Goal: Task Accomplishment & Management: Manage account settings

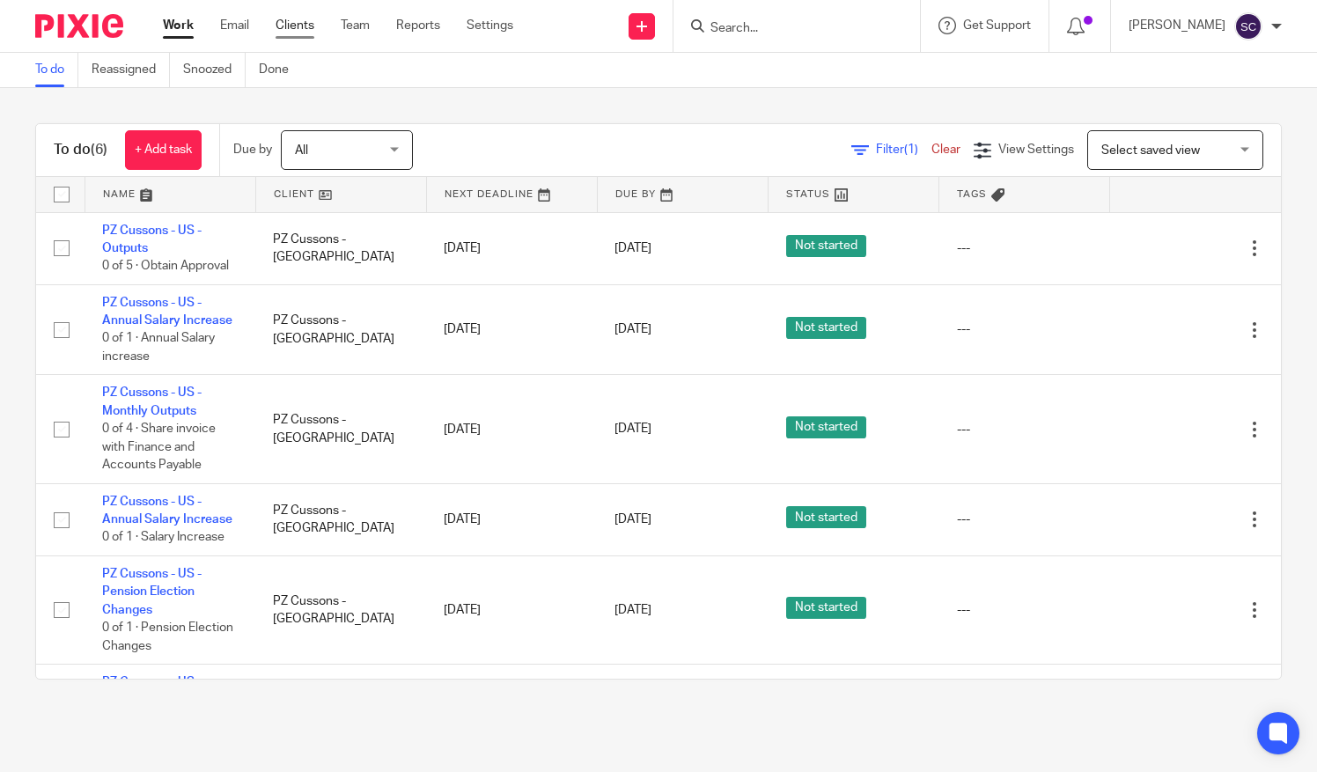
click at [299, 27] on link "Clients" at bounding box center [295, 26] width 39 height 18
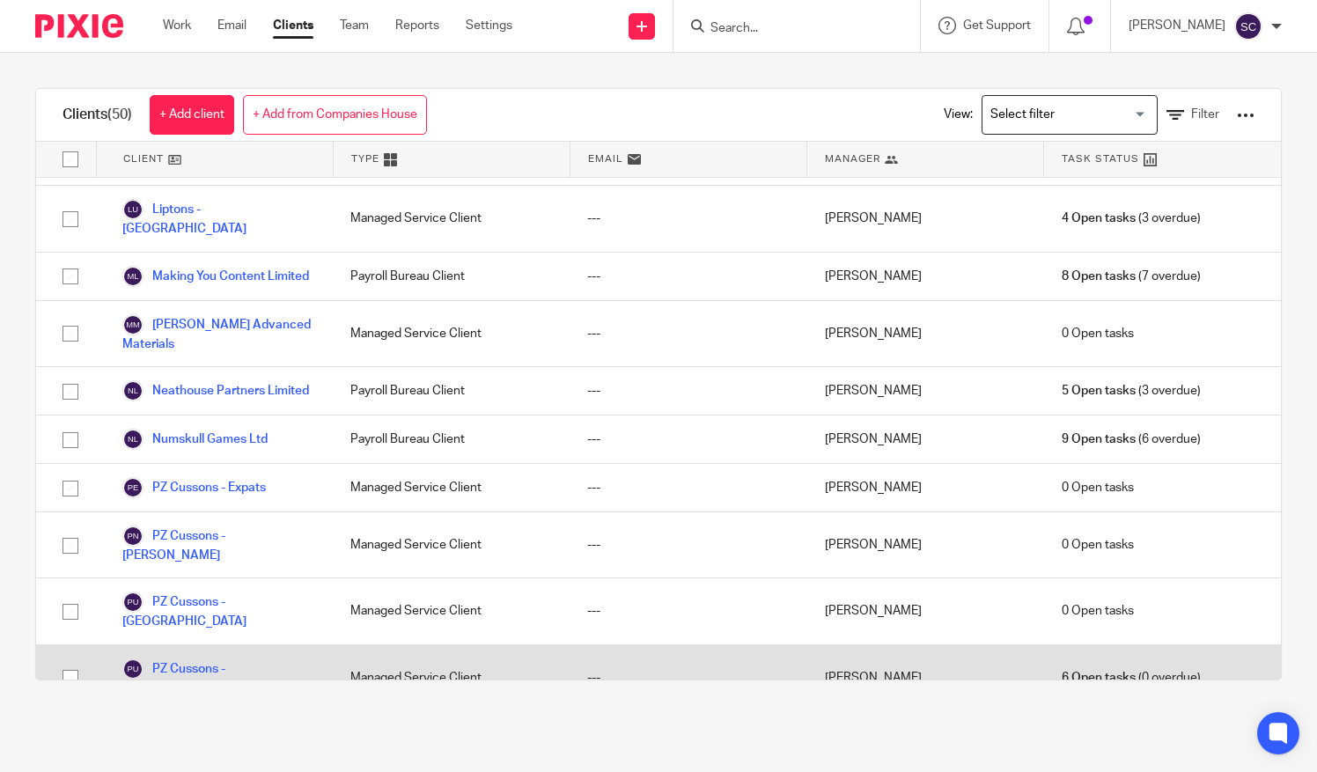
scroll to position [1079, 0]
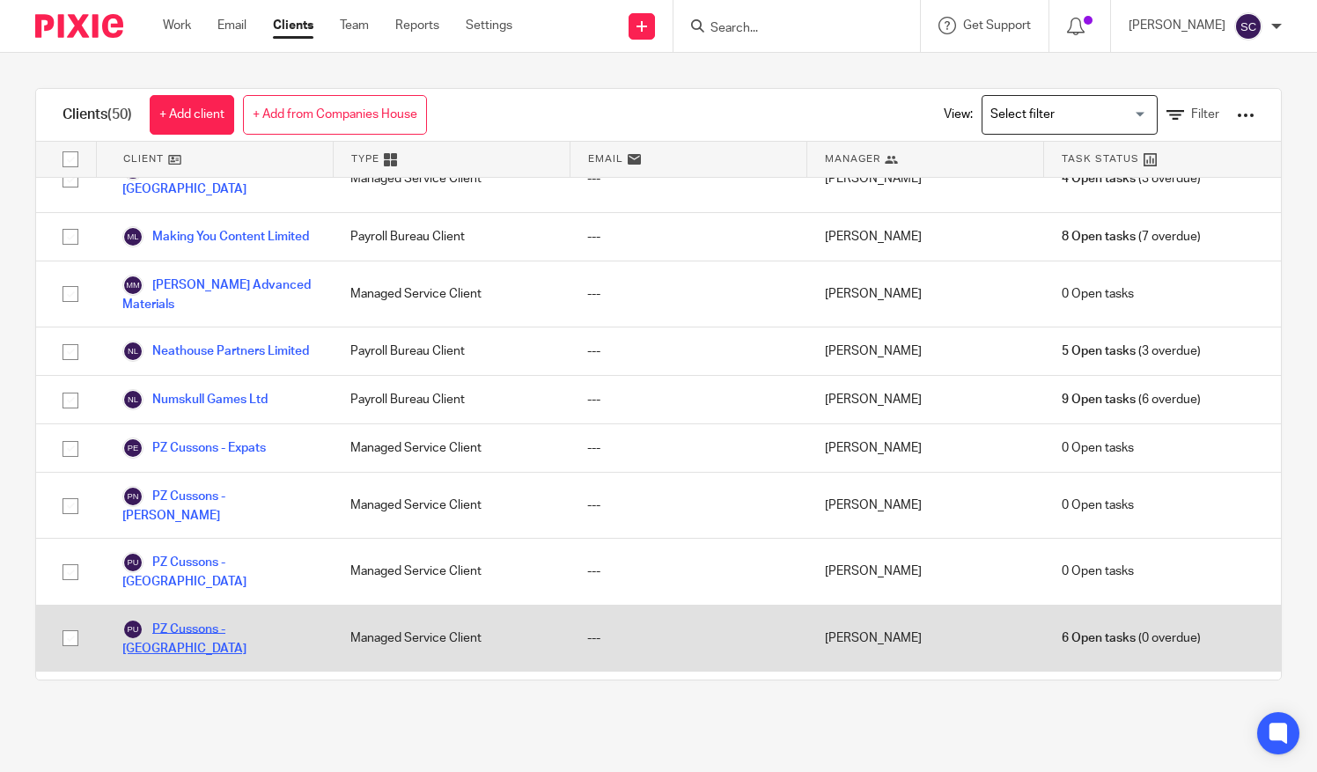
click at [238, 619] on link "PZ Cussons - [GEOGRAPHIC_DATA]" at bounding box center [218, 638] width 193 height 39
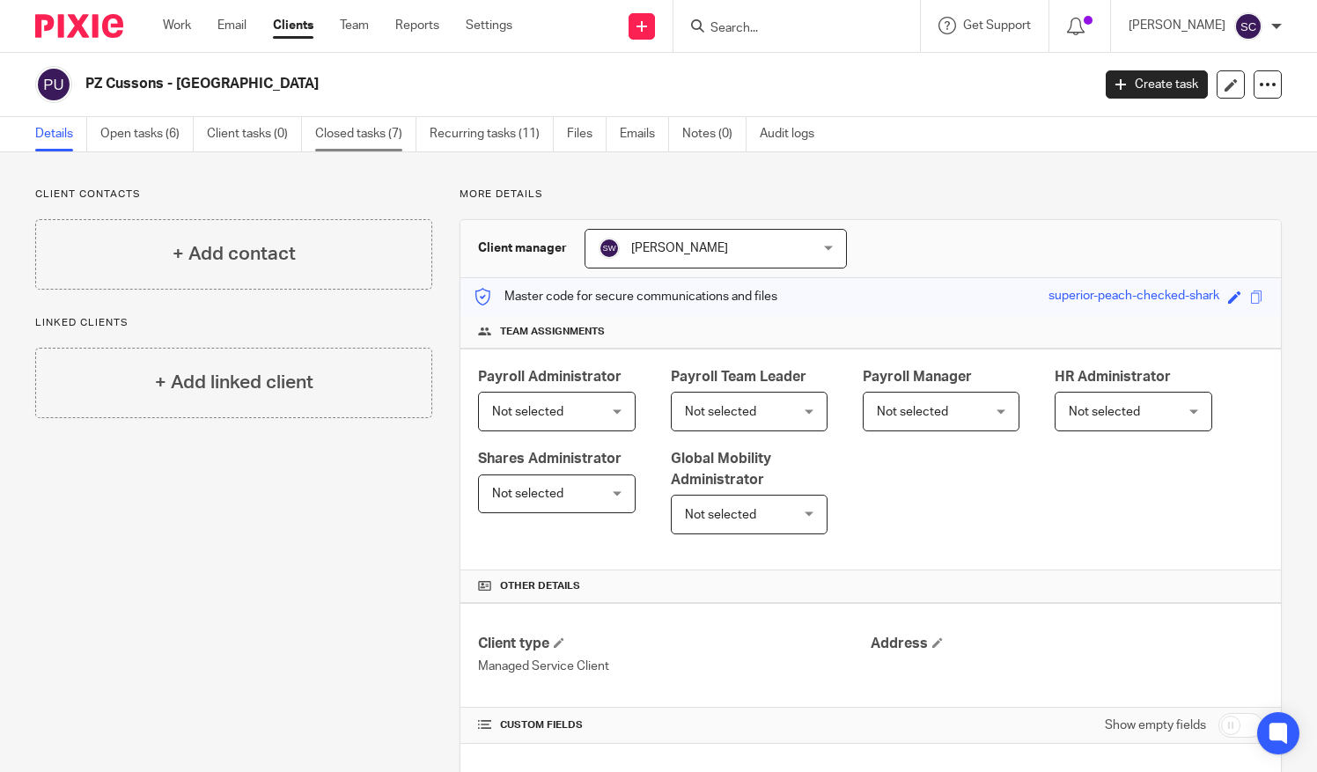
click at [373, 130] on link "Closed tasks (7)" at bounding box center [365, 134] width 101 height 34
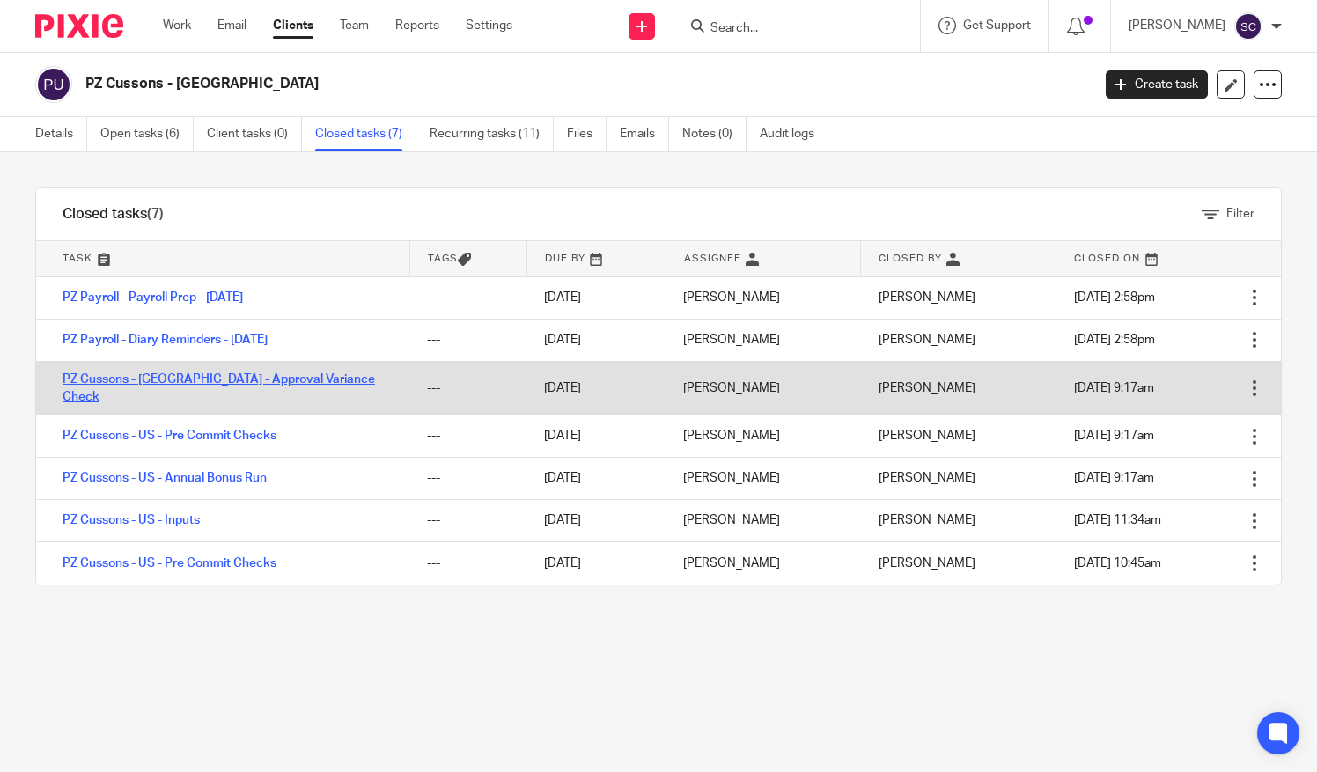
click at [215, 386] on link "PZ Cussons - [GEOGRAPHIC_DATA] - Approval Variance Check" at bounding box center [219, 388] width 313 height 30
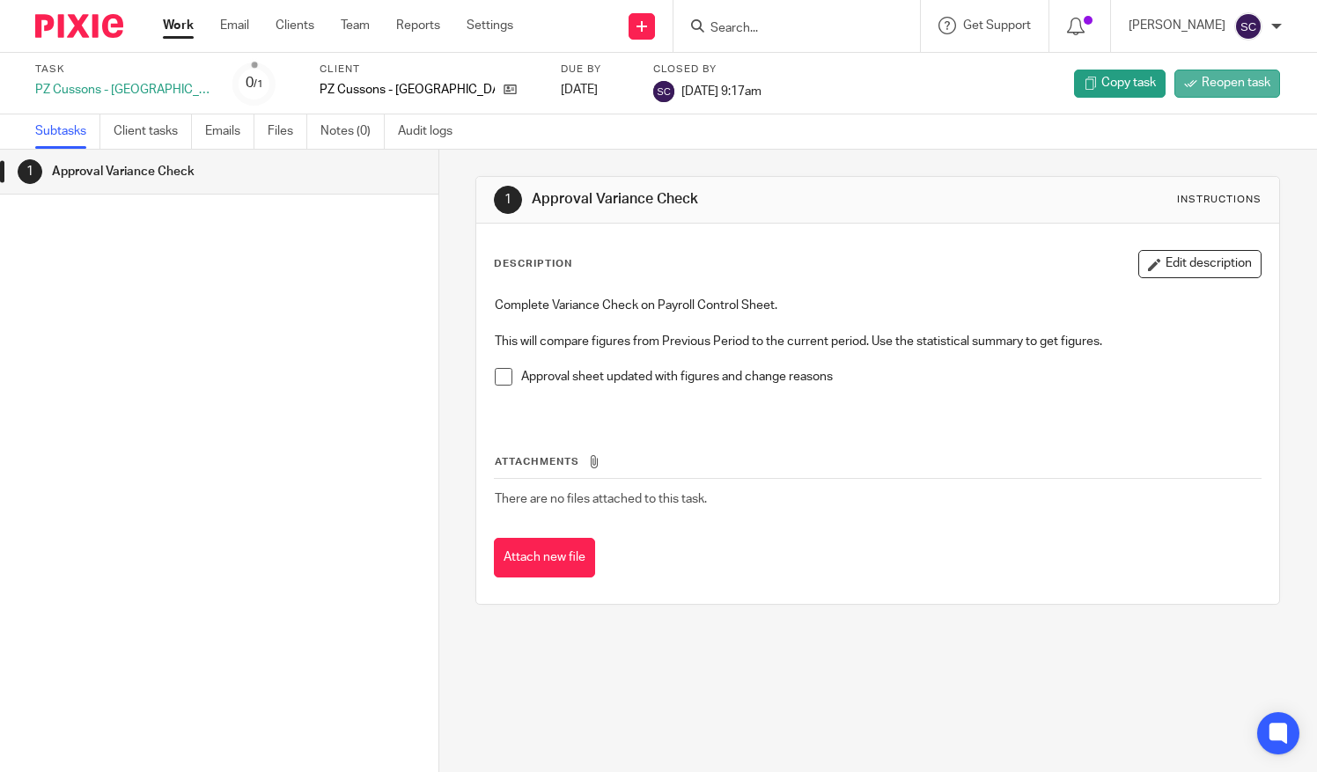
click at [1247, 88] on span "Reopen task" at bounding box center [1236, 83] width 69 height 18
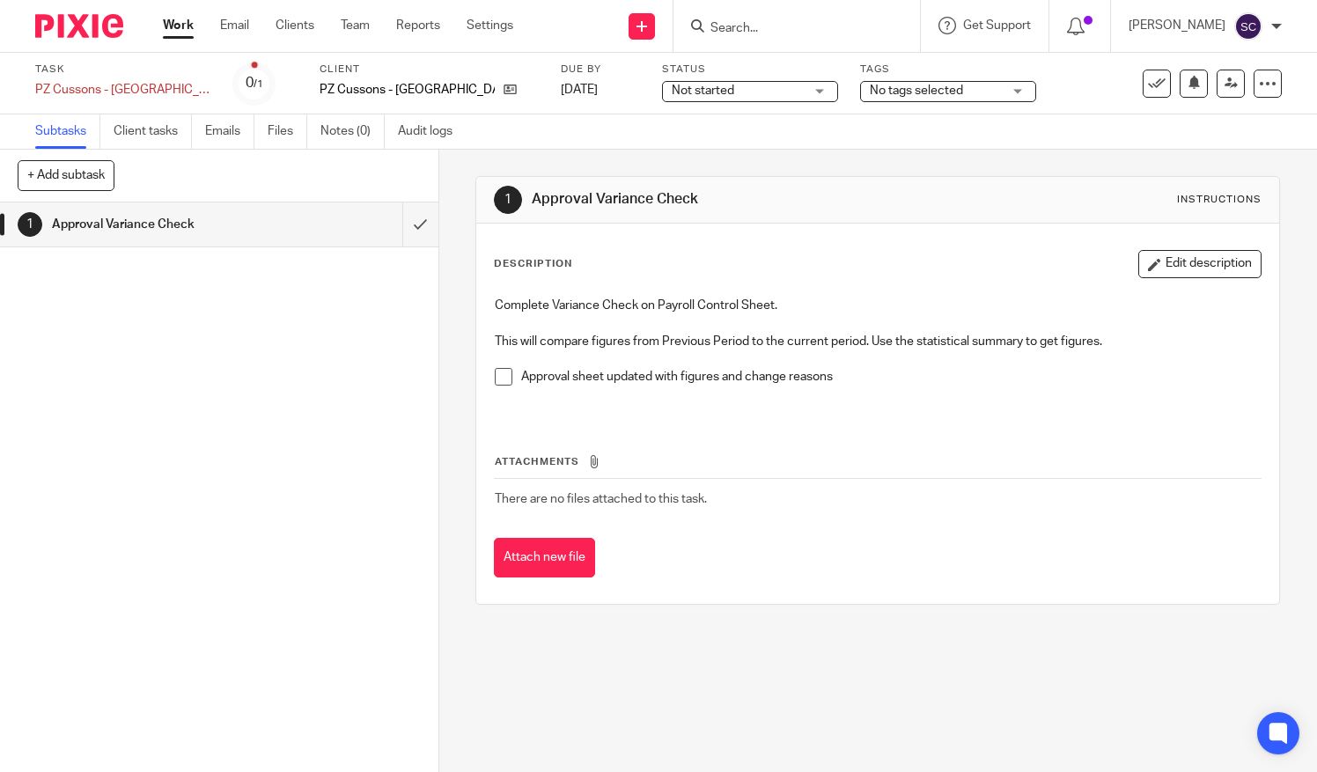
click at [790, 94] on div "Not started Not started" at bounding box center [750, 91] width 176 height 21
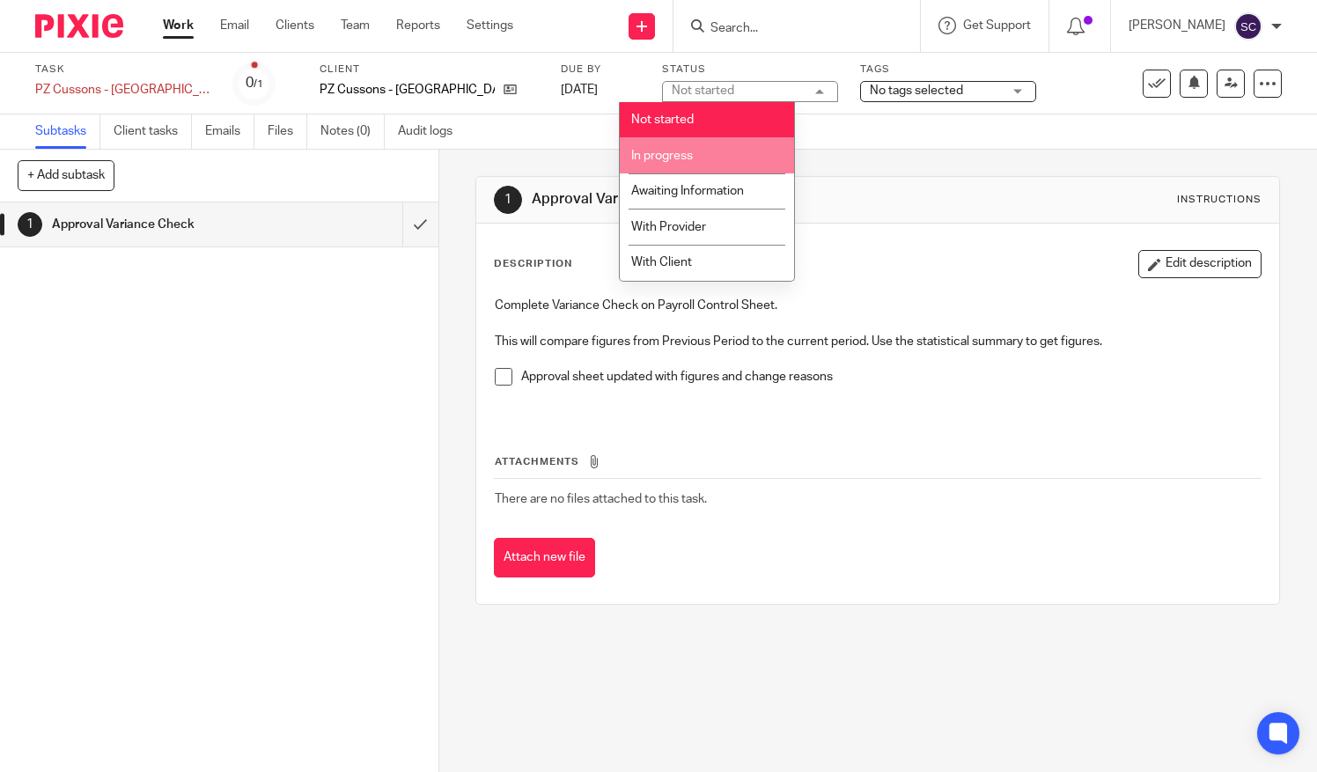
click at [851, 126] on div "Subtasks Client tasks Emails Files Notes (0) Audit logs" at bounding box center [658, 131] width 1317 height 35
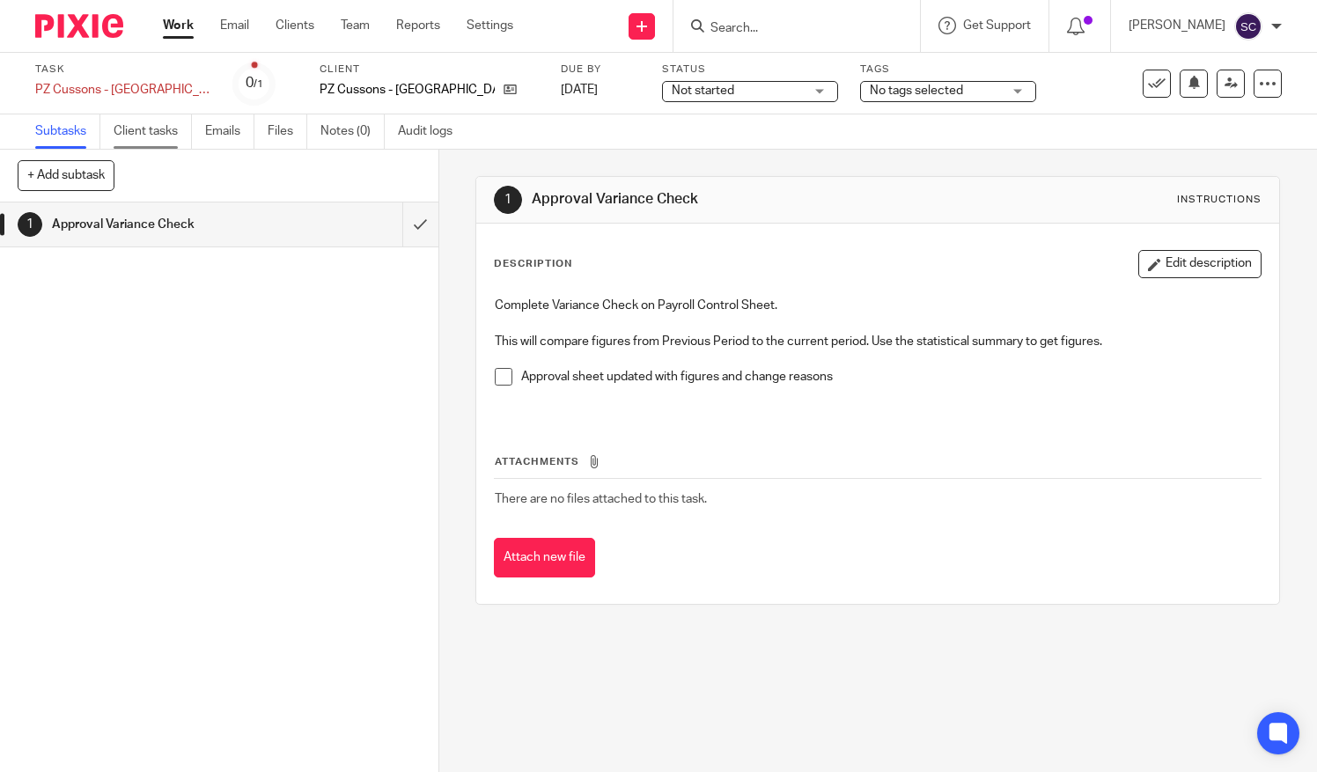
click at [148, 143] on link "Client tasks" at bounding box center [153, 131] width 78 height 34
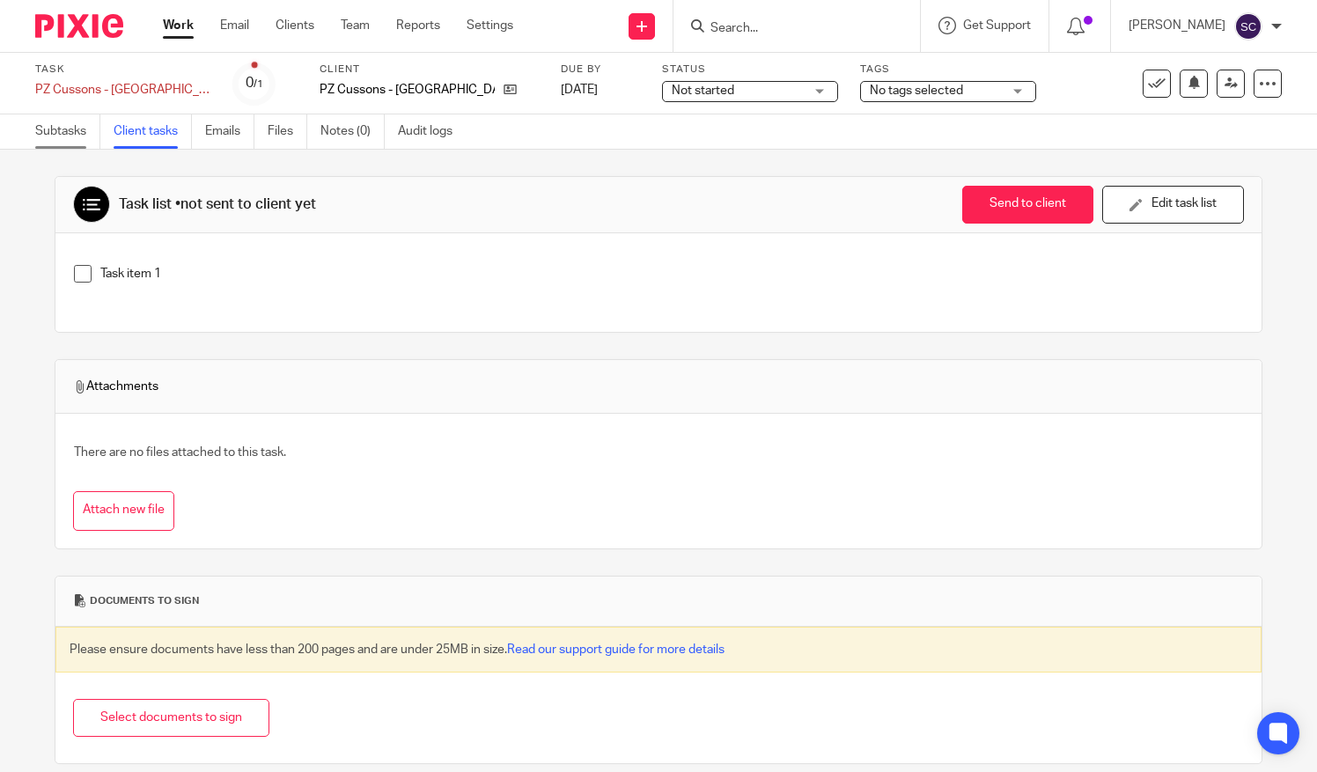
click at [70, 140] on link "Subtasks" at bounding box center [67, 131] width 65 height 34
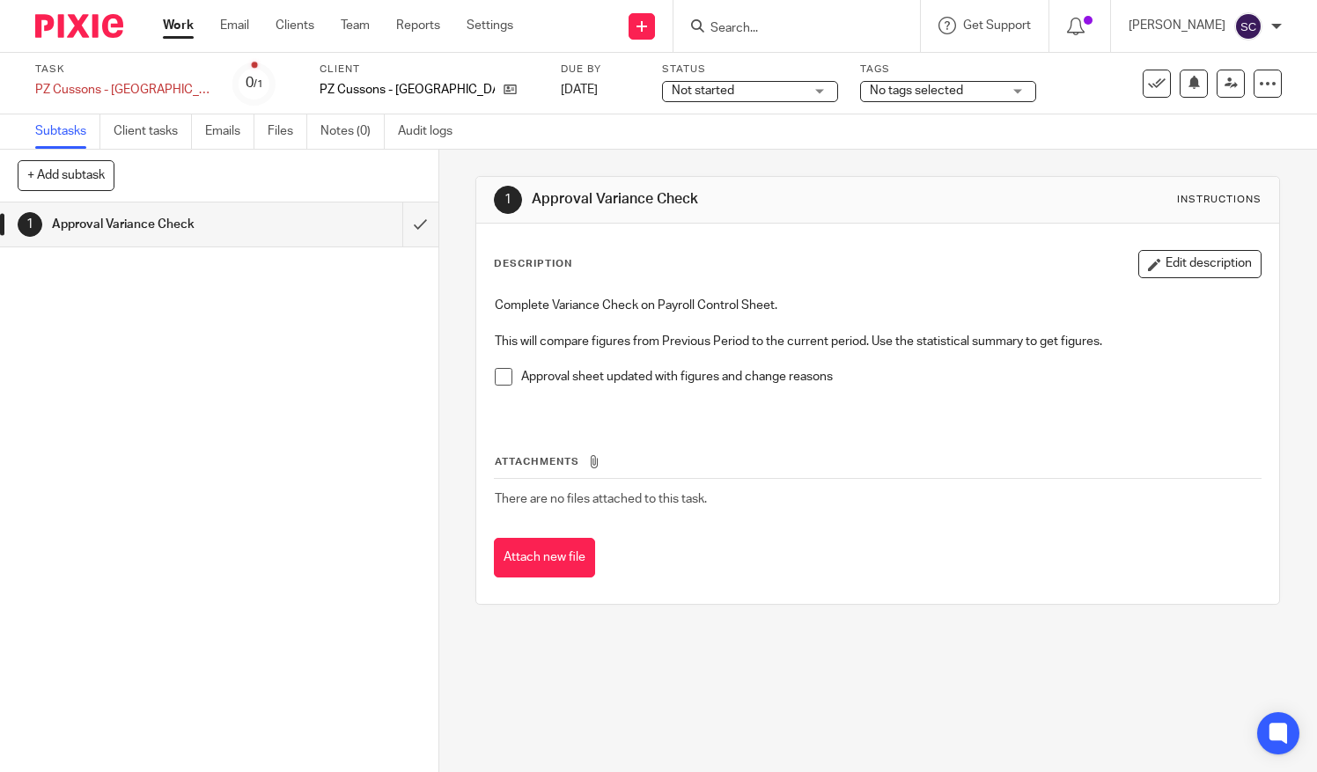
click at [563, 84] on link "[DATE]" at bounding box center [600, 90] width 79 height 18
click at [1261, 87] on icon at bounding box center [1268, 84] width 18 height 18
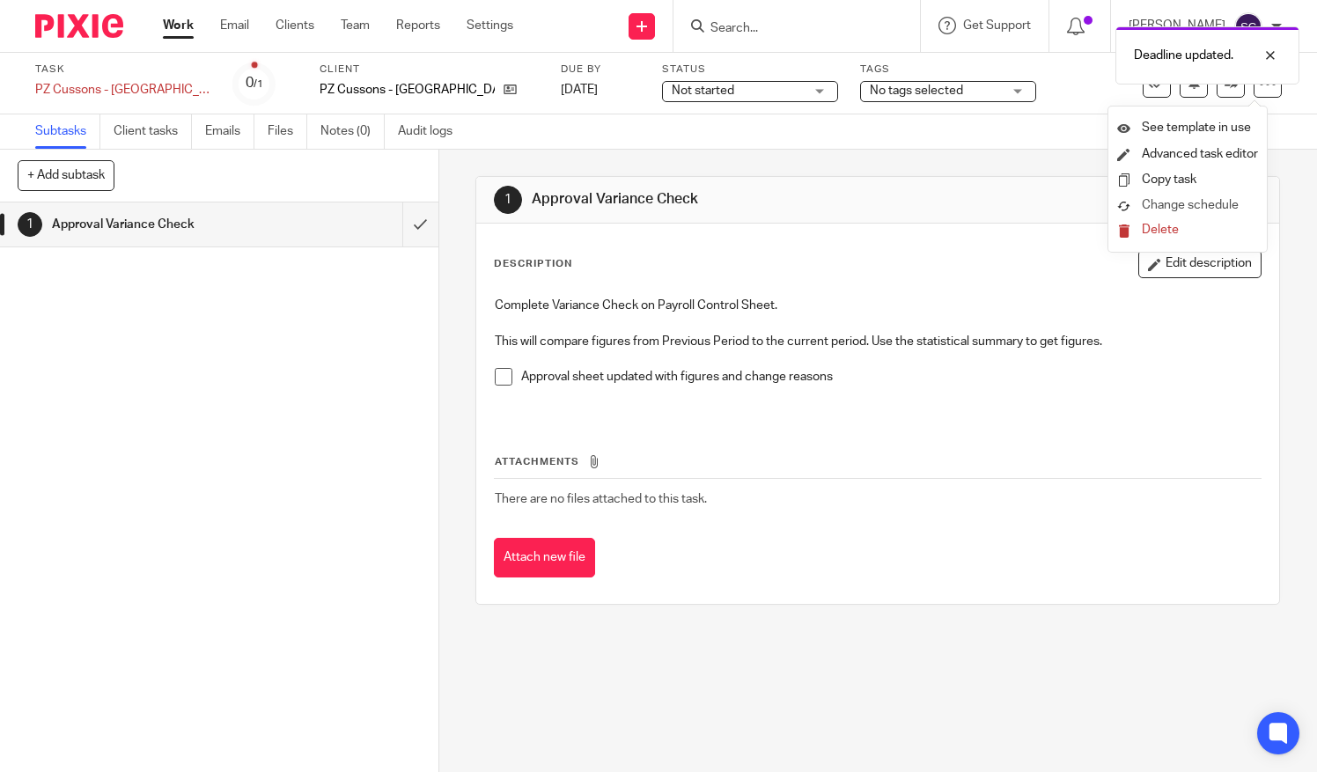
click at [1194, 208] on span "Change schedule" at bounding box center [1190, 205] width 97 height 12
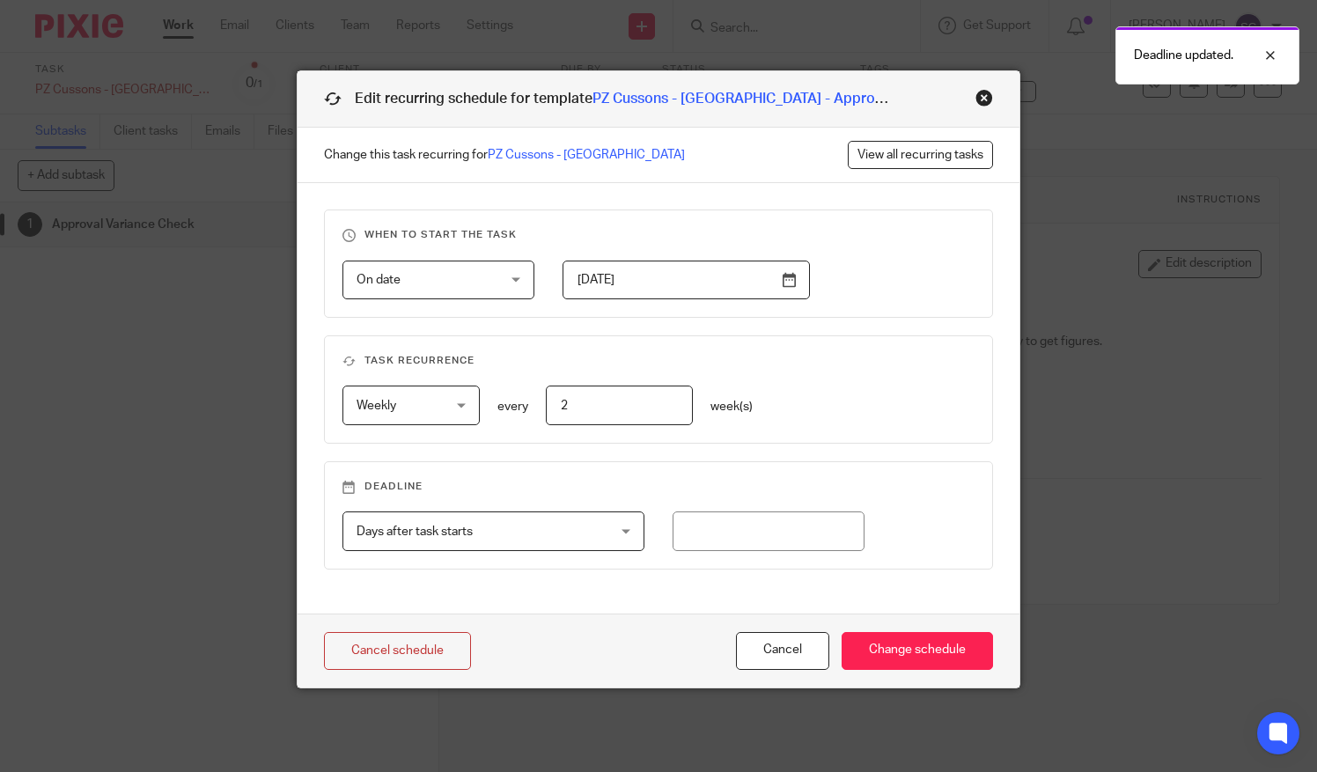
click at [778, 276] on input "2025-08-07" at bounding box center [686, 281] width 247 height 40
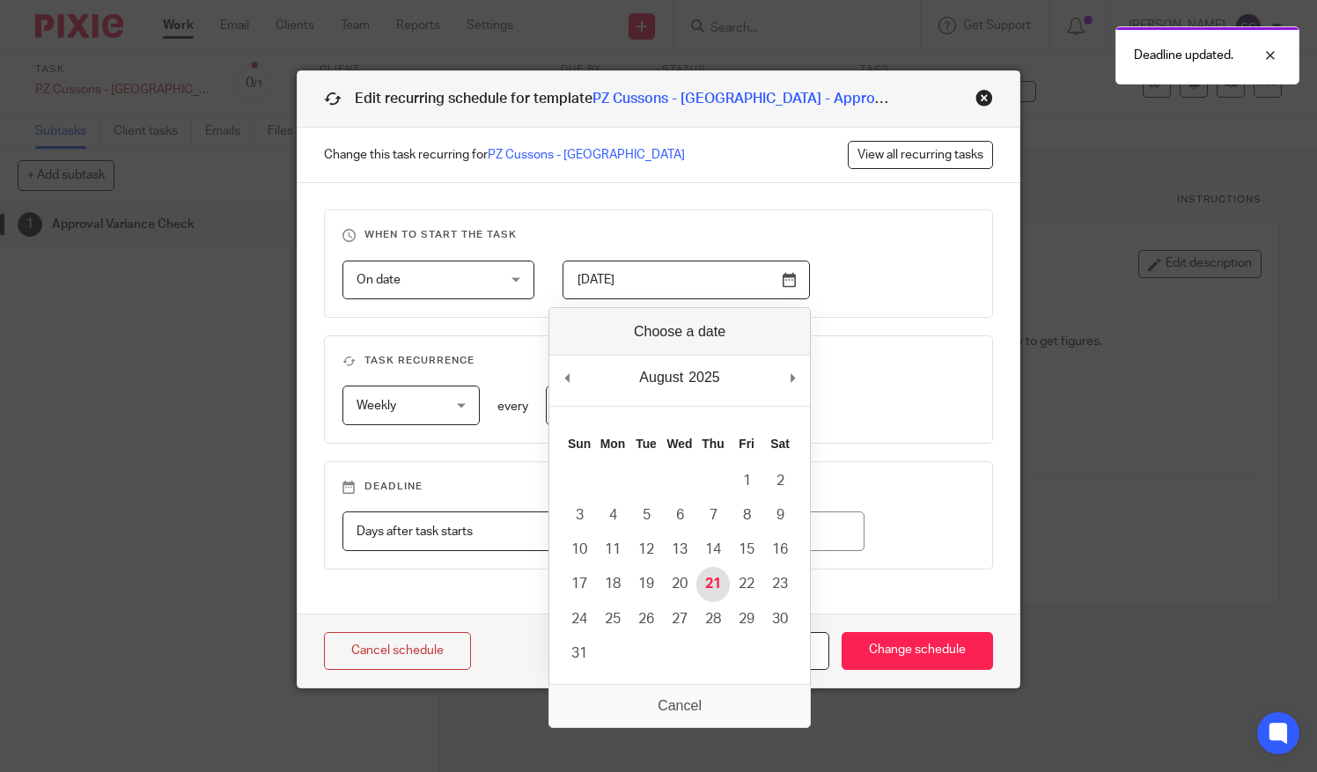
type input "2025-08-21"
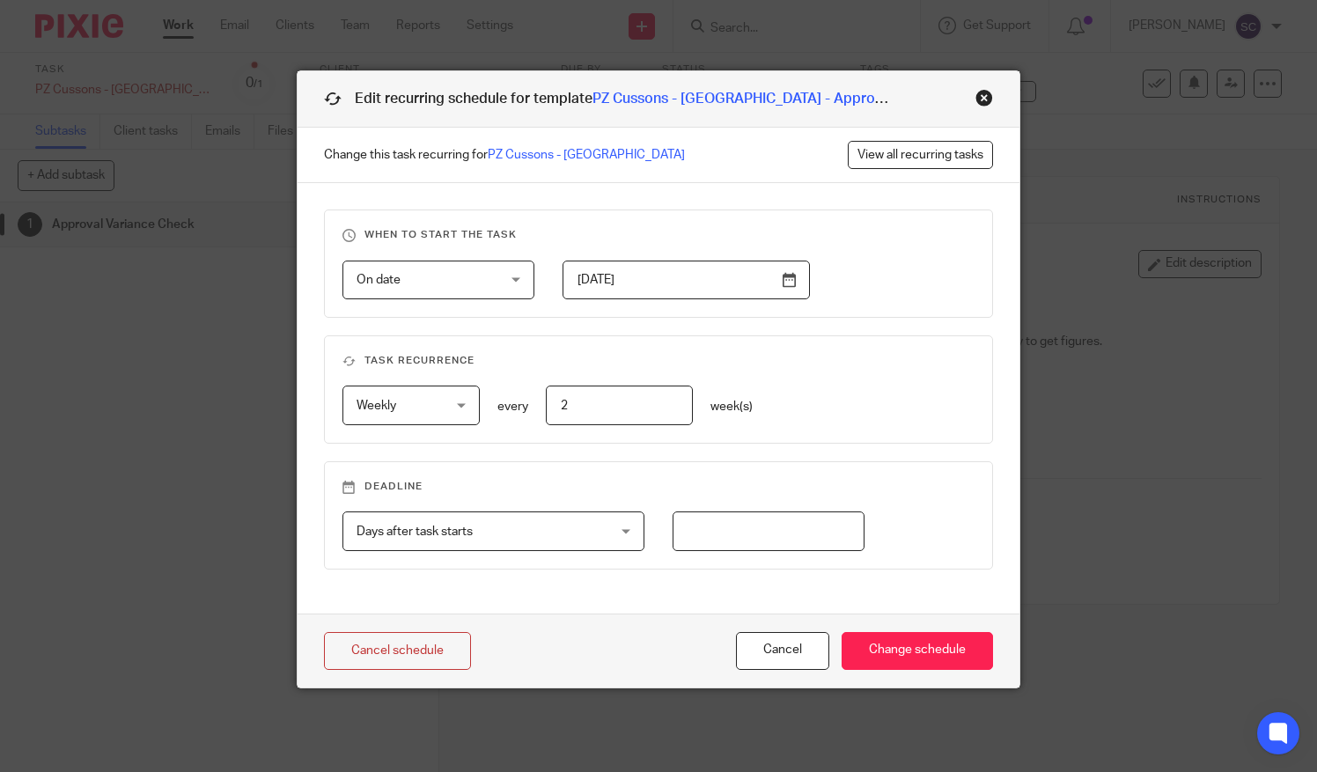
click at [785, 532] on input "number" at bounding box center [769, 532] width 193 height 40
type input "3"
click at [903, 655] on input "Change schedule" at bounding box center [917, 651] width 151 height 38
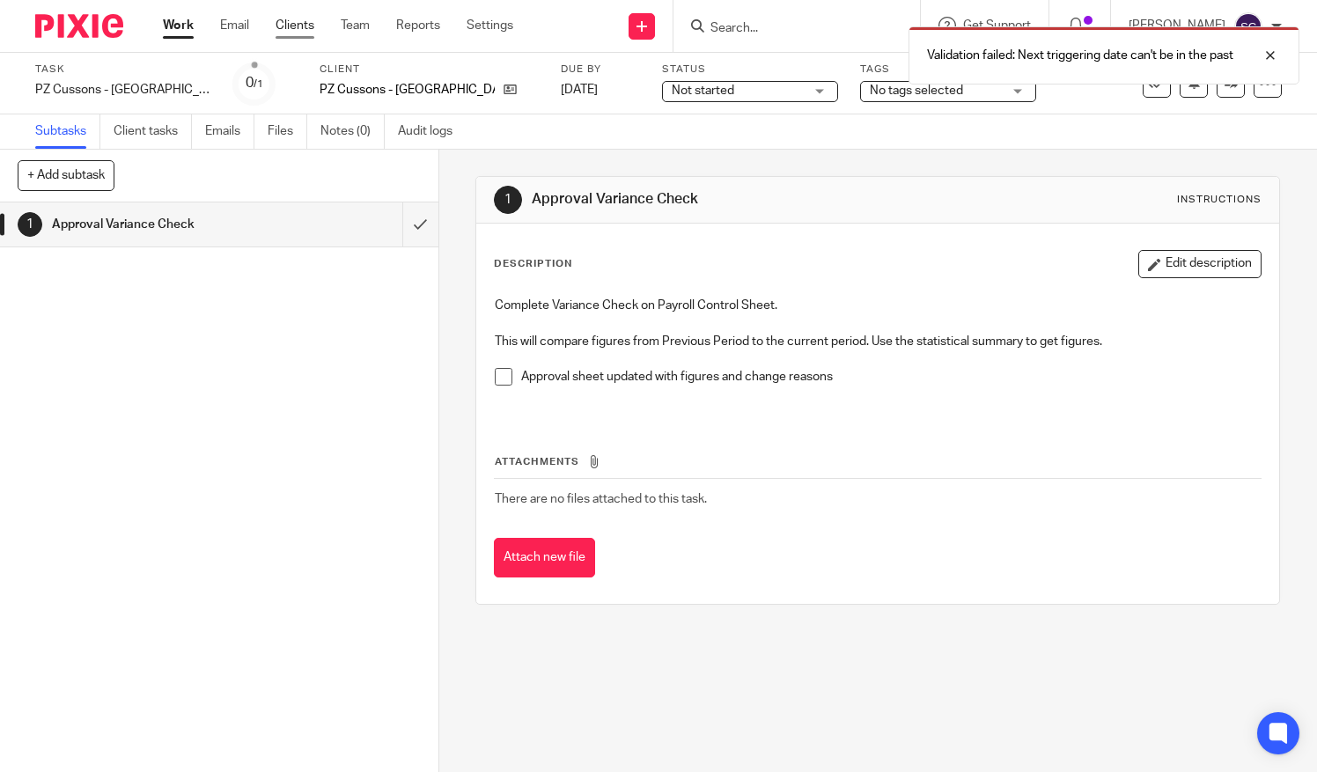
click at [297, 25] on link "Clients" at bounding box center [295, 26] width 39 height 18
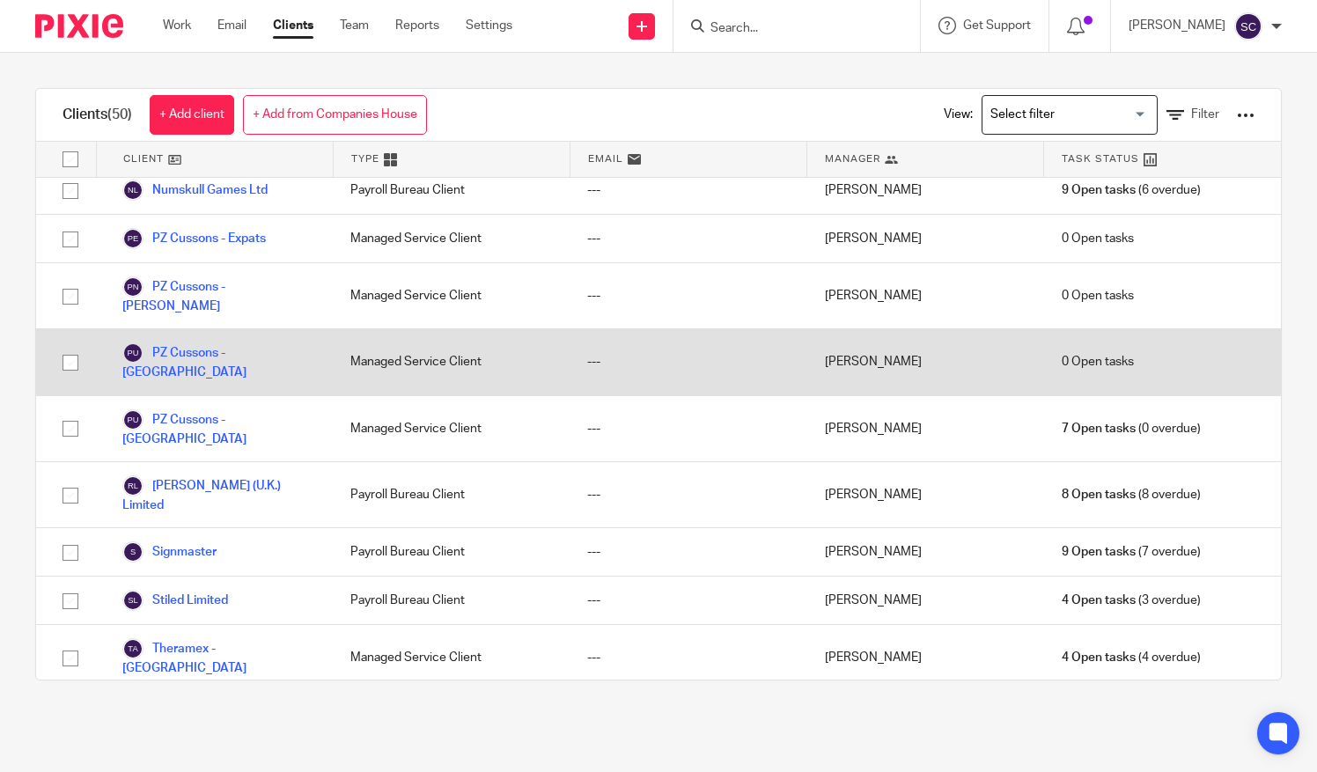
scroll to position [1167, 0]
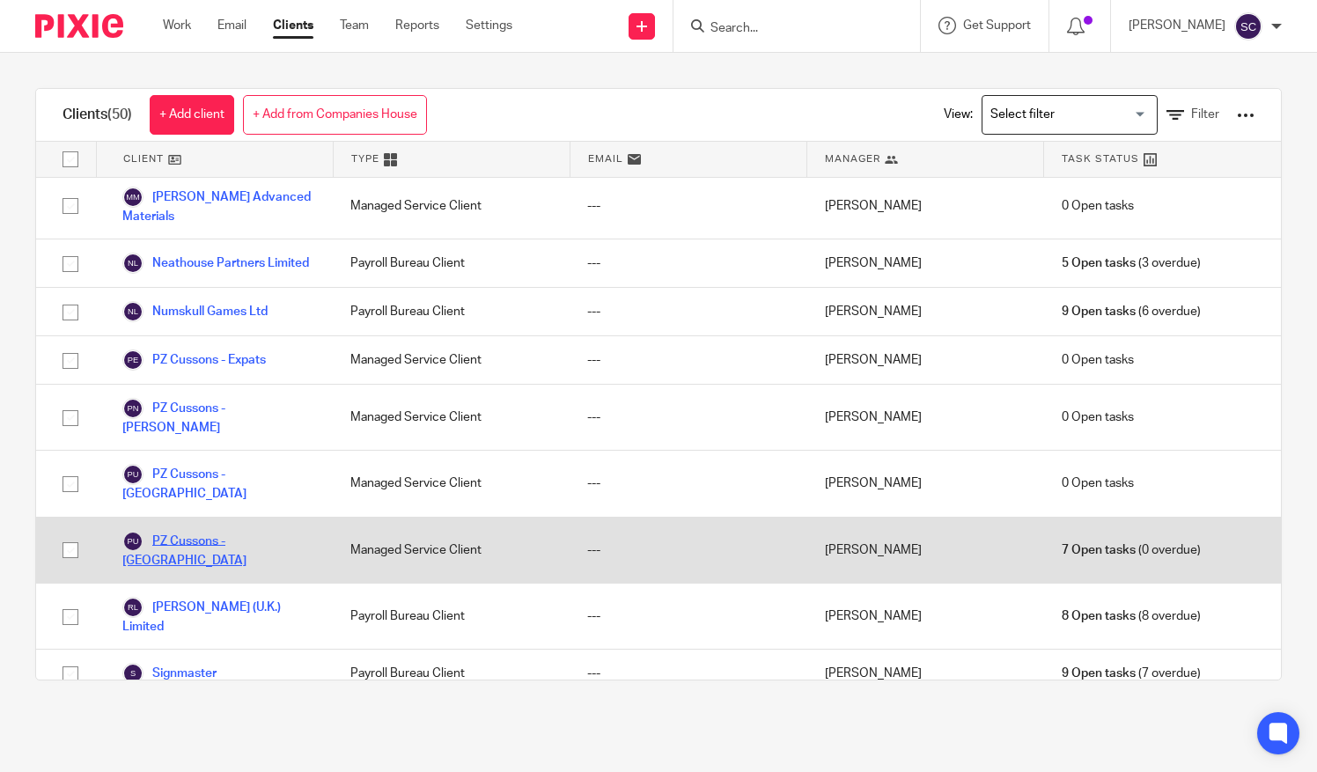
click at [229, 531] on link "PZ Cussons - [GEOGRAPHIC_DATA]" at bounding box center [218, 550] width 193 height 39
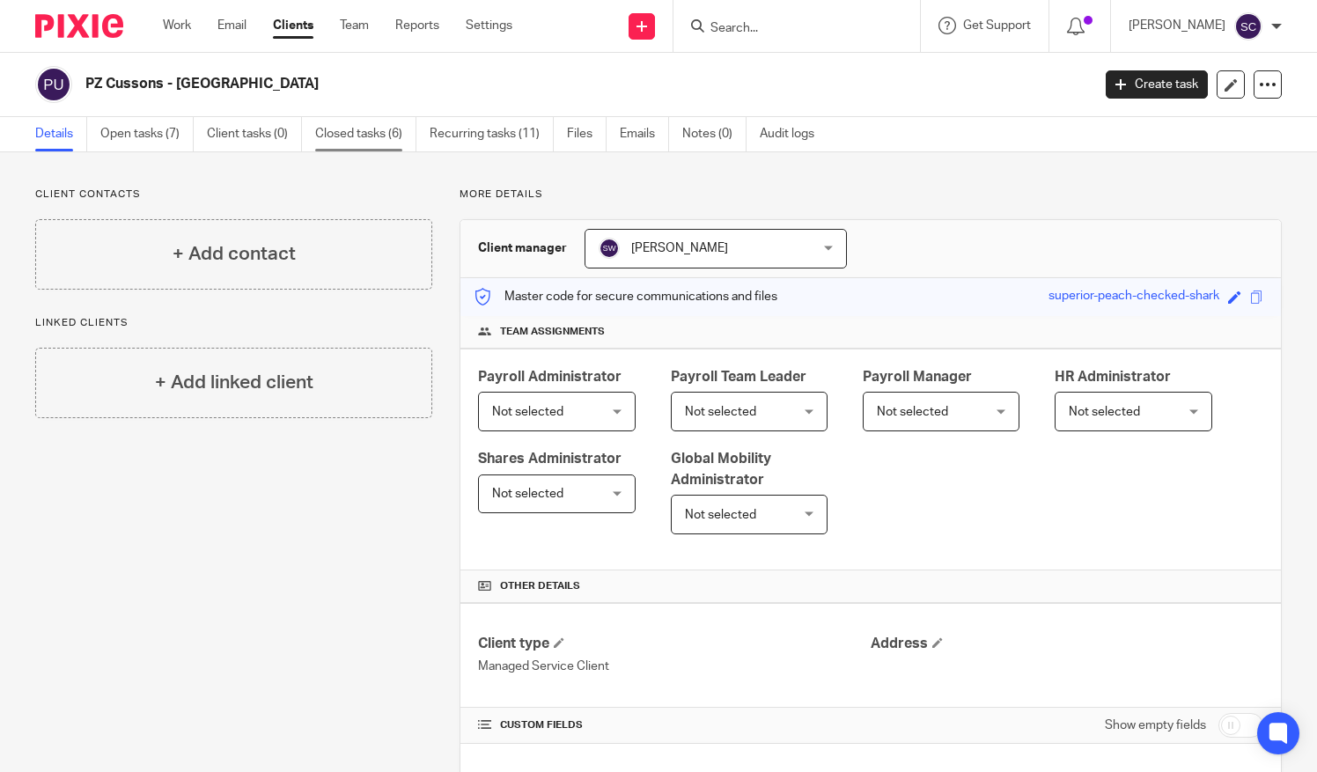
click at [372, 131] on link "Closed tasks (6)" at bounding box center [365, 134] width 101 height 34
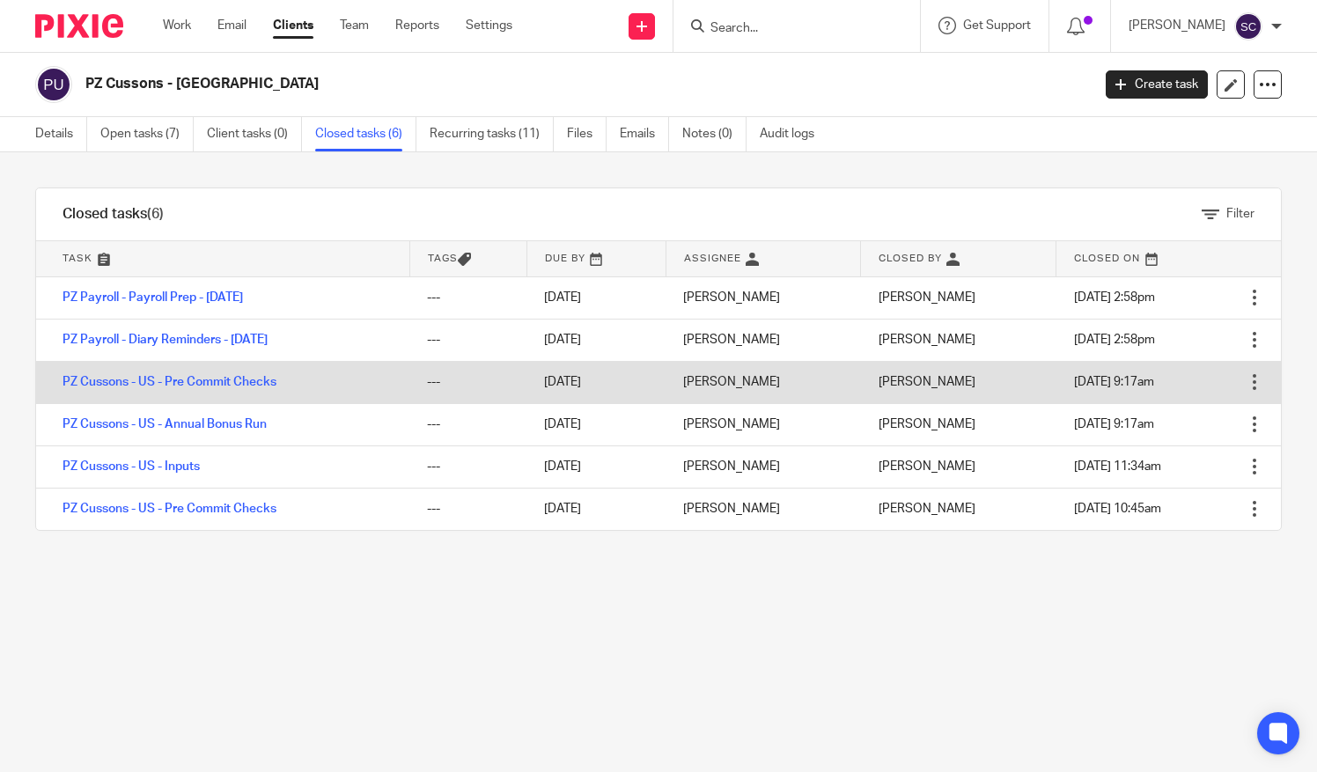
click at [1246, 379] on div at bounding box center [1255, 382] width 18 height 18
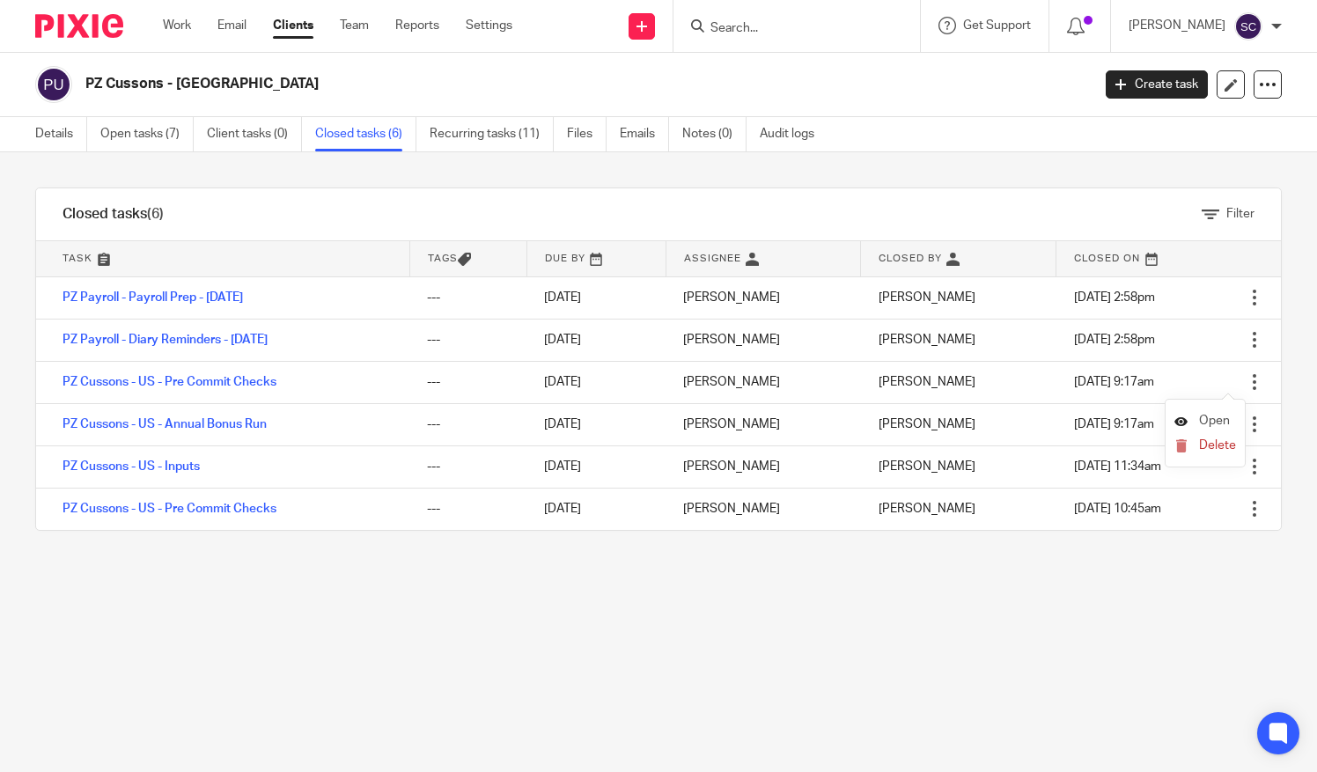
click at [1215, 416] on span "Open" at bounding box center [1214, 421] width 31 height 12
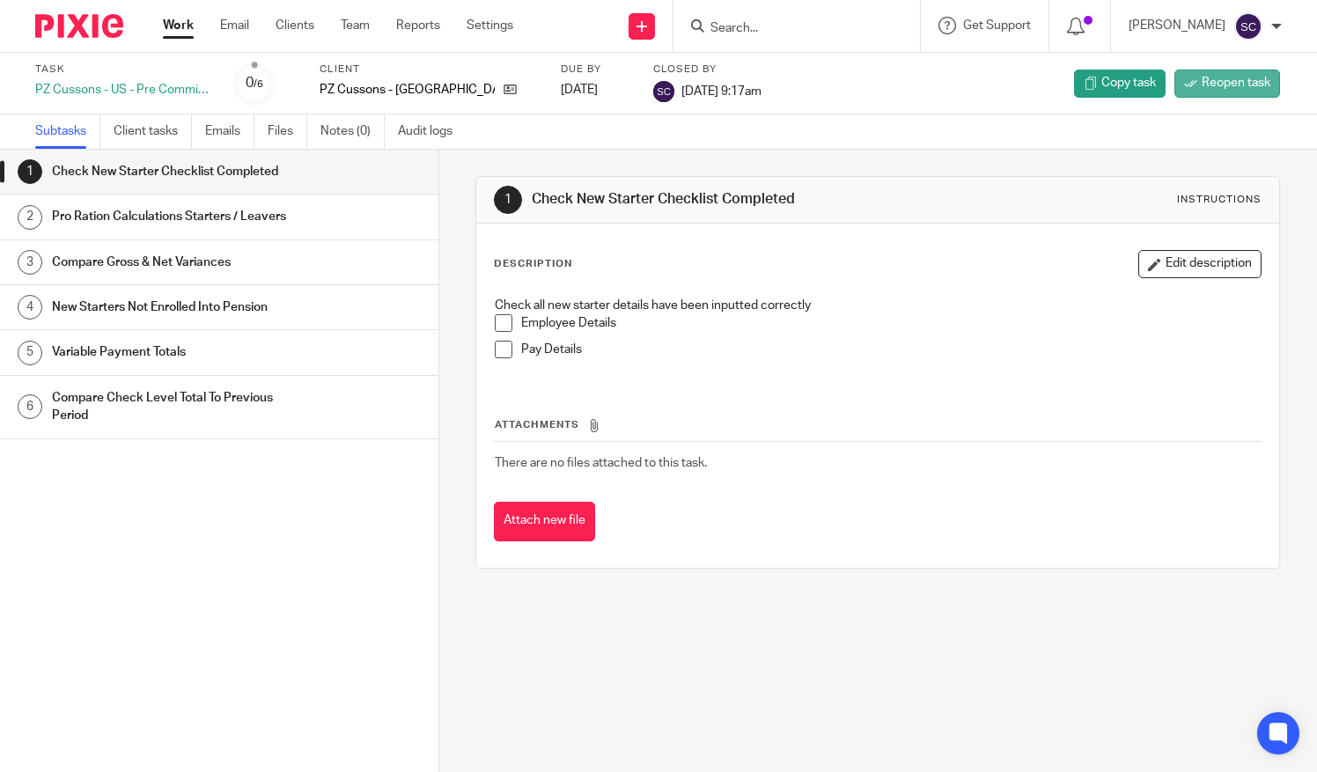
click at [1228, 85] on span "Reopen task" at bounding box center [1236, 83] width 69 height 18
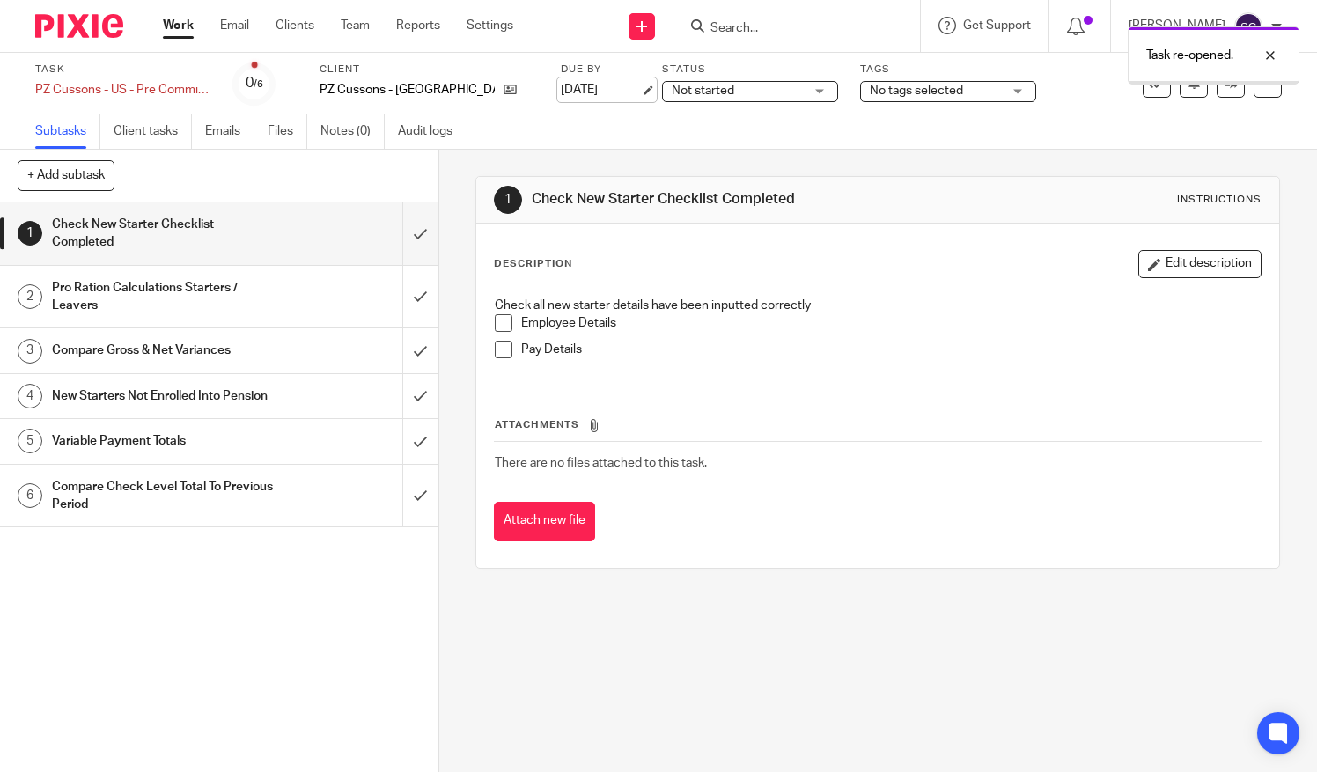
click at [561, 83] on link "[DATE]" at bounding box center [600, 90] width 79 height 18
click at [561, 81] on link "[DATE]" at bounding box center [600, 90] width 79 height 18
click at [1269, 130] on div at bounding box center [1258, 122] width 48 height 21
click at [1254, 99] on div "Task PZ Cussons - US - Pre Commit Checks Save PZ Cussons - [GEOGRAPHIC_DATA] - …" at bounding box center [658, 84] width 1247 height 42
click at [1254, 92] on div at bounding box center [1268, 84] width 28 height 28
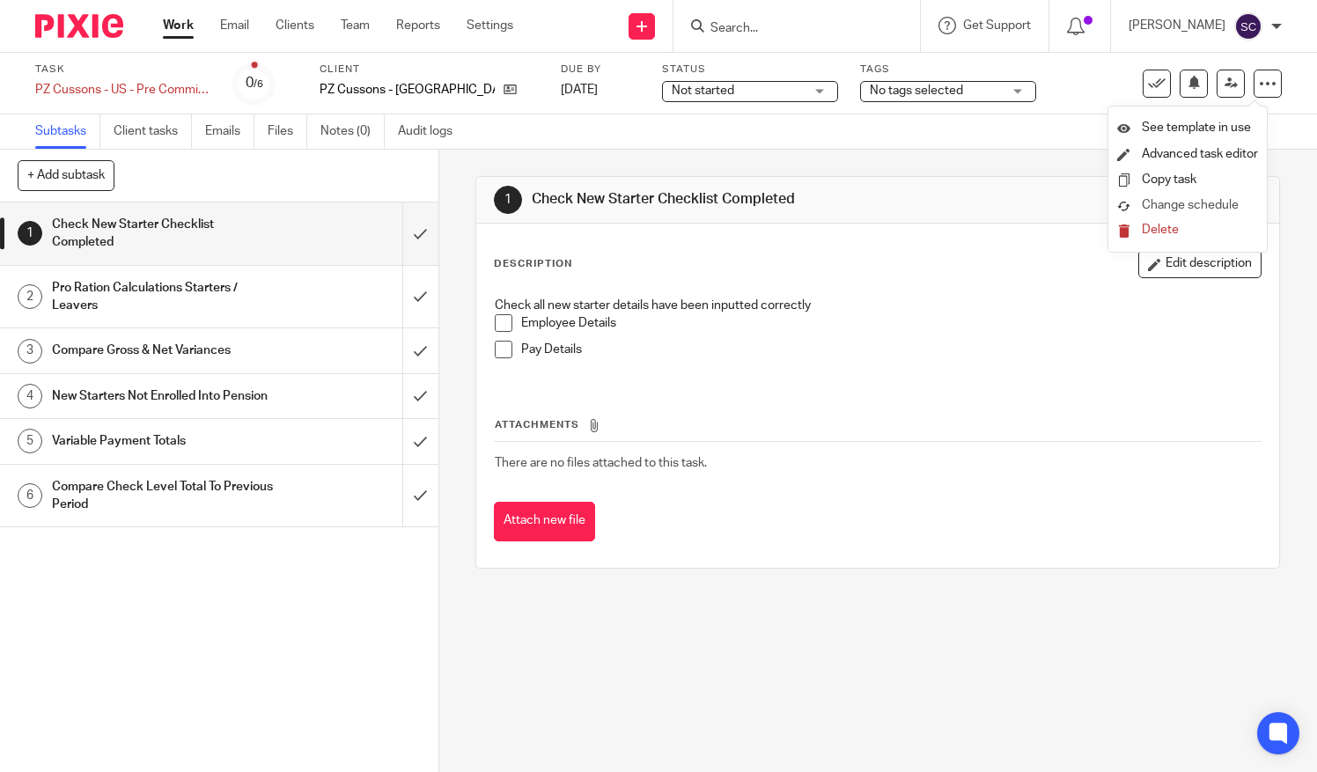
click at [1213, 205] on span "Change schedule" at bounding box center [1190, 205] width 97 height 12
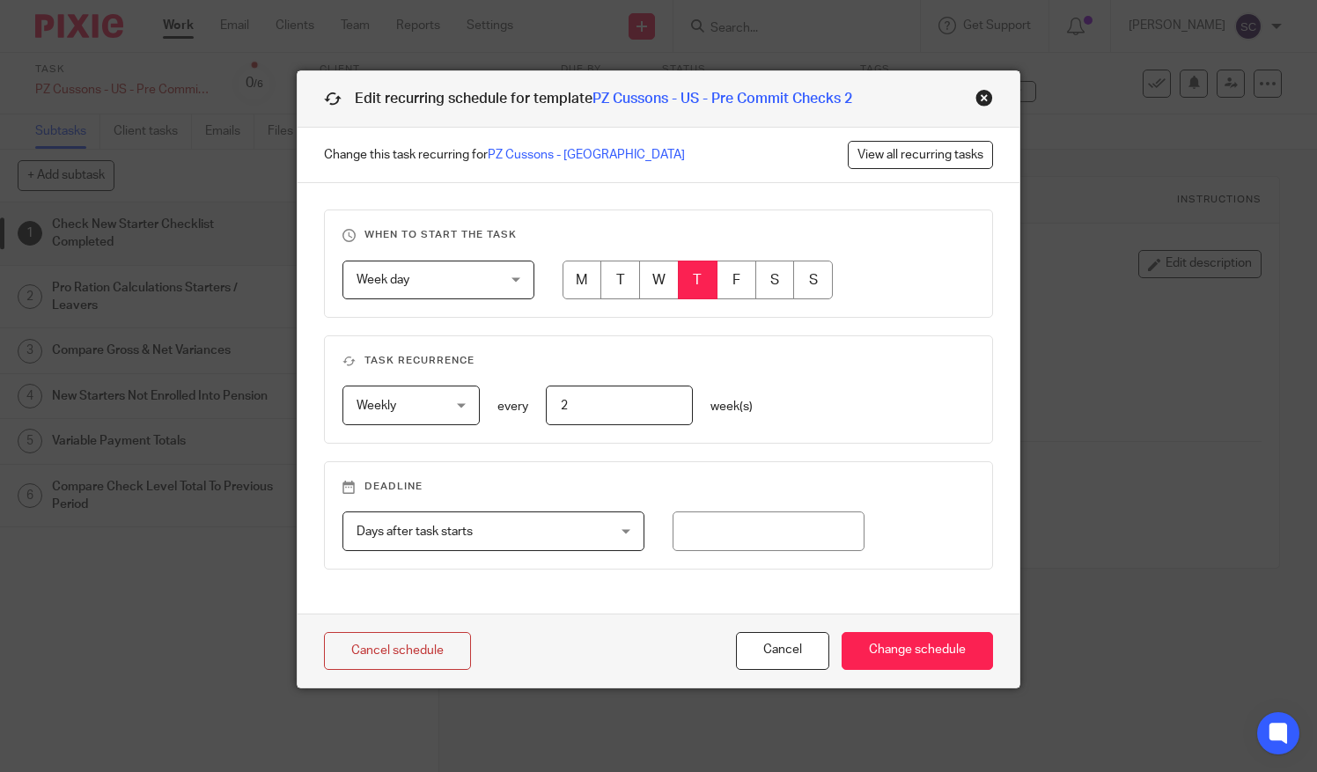
click at [475, 275] on span "Week day" at bounding box center [428, 280] width 142 height 37
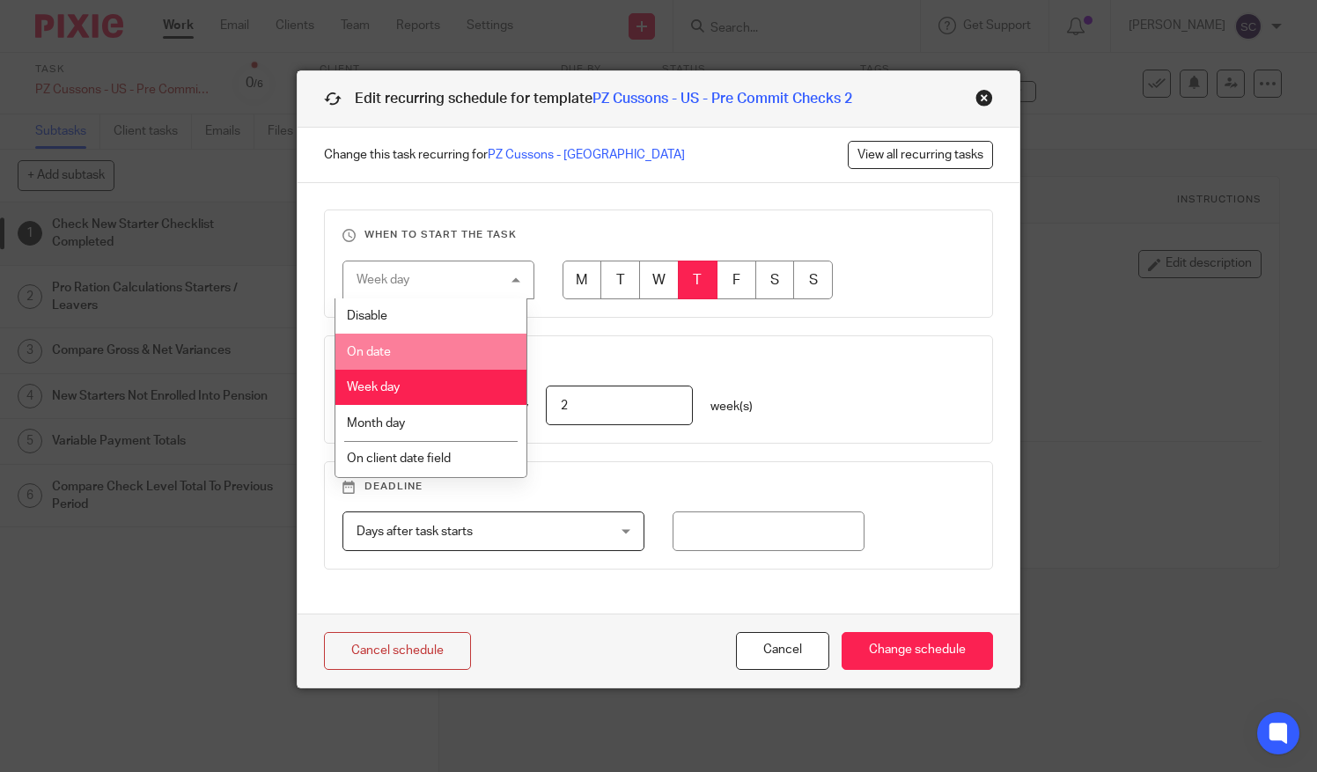
click at [472, 346] on li "On date" at bounding box center [430, 352] width 191 height 36
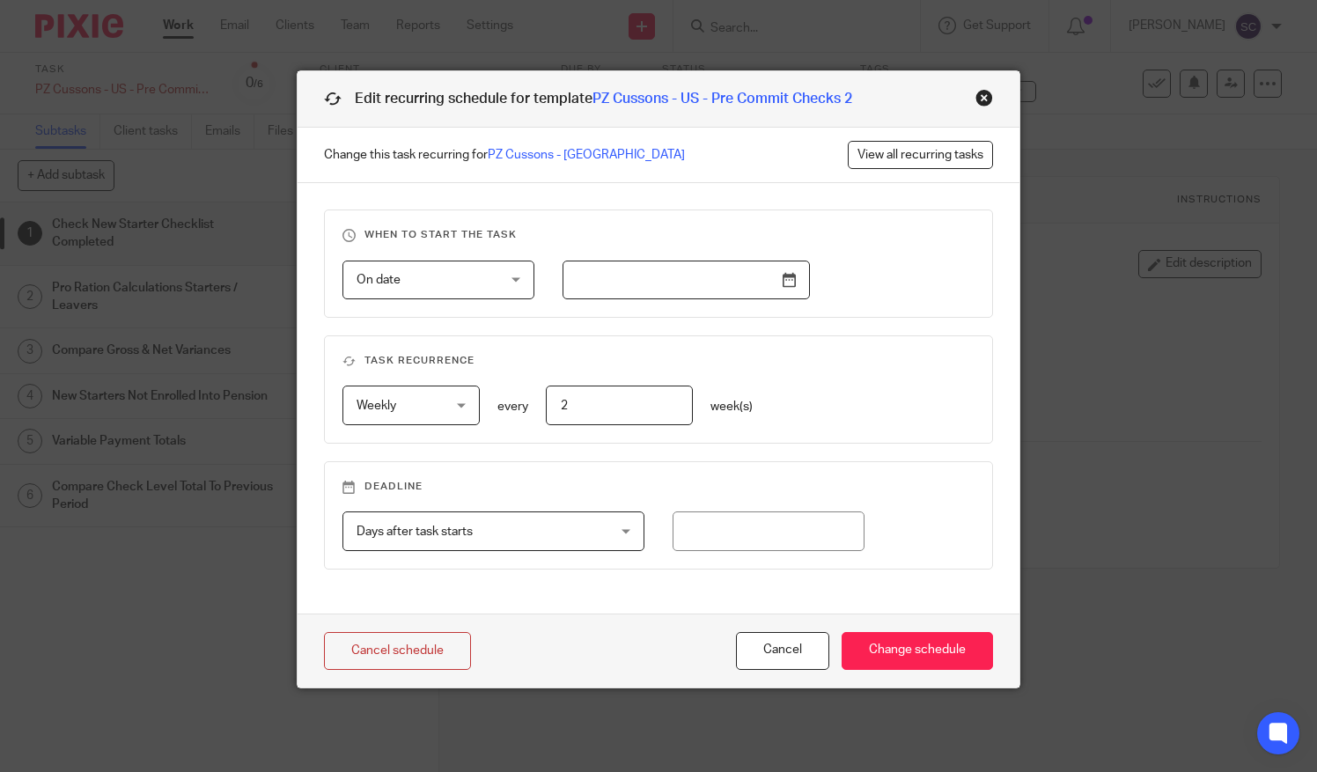
click at [705, 278] on input "text" at bounding box center [686, 281] width 247 height 40
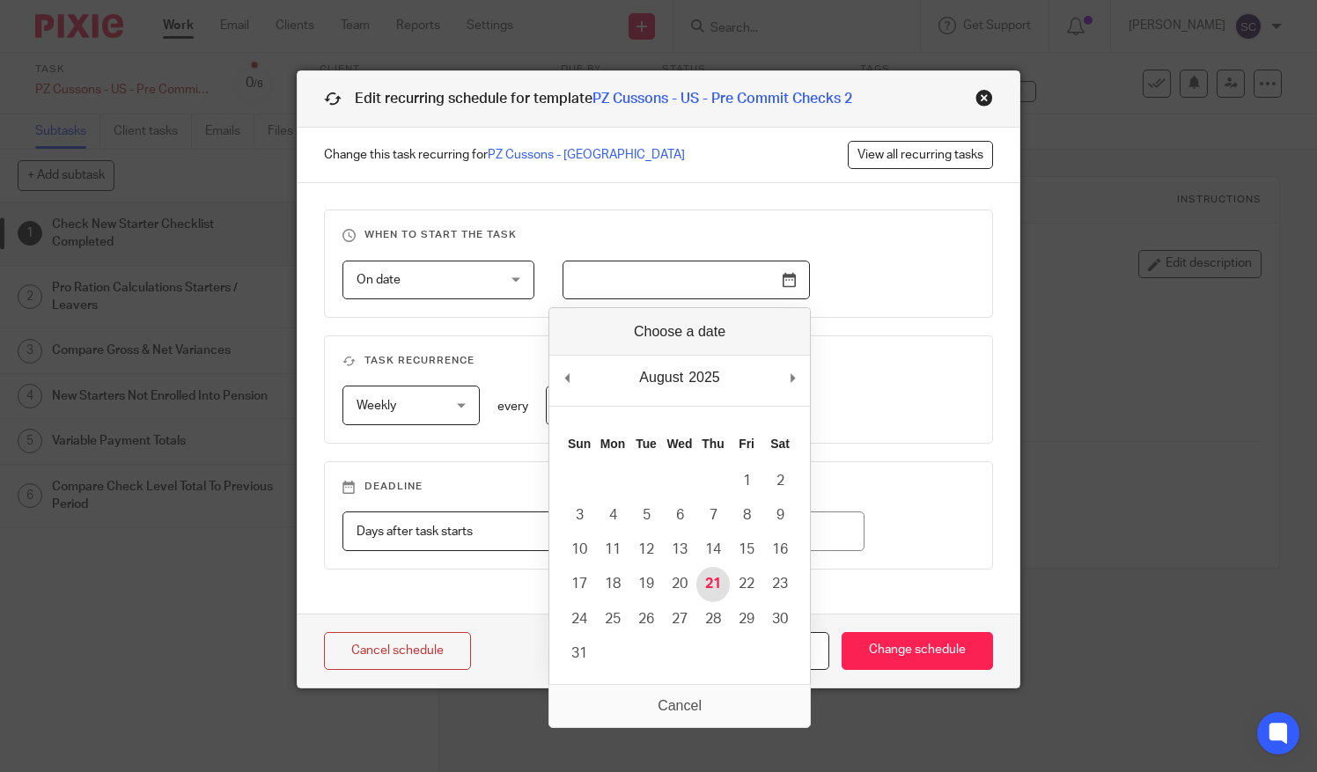
type input "2025-08-21"
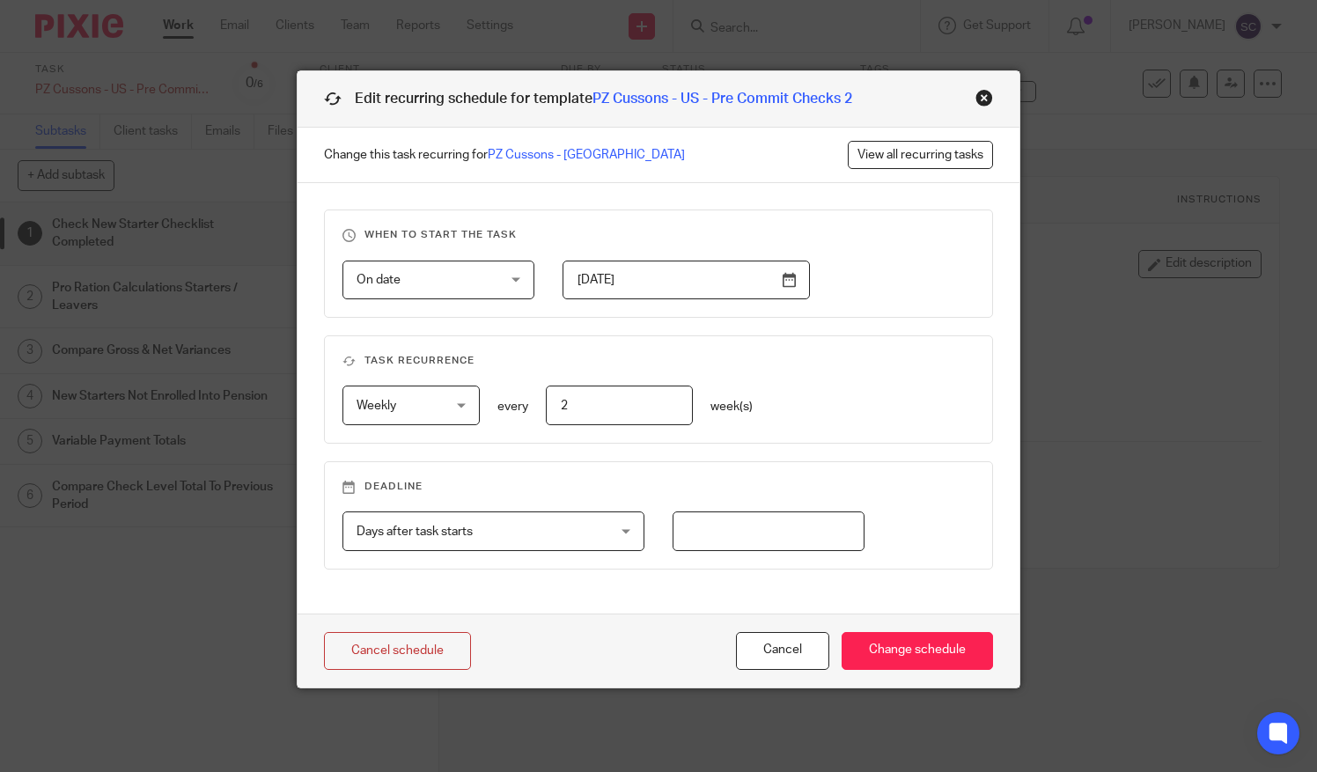
click at [735, 542] on input "number" at bounding box center [769, 532] width 193 height 40
type input "3"
type input "5"
click at [930, 673] on div "Cancel schedule Cancel Change schedule" at bounding box center [659, 651] width 723 height 74
click at [930, 652] on input "Change schedule" at bounding box center [917, 651] width 151 height 38
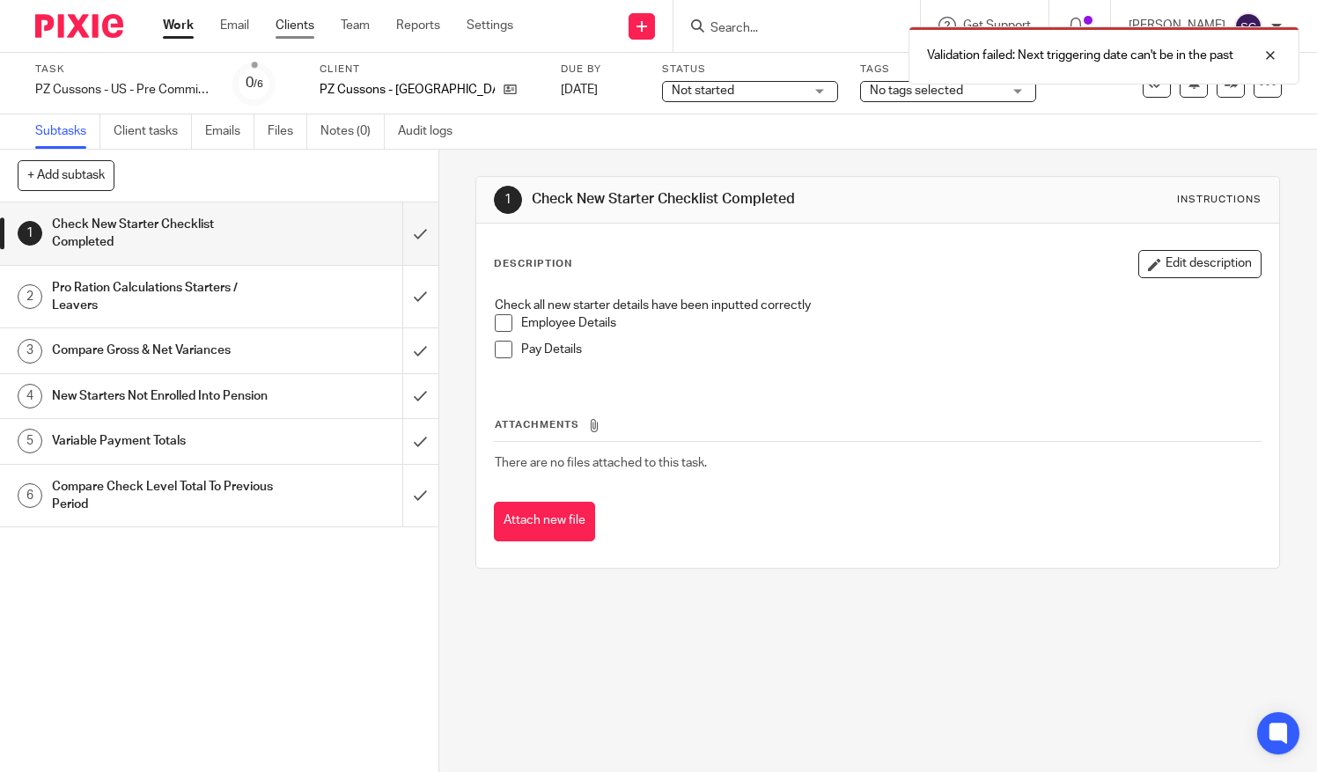
click at [302, 30] on link "Clients" at bounding box center [295, 26] width 39 height 18
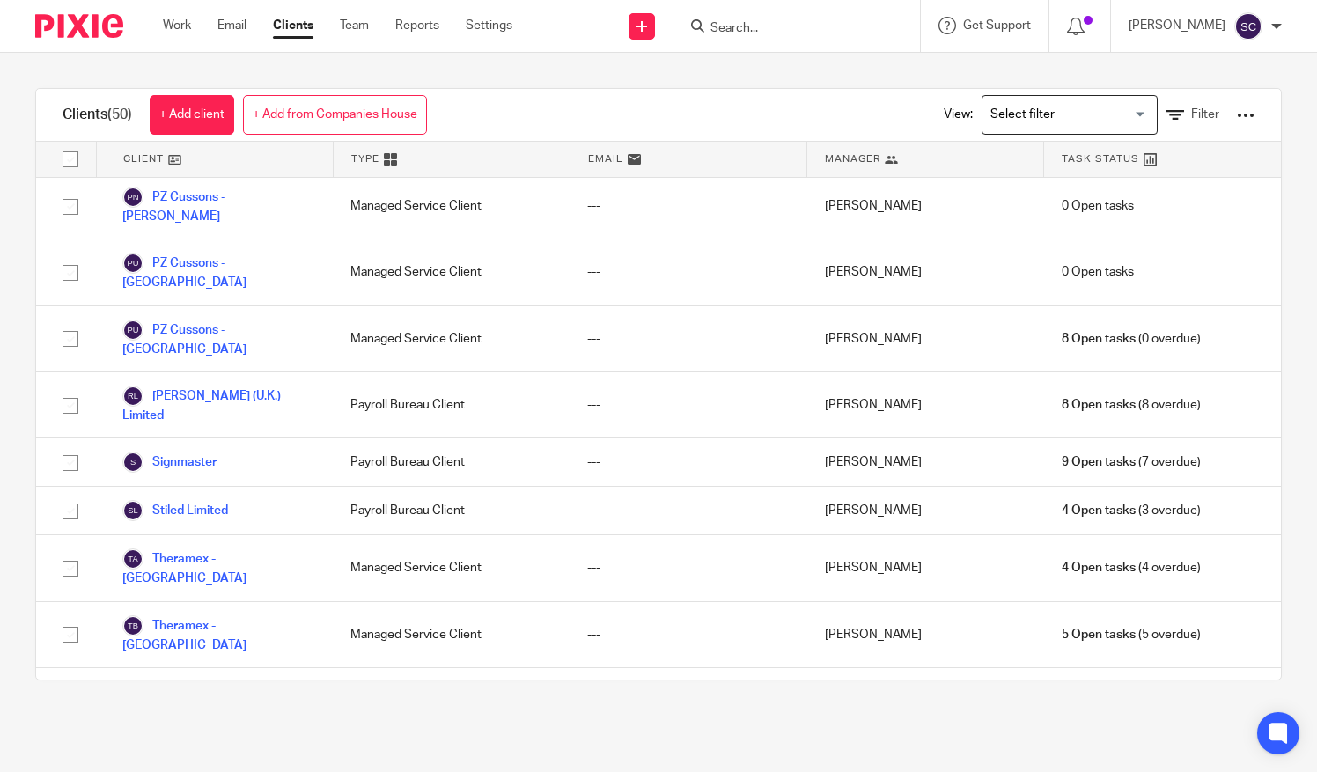
scroll to position [1321, 0]
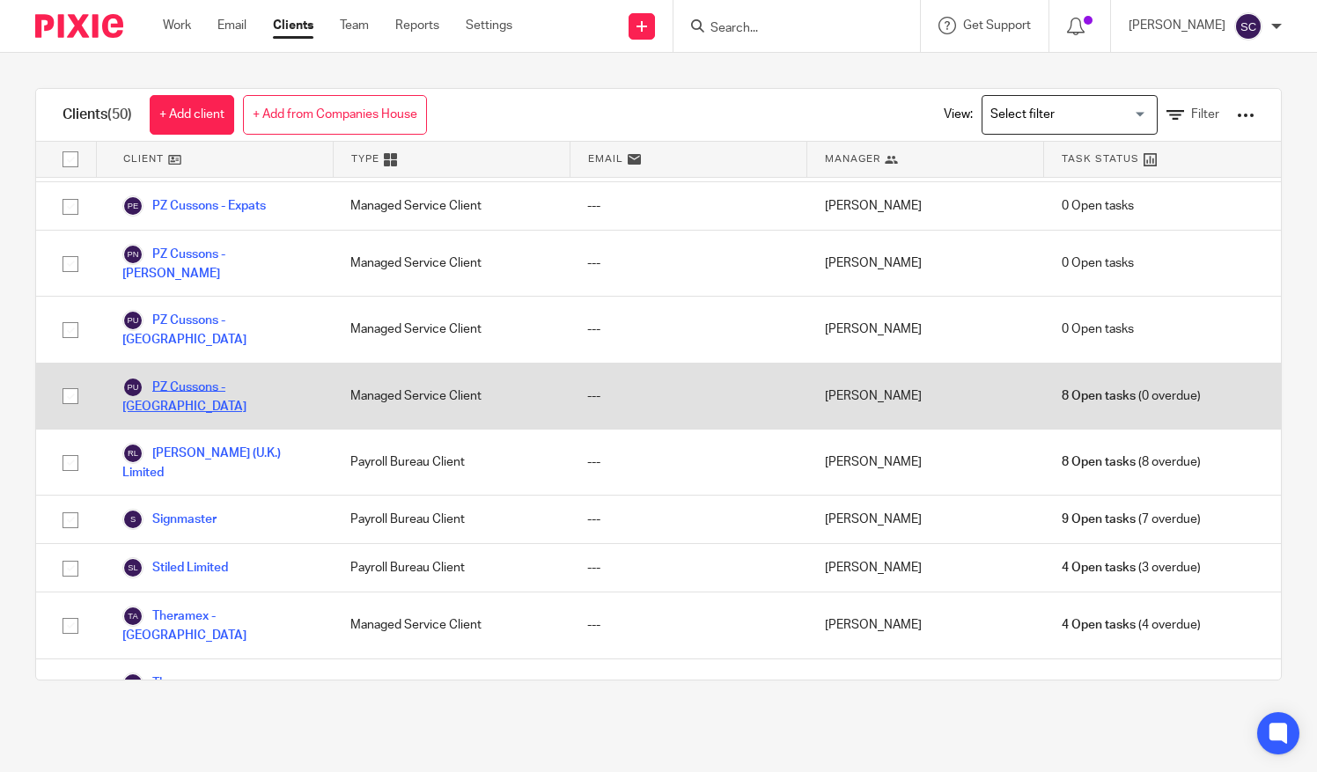
click at [252, 377] on link "PZ Cussons - [GEOGRAPHIC_DATA]" at bounding box center [218, 396] width 193 height 39
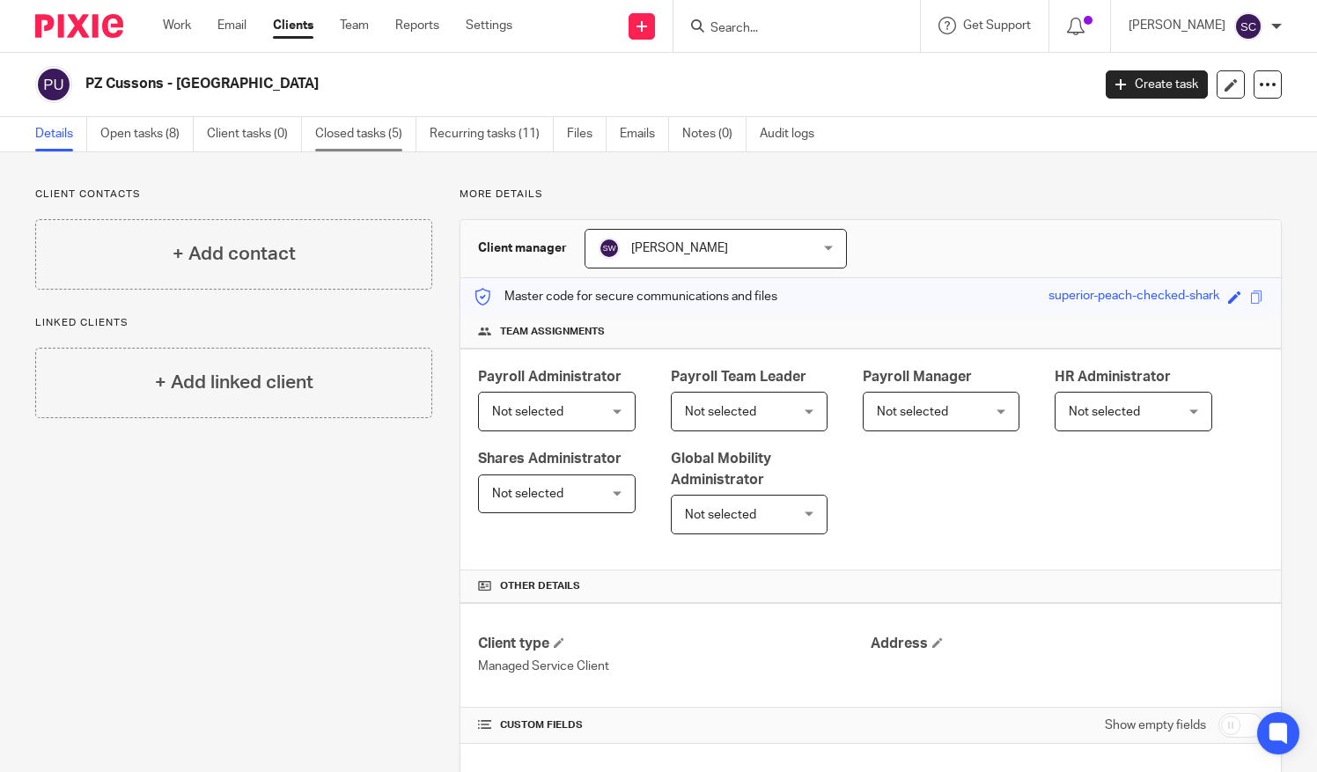
click at [373, 136] on link "Closed tasks (5)" at bounding box center [365, 134] width 101 height 34
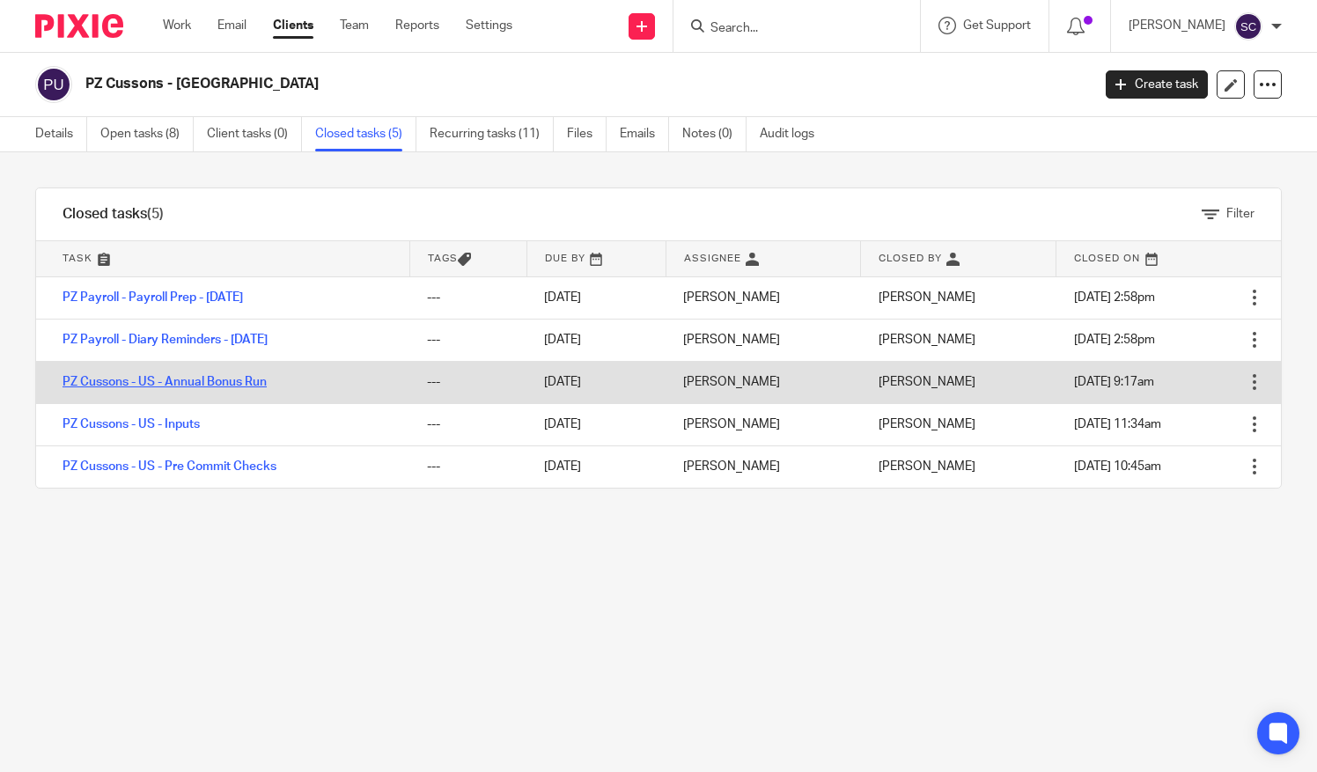
click at [208, 385] on link "PZ Cussons - US - Annual Bonus Run" at bounding box center [165, 382] width 204 height 12
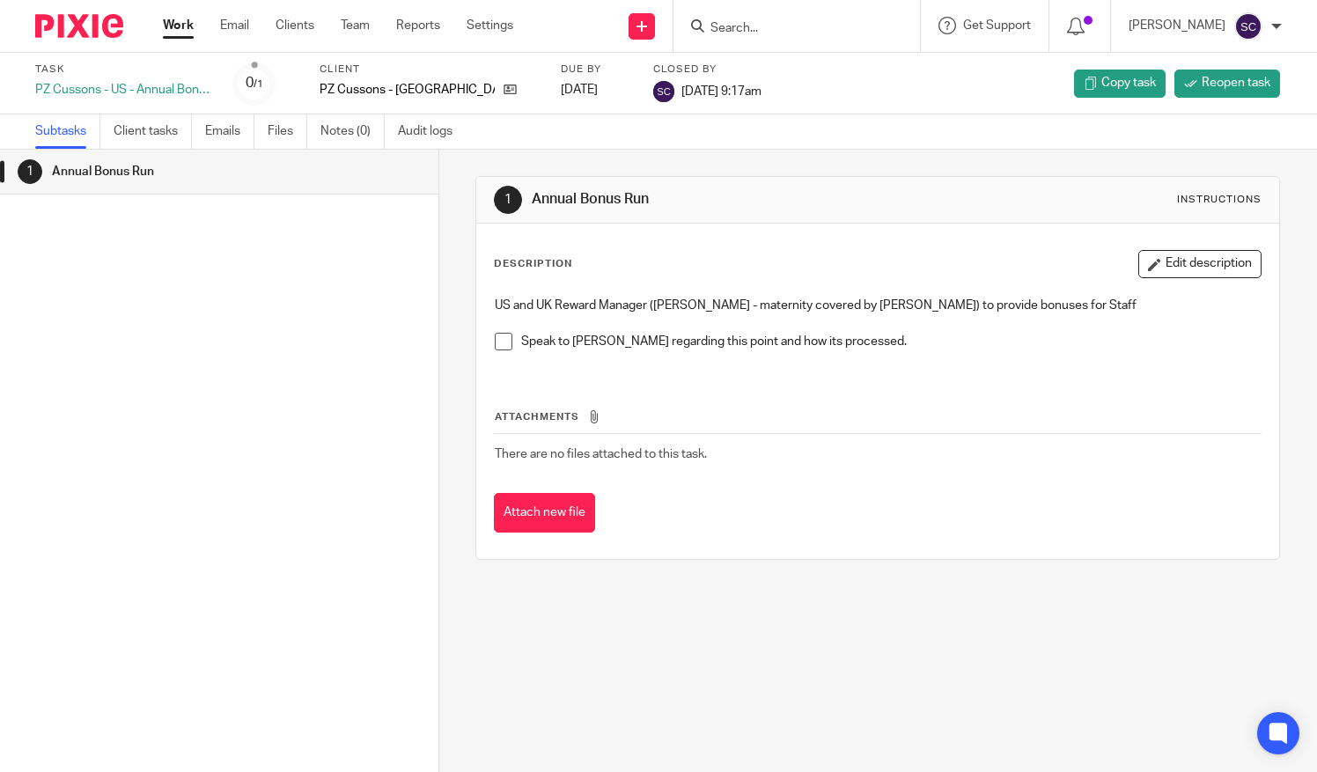
click at [1240, 97] on link "Reopen task" at bounding box center [1228, 84] width 106 height 28
click at [1247, 86] on span "Reopen task" at bounding box center [1236, 83] width 69 height 18
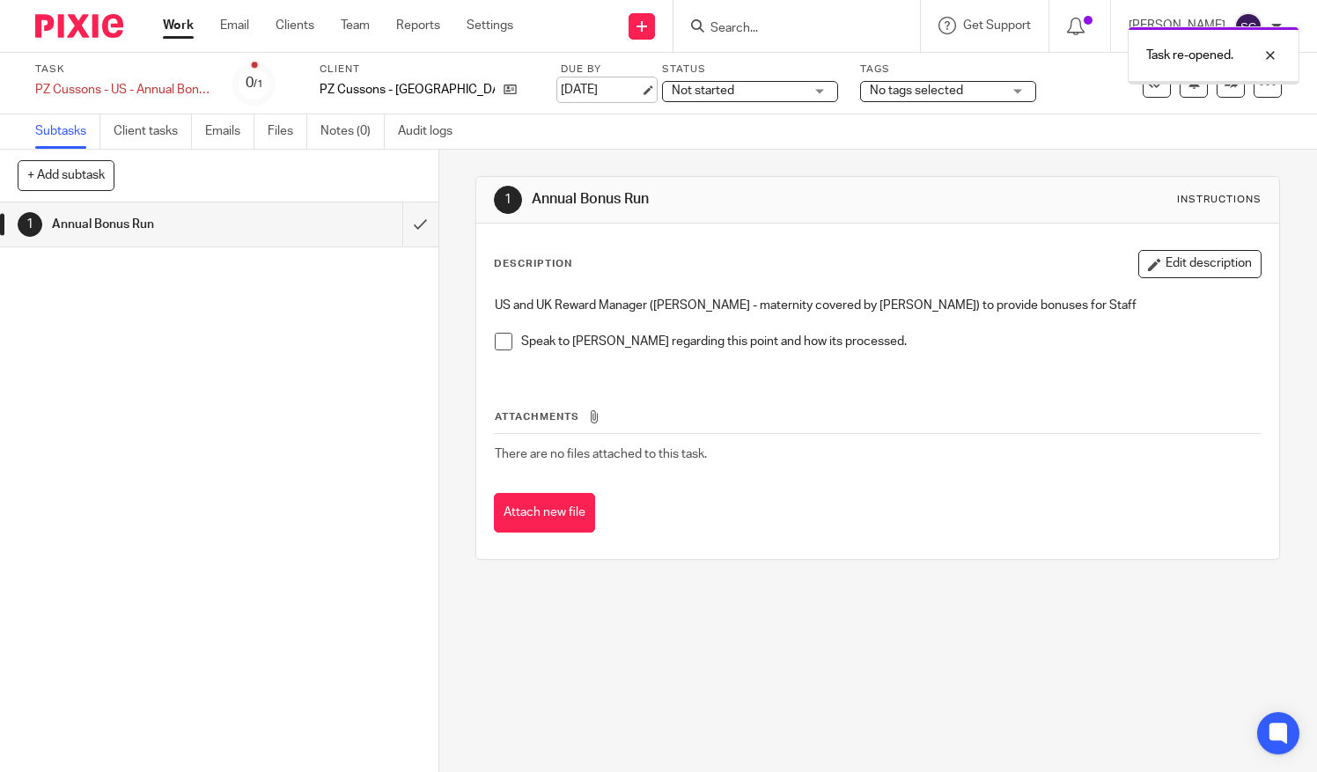
click at [561, 83] on link "1 Aug 2025" at bounding box center [600, 90] width 79 height 18
click at [1254, 94] on div at bounding box center [1268, 84] width 28 height 28
click at [1203, 201] on span "Change schedule" at bounding box center [1190, 205] width 97 height 12
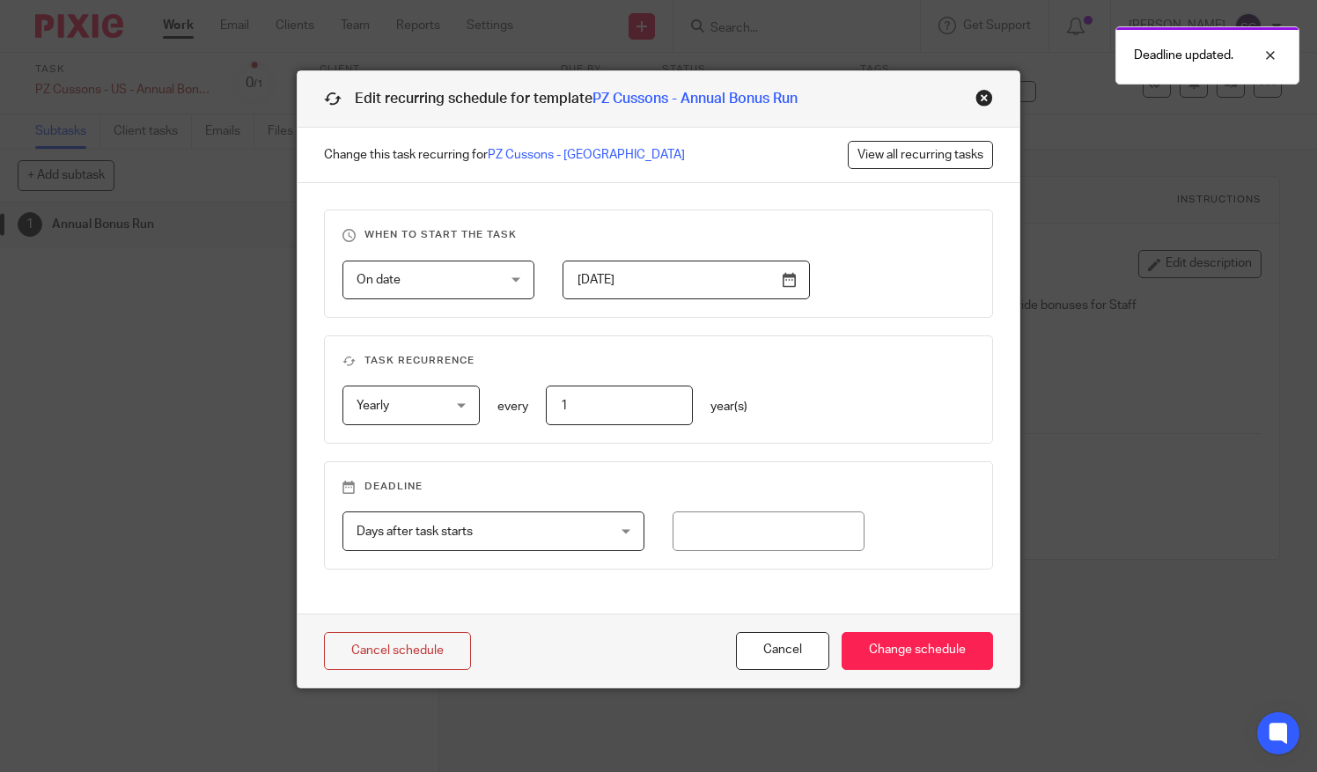
click at [627, 276] on input "[DATE]" at bounding box center [686, 281] width 247 height 40
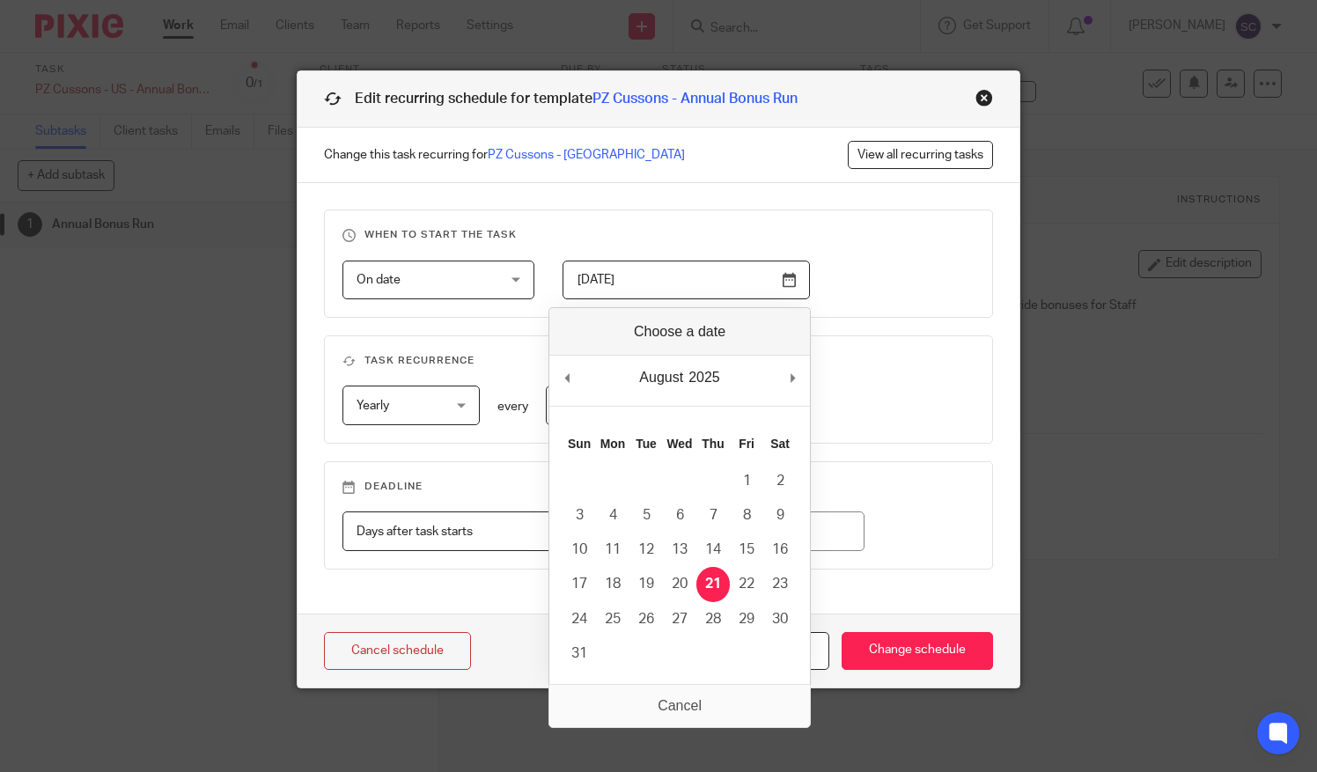
click at [724, 286] on input "2025-08-21" at bounding box center [686, 281] width 247 height 40
type input "[DATE]"
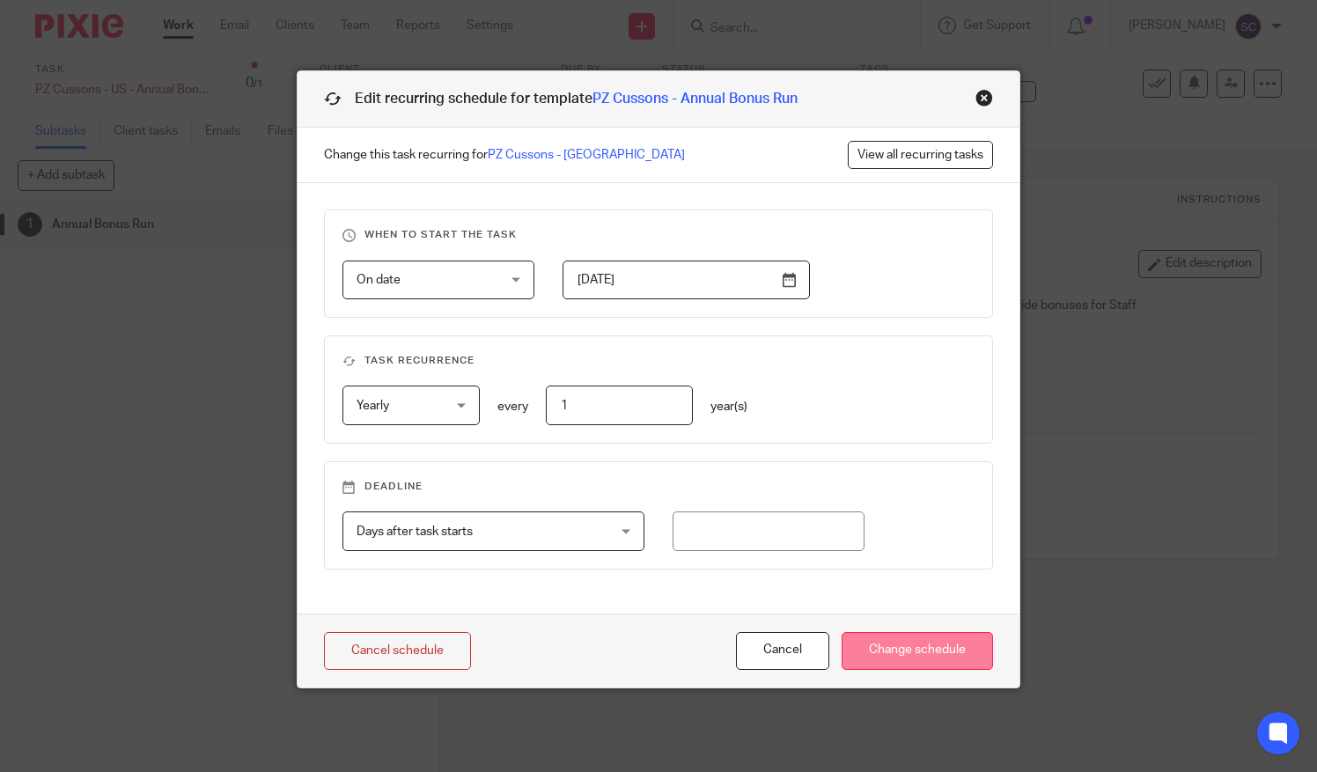
click at [888, 648] on input "Change schedule" at bounding box center [917, 651] width 151 height 38
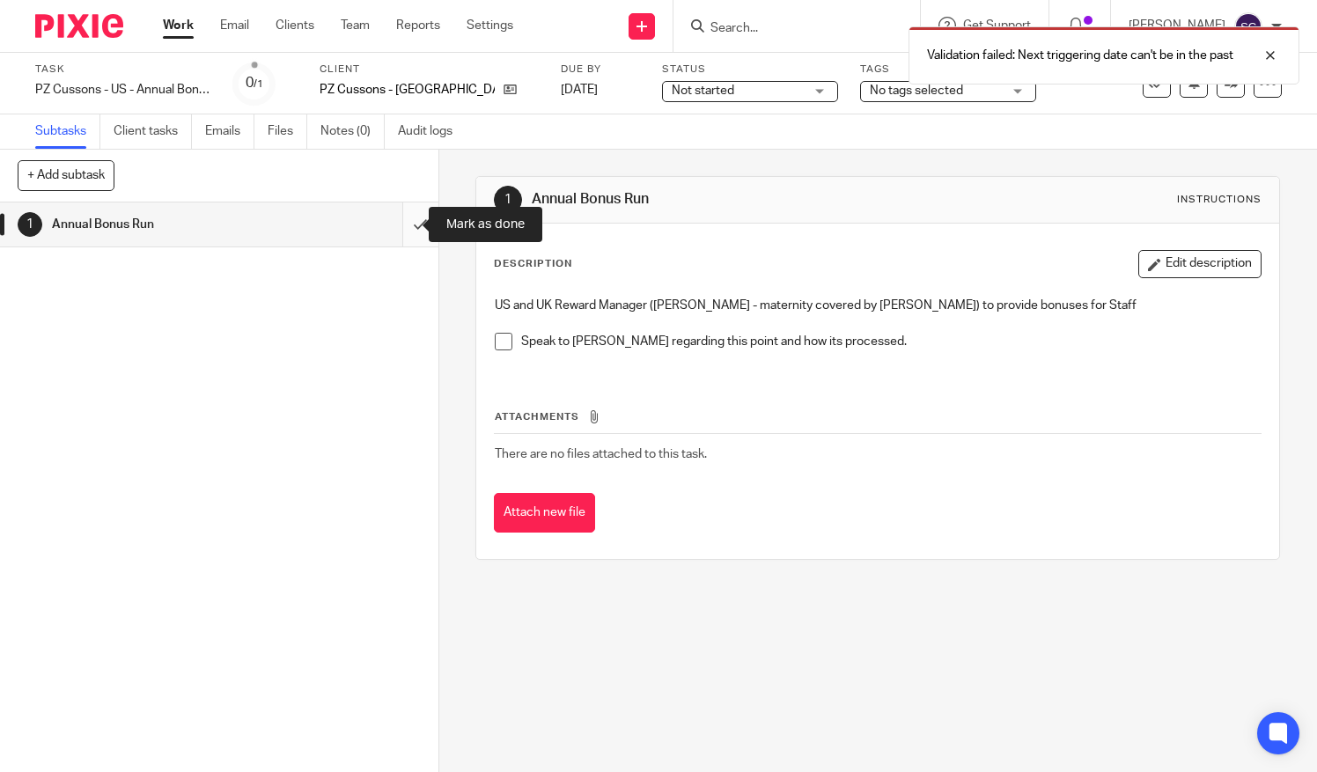
click at [406, 236] on input "submit" at bounding box center [219, 225] width 439 height 44
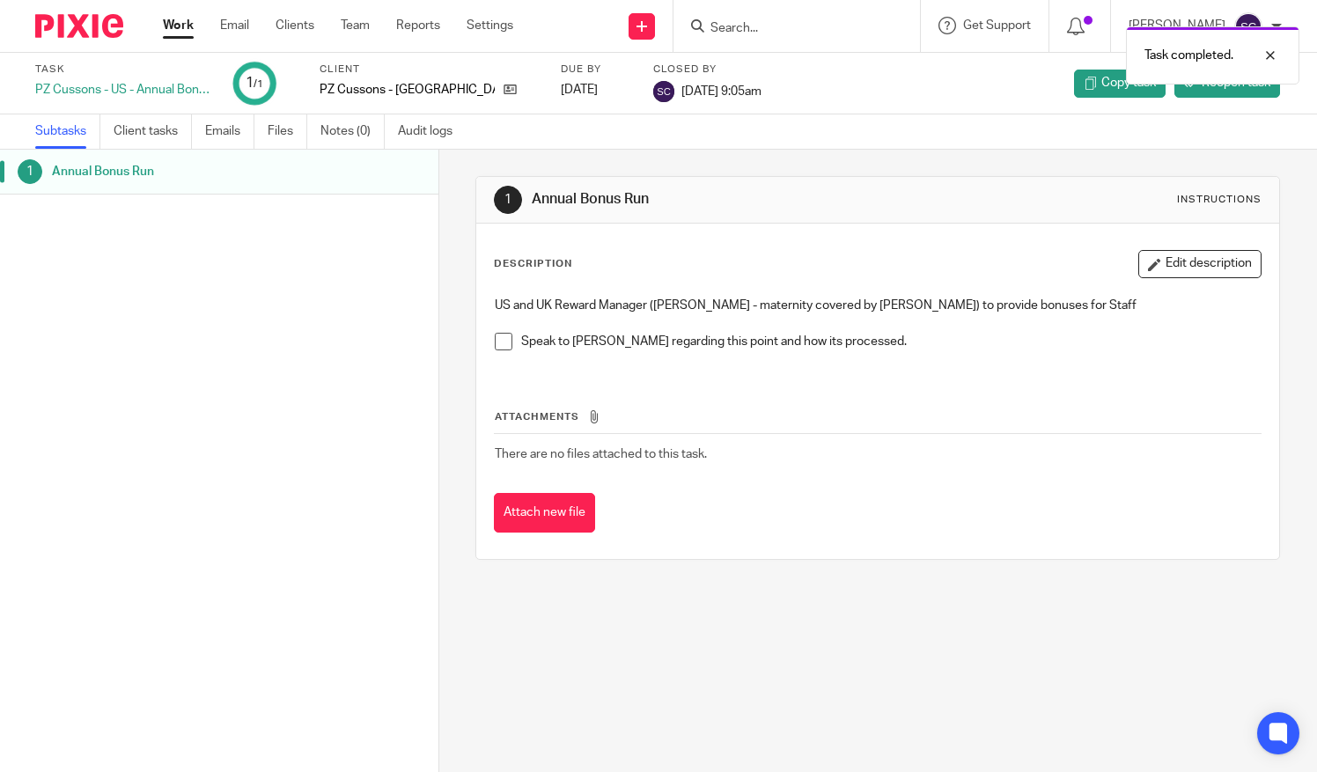
click at [875, 330] on p at bounding box center [878, 323] width 766 height 18
click at [295, 32] on link "Clients" at bounding box center [295, 26] width 39 height 18
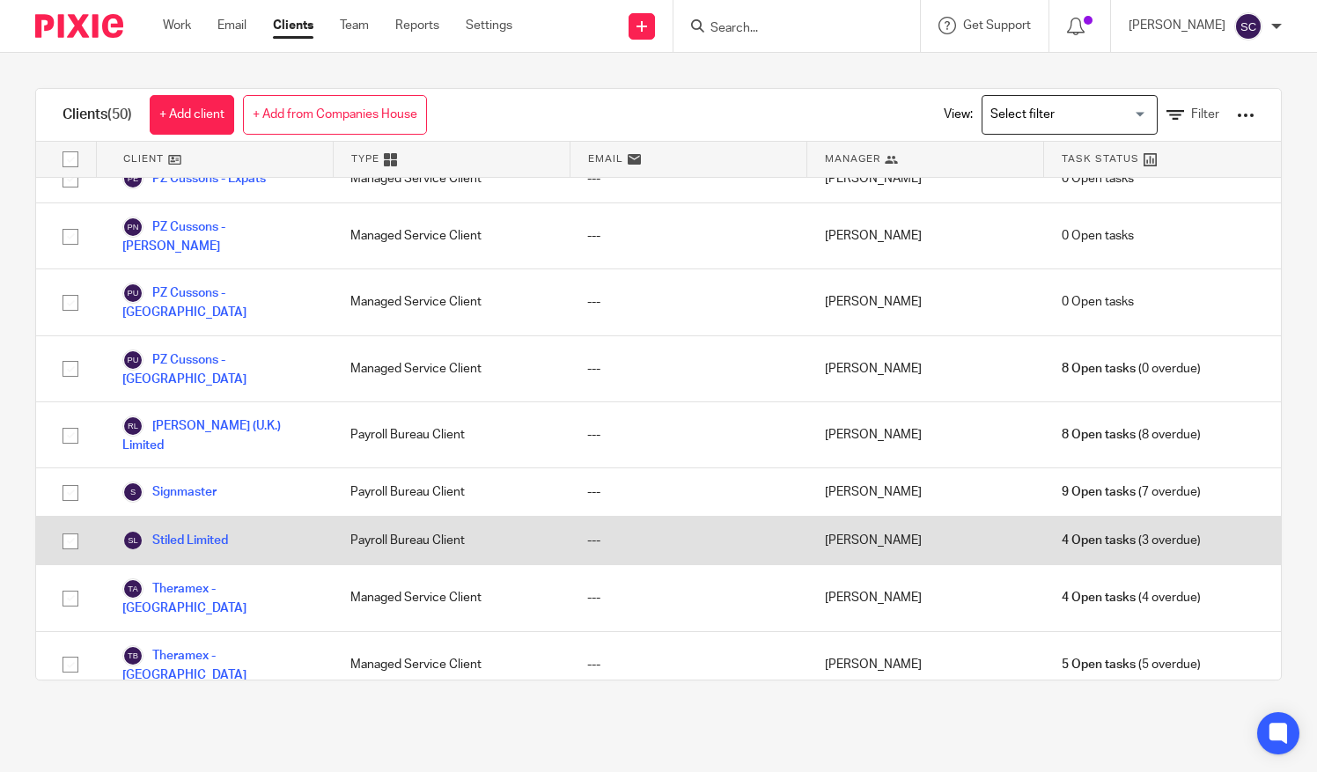
scroll to position [1321, 0]
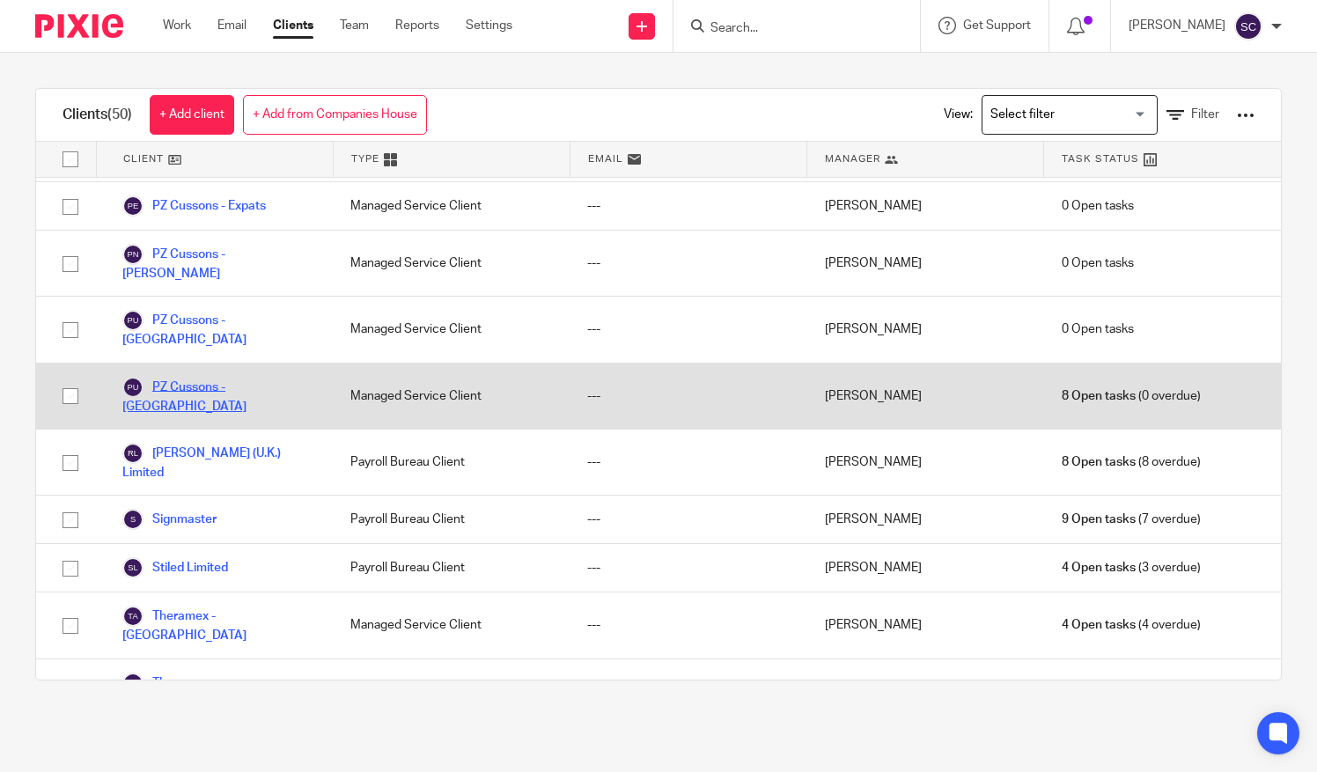
click at [250, 377] on link "PZ Cussons - [GEOGRAPHIC_DATA]" at bounding box center [218, 396] width 193 height 39
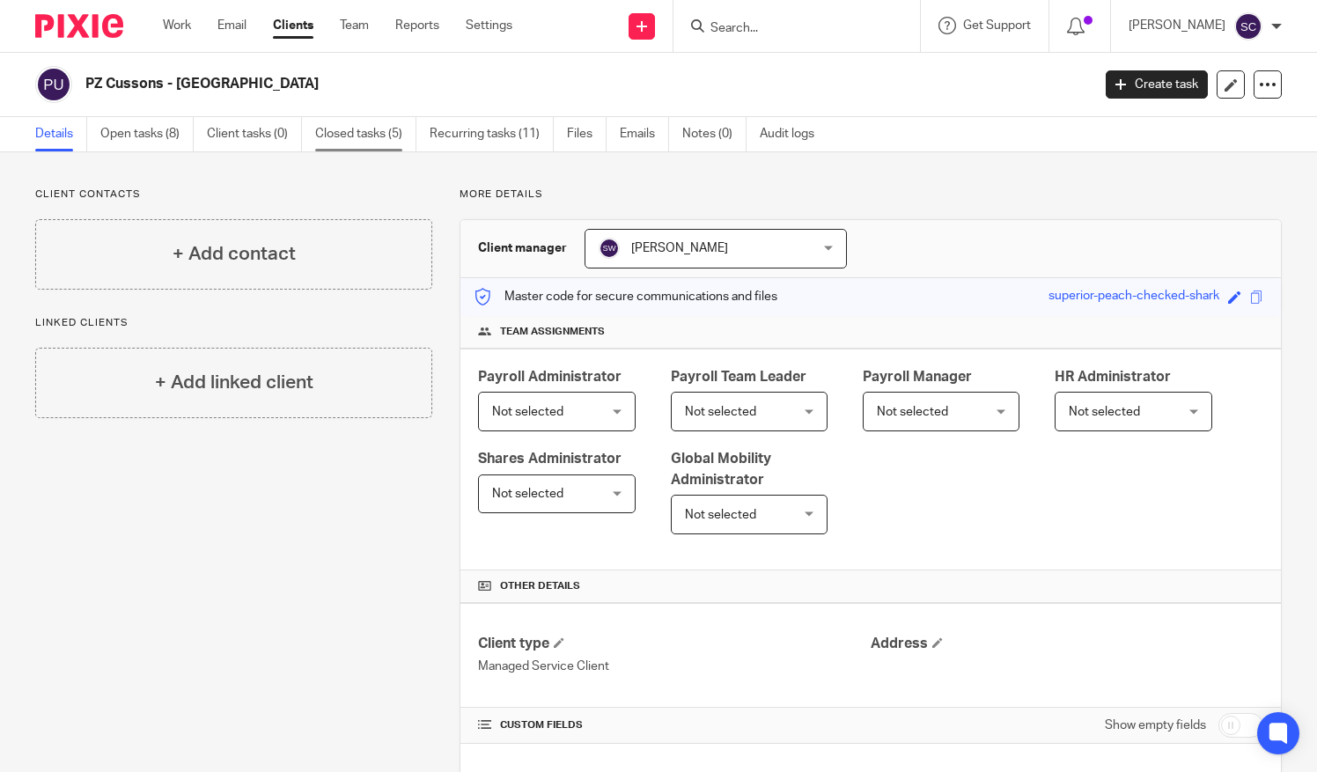
click at [385, 129] on link "Closed tasks (5)" at bounding box center [365, 134] width 101 height 34
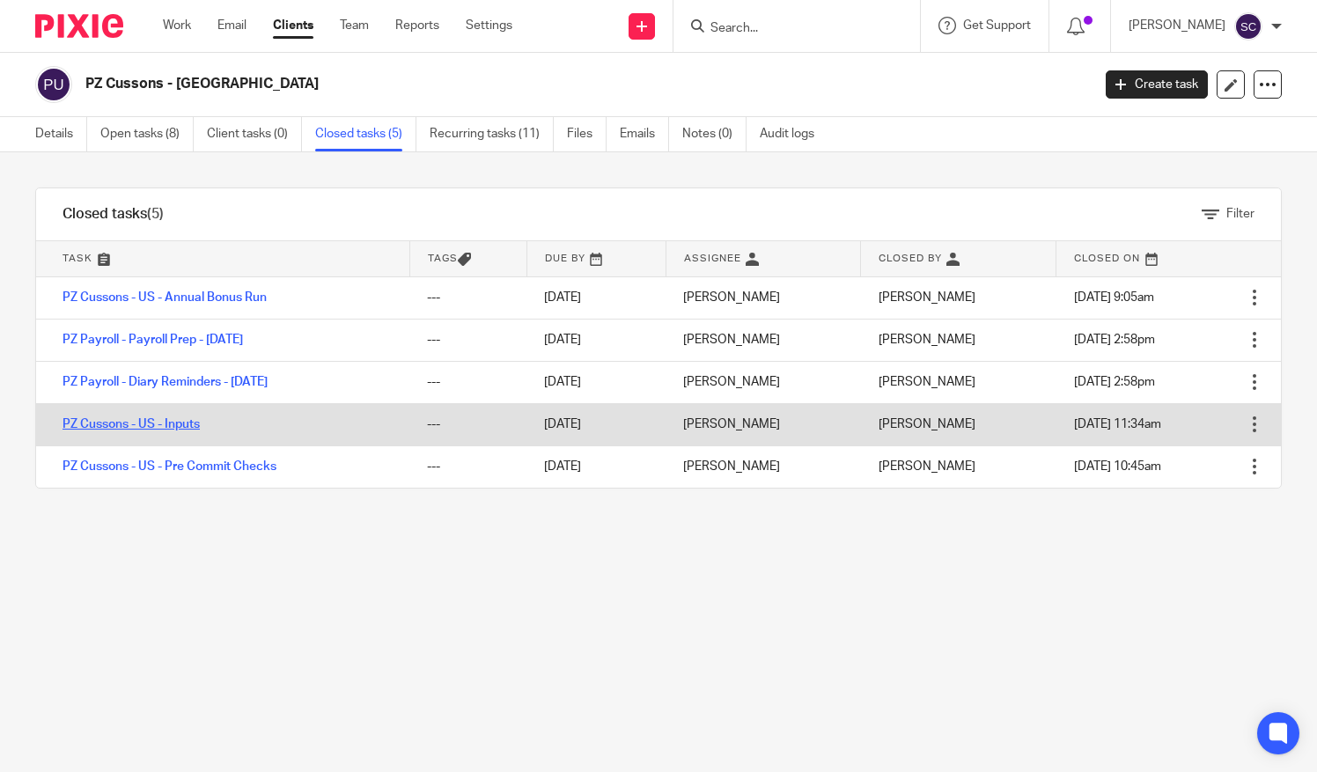
click at [179, 426] on link "PZ Cussons - US - Inputs" at bounding box center [131, 424] width 137 height 12
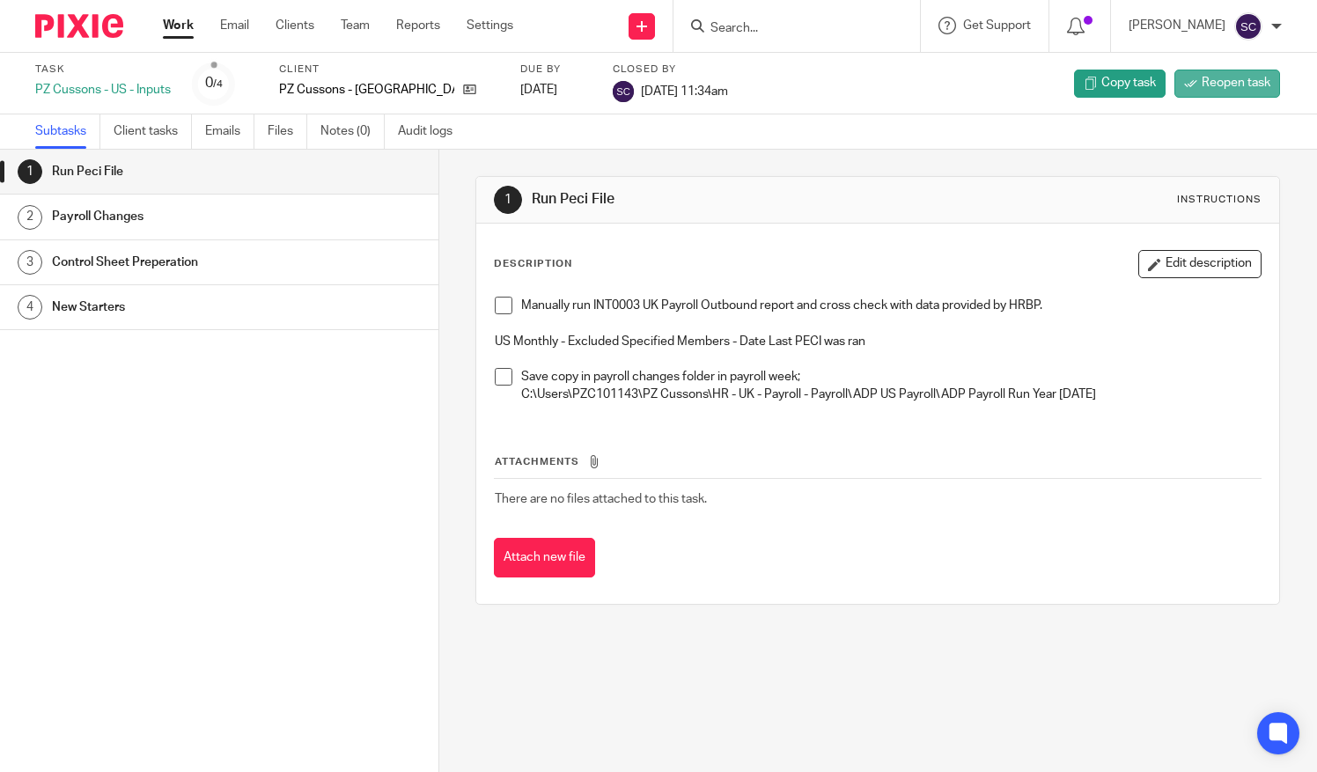
click at [1220, 92] on link "Reopen task" at bounding box center [1228, 84] width 106 height 28
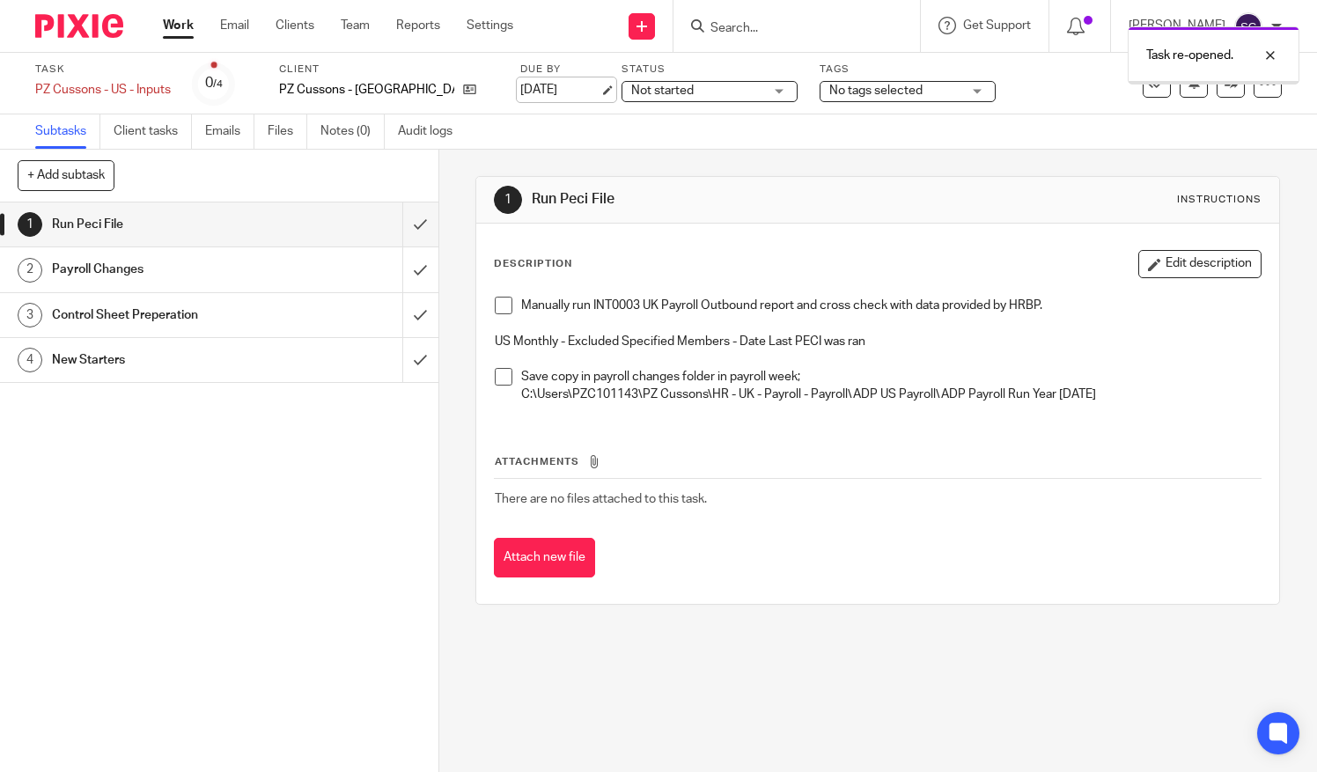
click at [520, 93] on link "24 Jul 2025" at bounding box center [559, 90] width 79 height 18
click at [1262, 86] on div "Task re-opened. Deadline updated." at bounding box center [979, 85] width 641 height 134
click at [1271, 137] on div "Deadline updated." at bounding box center [1208, 122] width 184 height 58
click at [1276, 59] on div at bounding box center [1258, 55] width 48 height 21
click at [1254, 92] on div at bounding box center [1268, 84] width 28 height 28
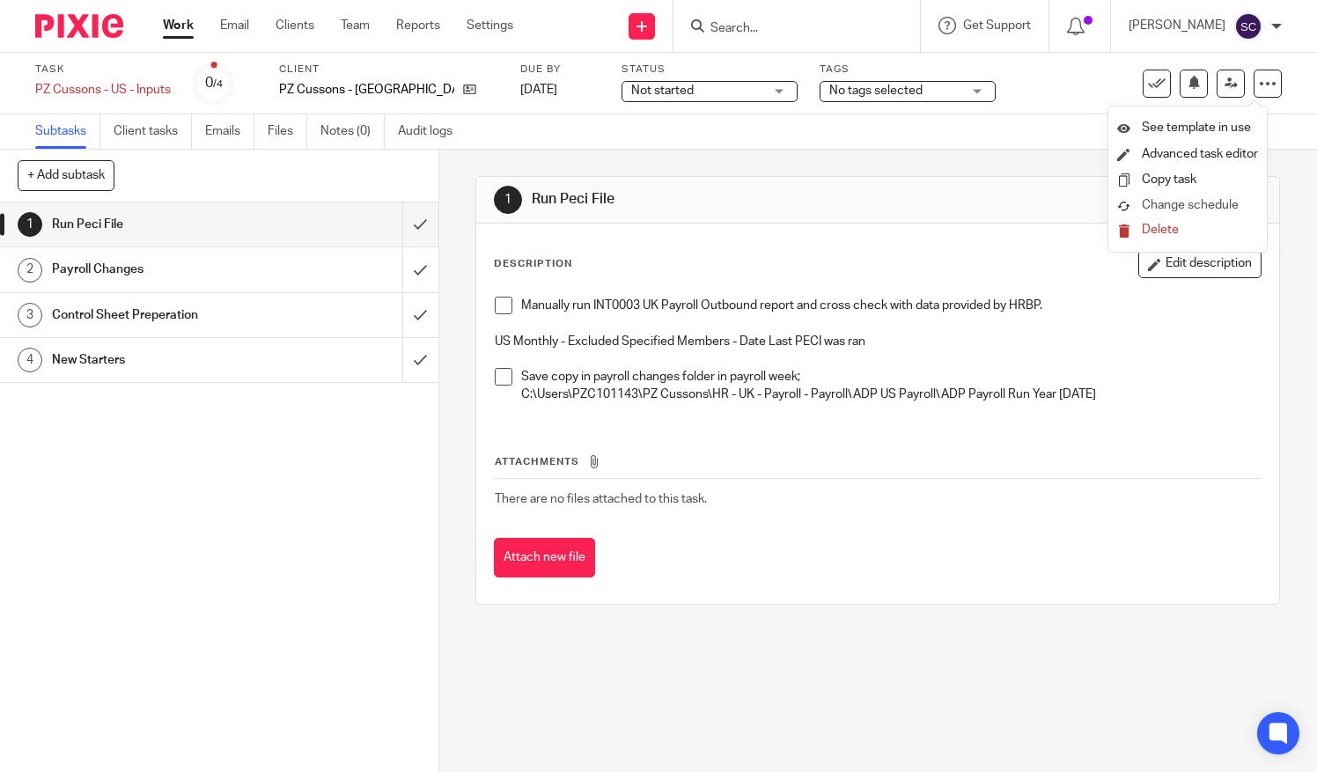
click at [1206, 213] on link "Change schedule" at bounding box center [1187, 206] width 141 height 18
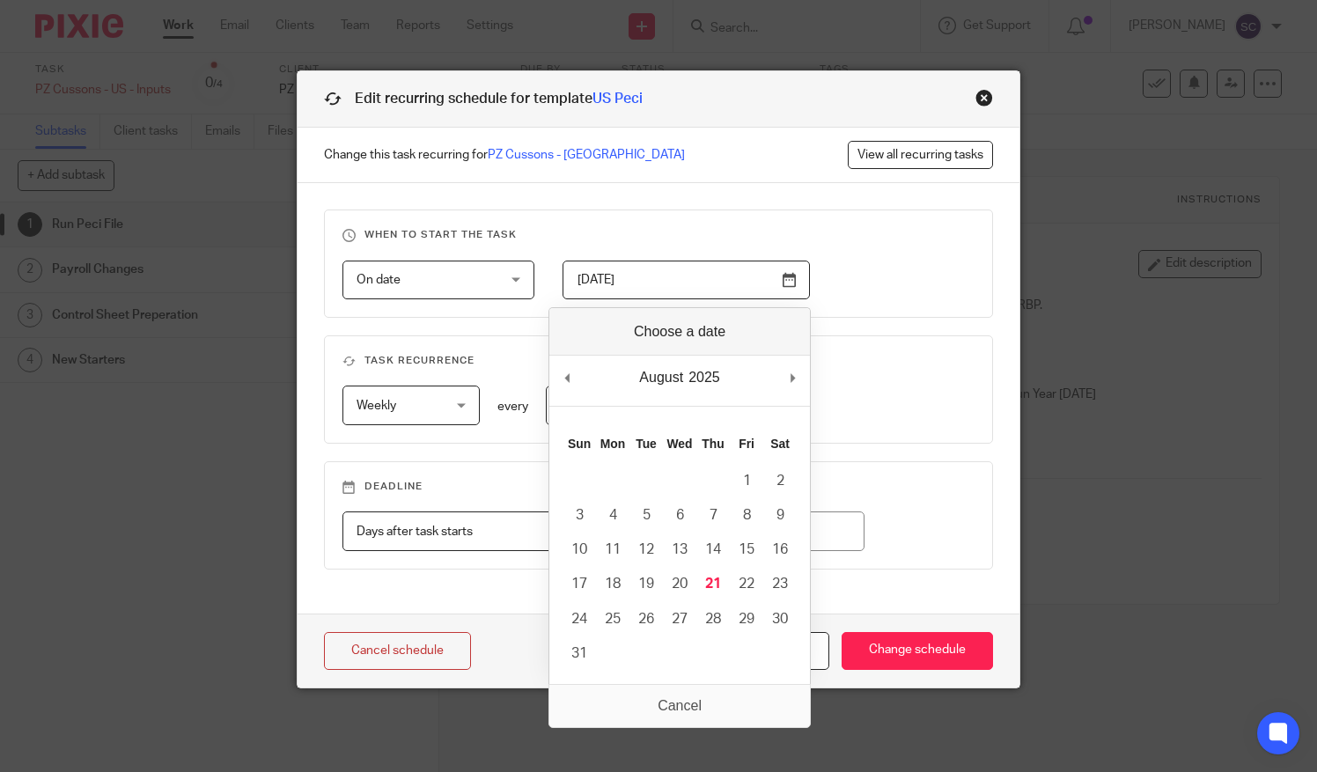
click at [620, 289] on input "2025-07-31" at bounding box center [686, 281] width 247 height 40
type input "2025-08-21"
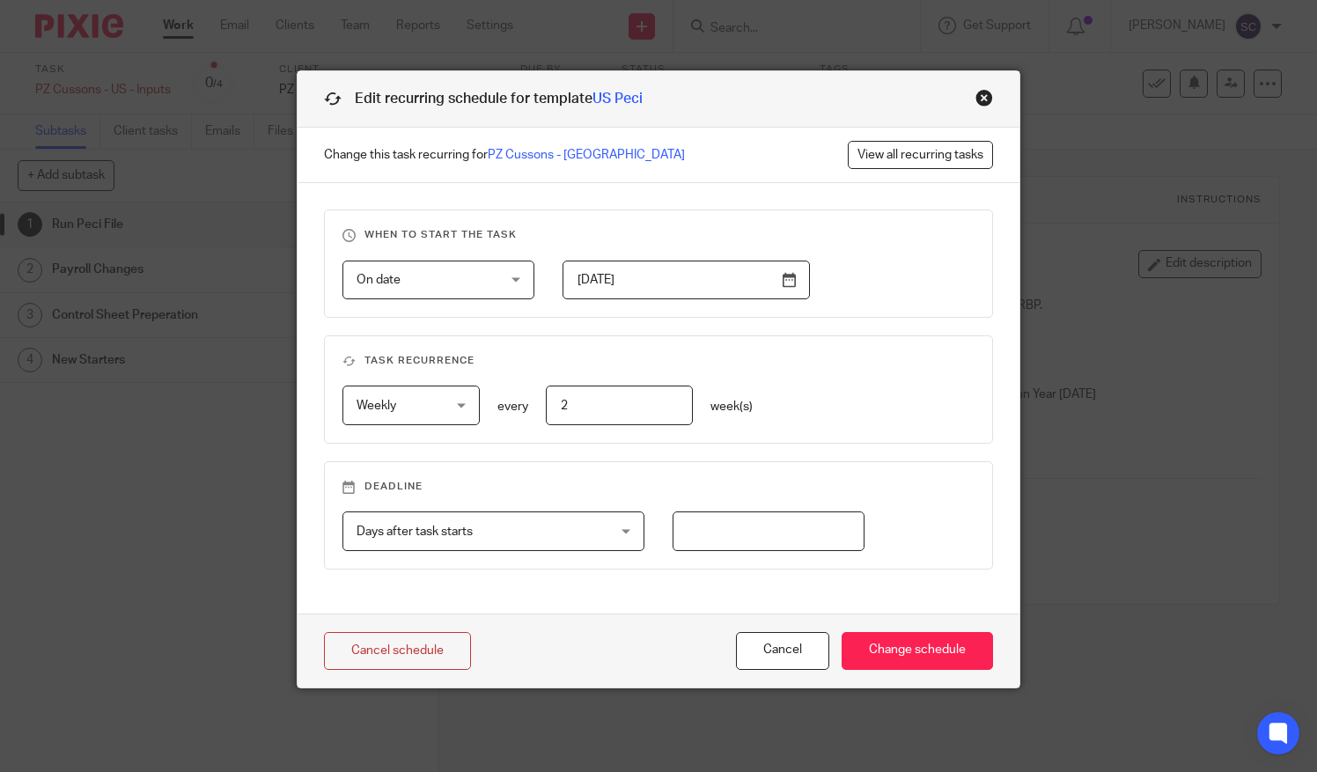
click at [702, 521] on input "number" at bounding box center [769, 532] width 193 height 40
type input "5"
click at [918, 651] on input "Change schedule" at bounding box center [917, 651] width 151 height 38
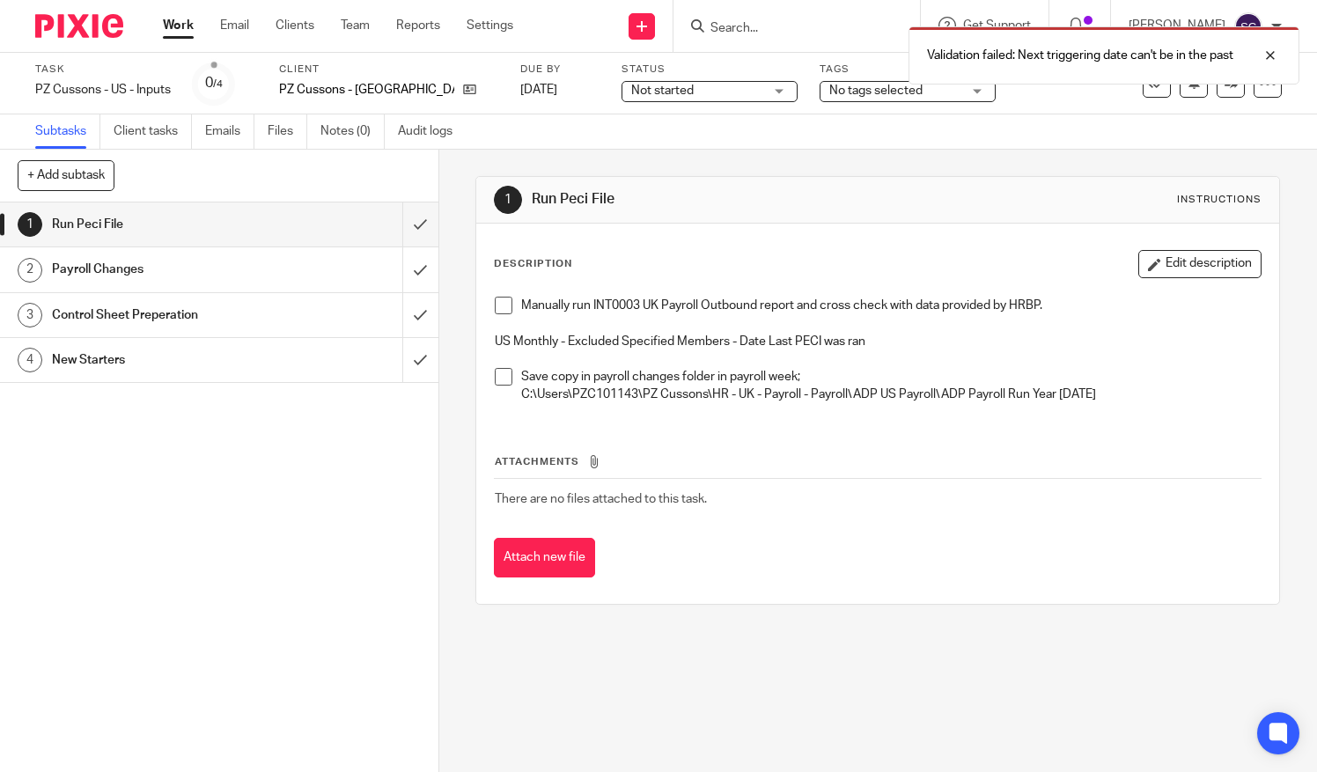
click at [312, 35] on div "Work Email Clients Team Reports Settings Work Email Clients Team Reports Settin…" at bounding box center [342, 26] width 394 height 52
click at [308, 21] on link "Clients" at bounding box center [295, 26] width 39 height 18
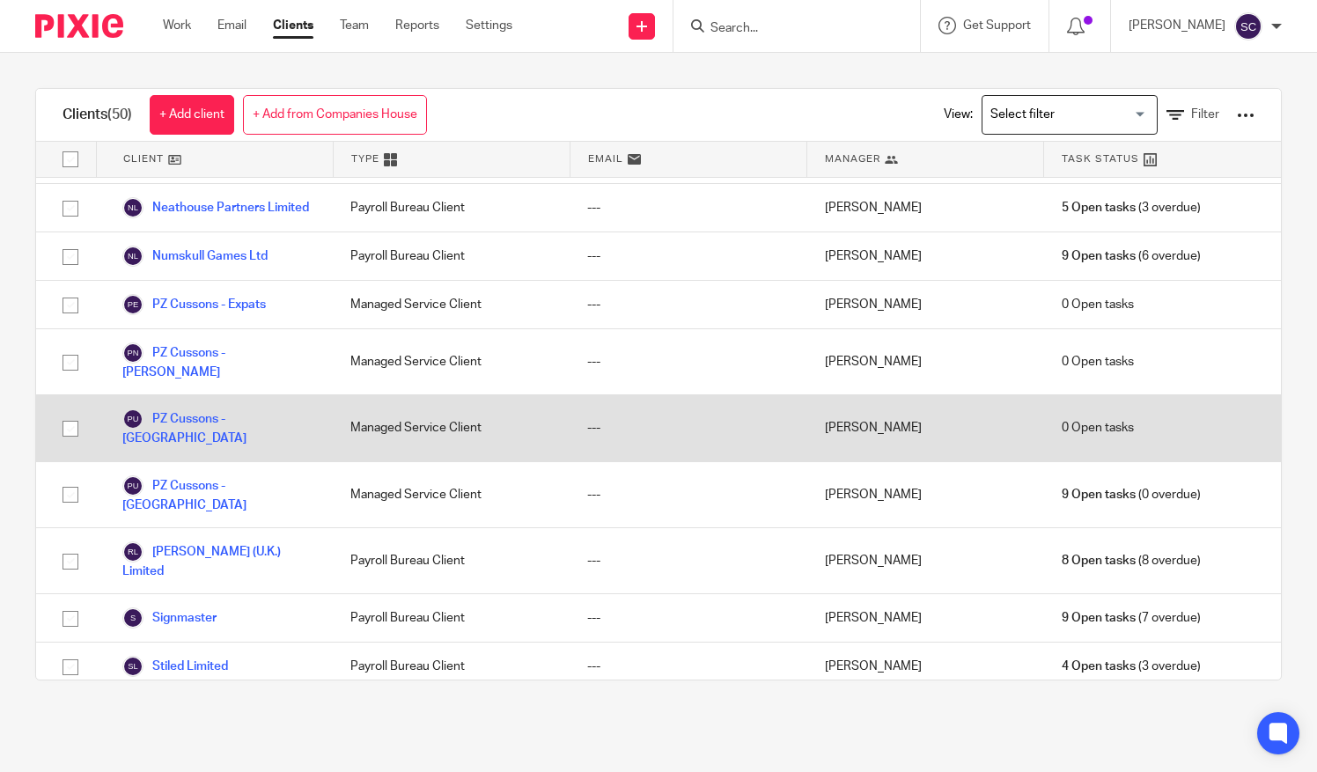
scroll to position [1145, 0]
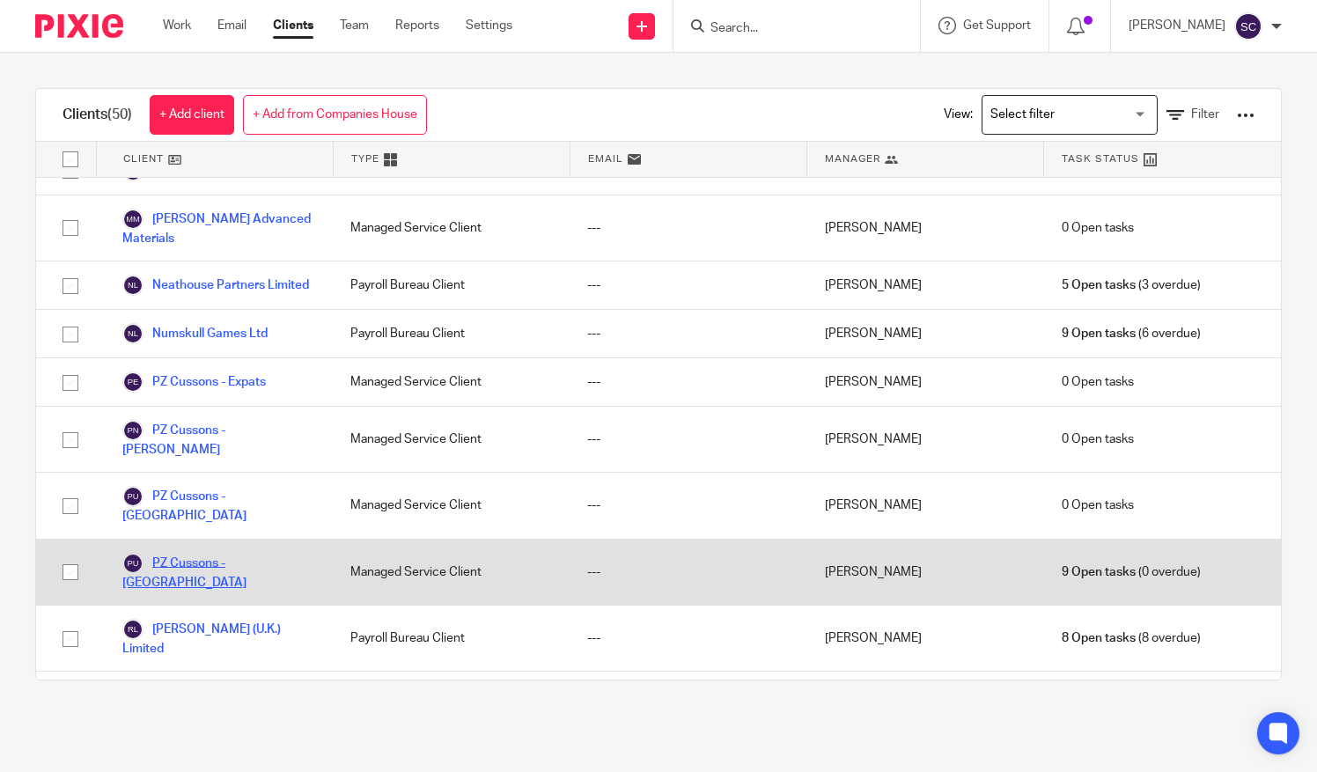
click at [225, 553] on link "PZ Cussons - [GEOGRAPHIC_DATA]" at bounding box center [218, 572] width 193 height 39
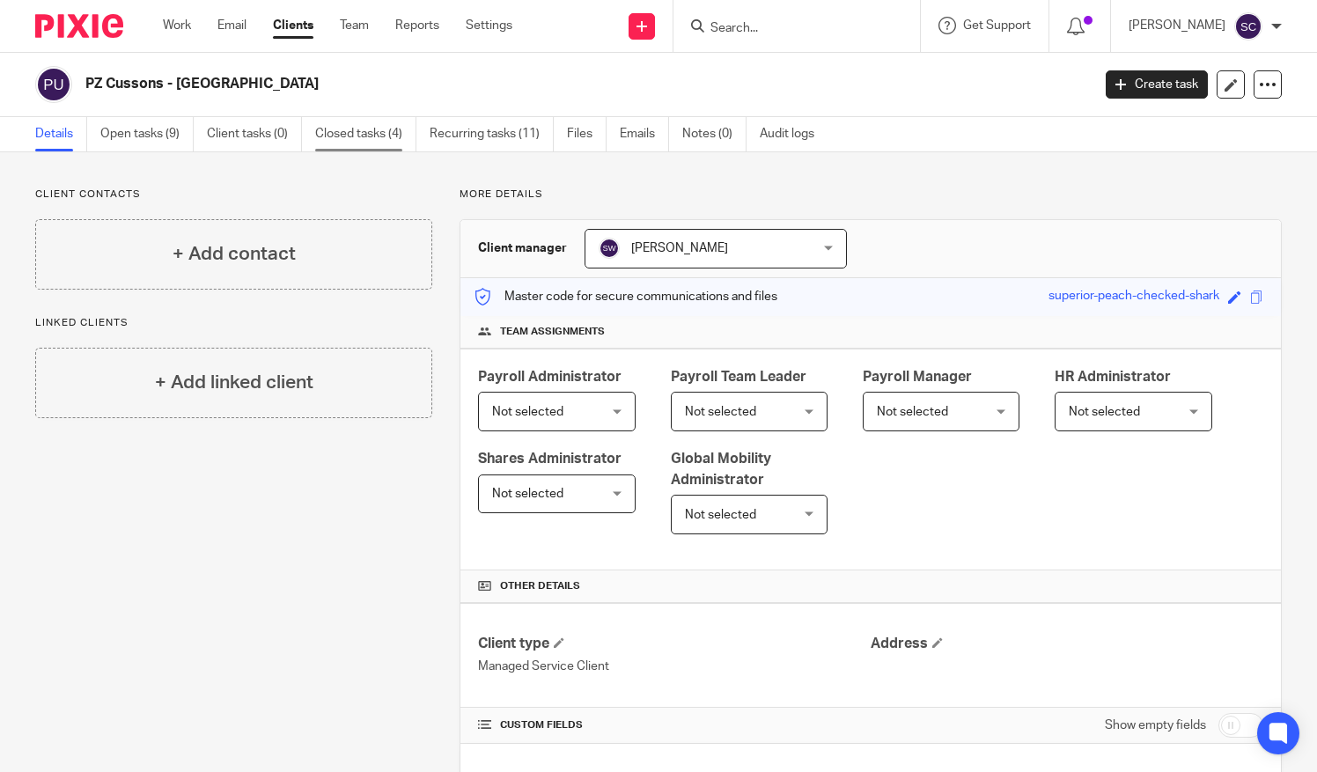
click at [335, 128] on link "Closed tasks (4)" at bounding box center [365, 134] width 101 height 34
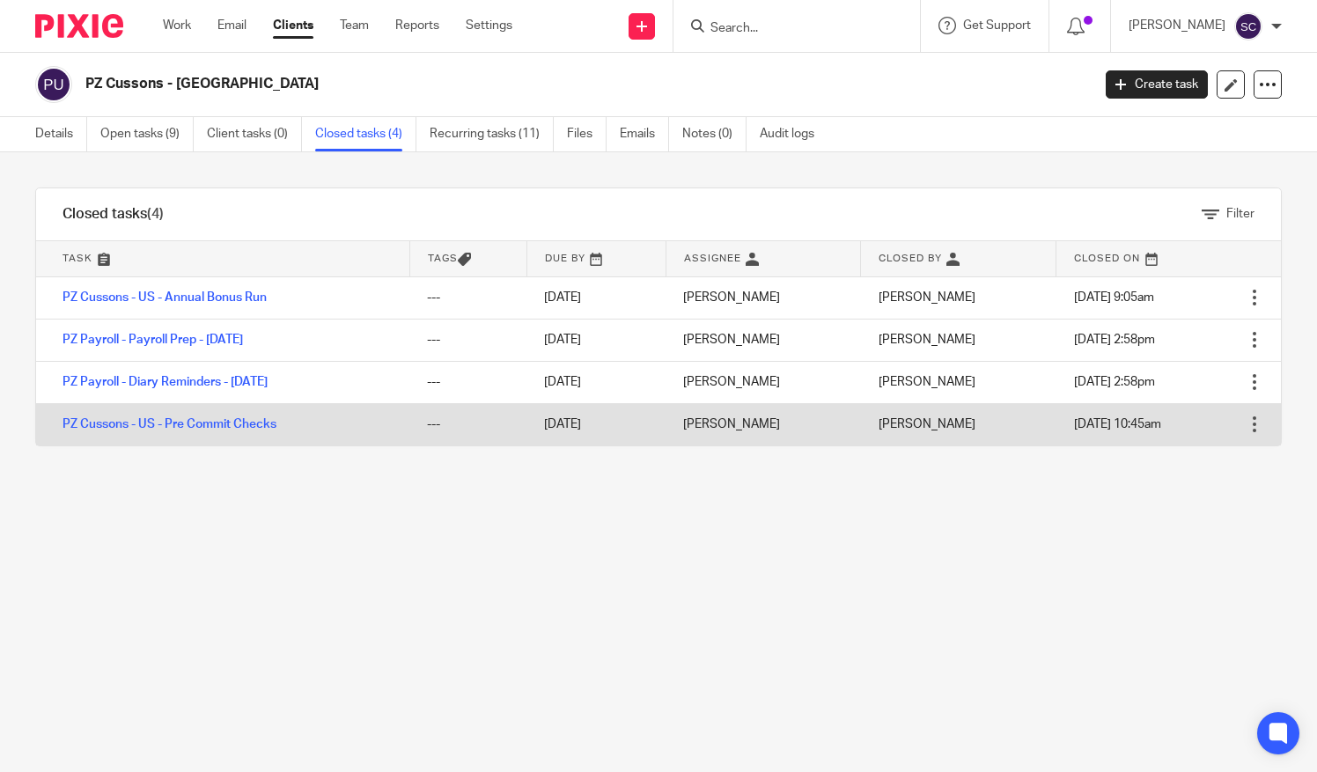
click at [1246, 425] on div at bounding box center [1255, 425] width 18 height 18
click at [188, 421] on link "PZ Cussons - US - Pre Commit Checks" at bounding box center [170, 424] width 214 height 12
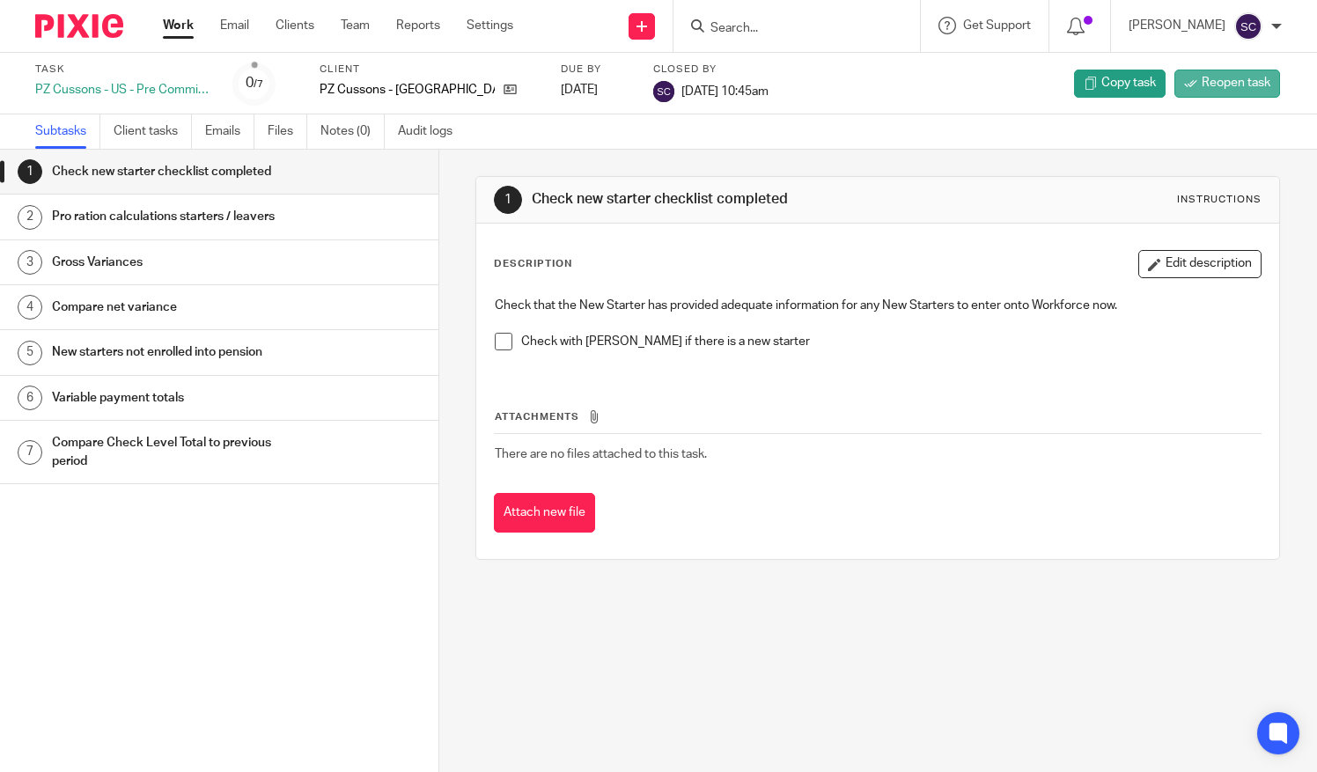
click at [1209, 74] on span "Reopen task" at bounding box center [1236, 83] width 69 height 18
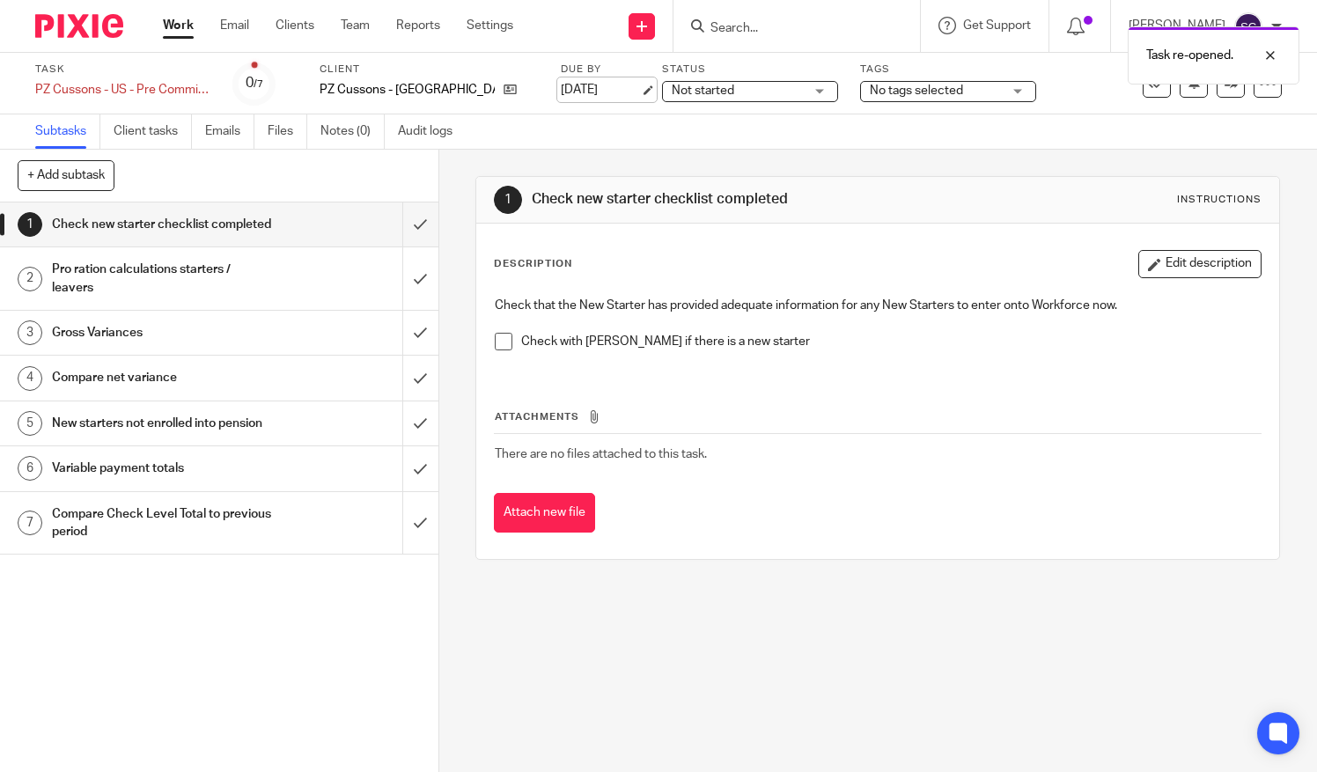
click at [561, 85] on link "[DATE]" at bounding box center [600, 90] width 79 height 18
click at [1263, 122] on div at bounding box center [1258, 122] width 48 height 21
click at [1261, 60] on div at bounding box center [1258, 55] width 48 height 21
click at [1259, 88] on icon at bounding box center [1268, 84] width 18 height 18
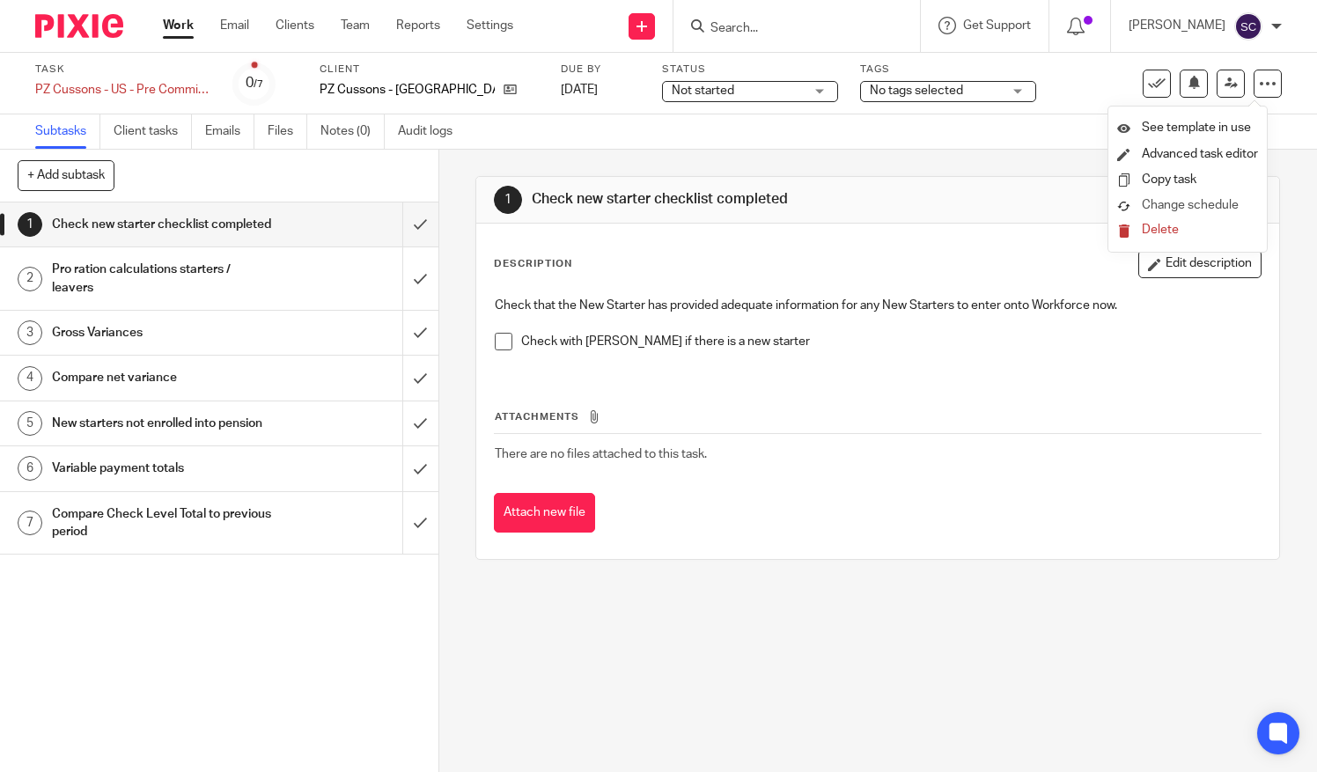
click at [1198, 208] on span "Change schedule" at bounding box center [1190, 205] width 97 height 12
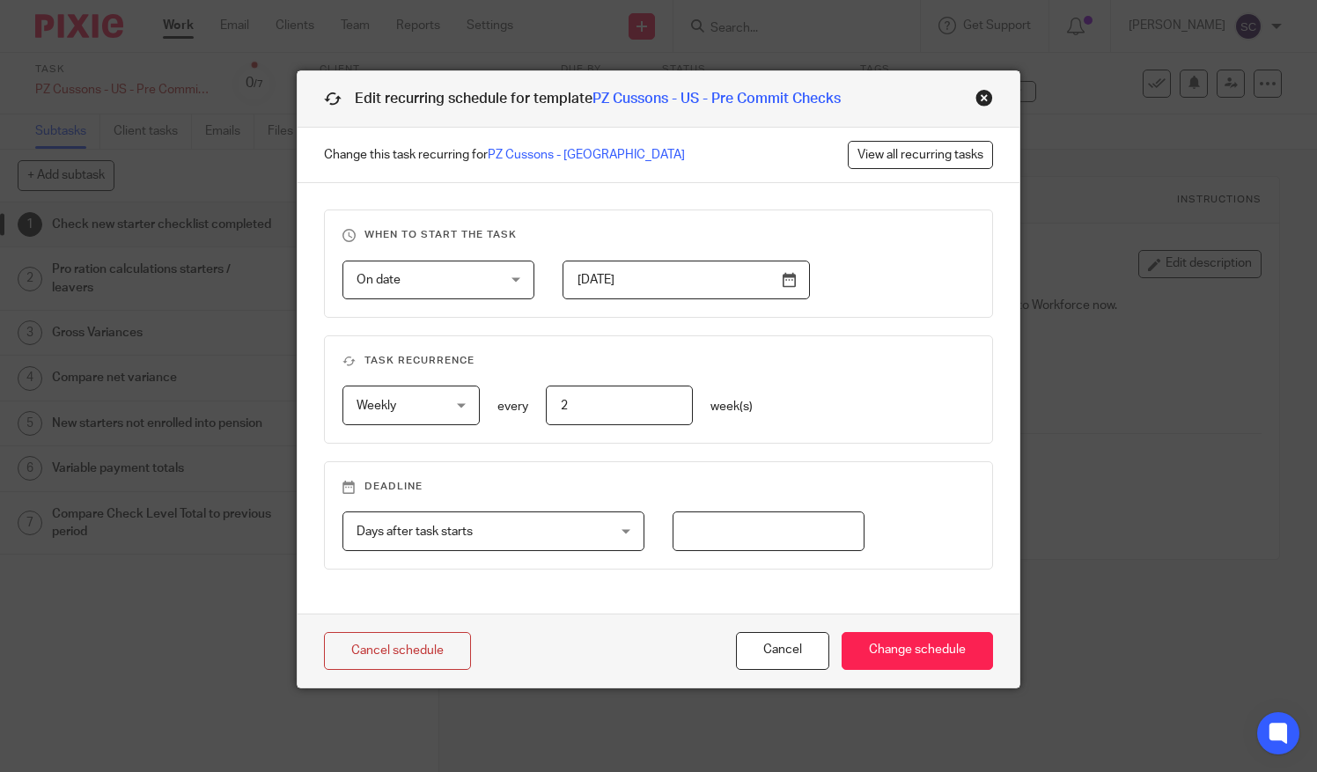
click at [720, 544] on input "number" at bounding box center [769, 532] width 193 height 40
type input "5"
click at [706, 270] on input "[DATE]" at bounding box center [686, 281] width 247 height 40
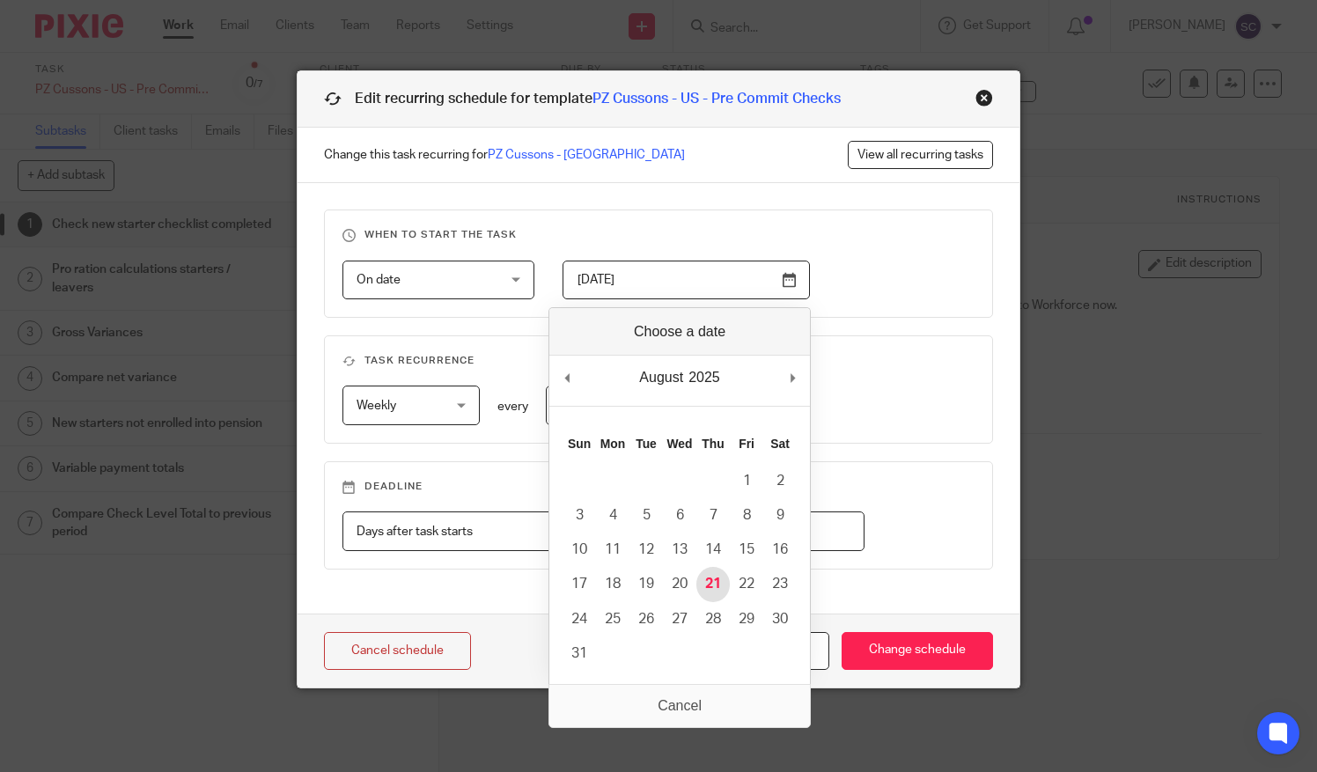
type input "2025-08-21"
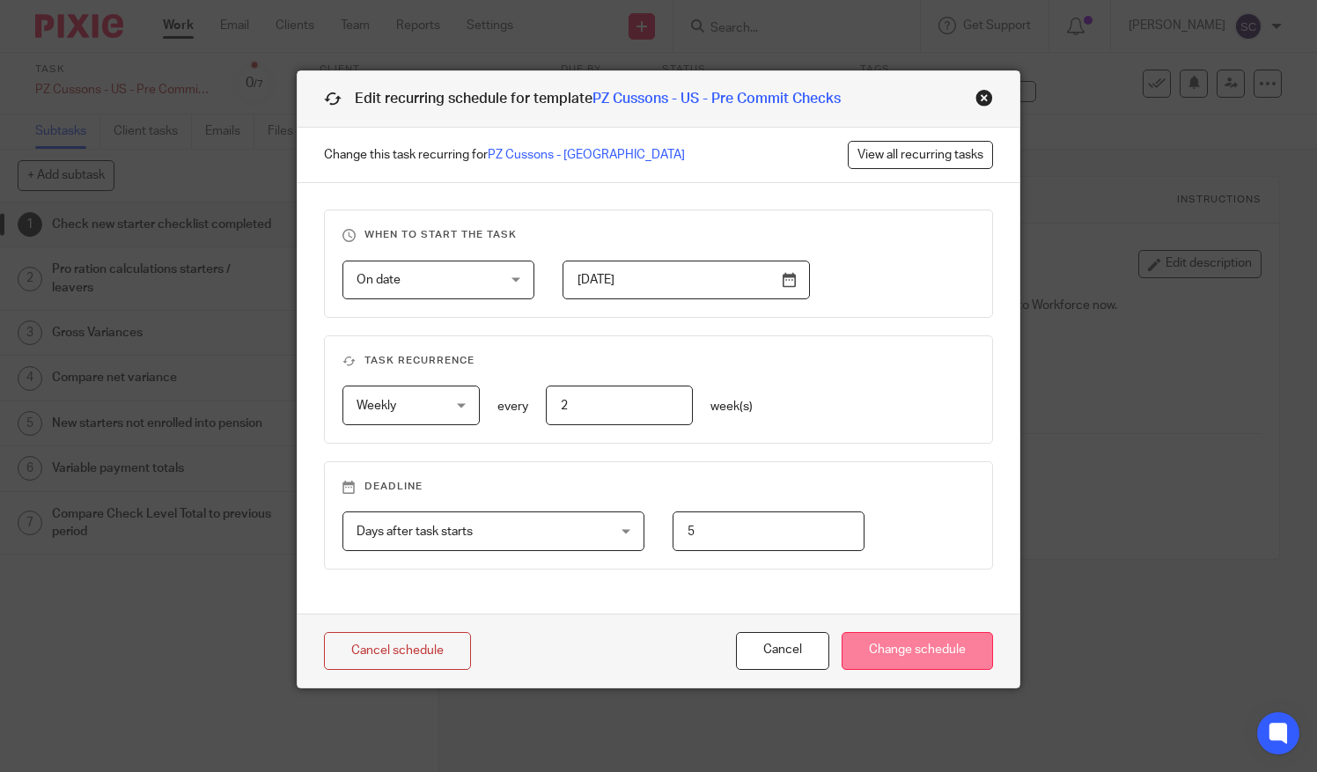
click at [888, 645] on input "Change schedule" at bounding box center [917, 651] width 151 height 38
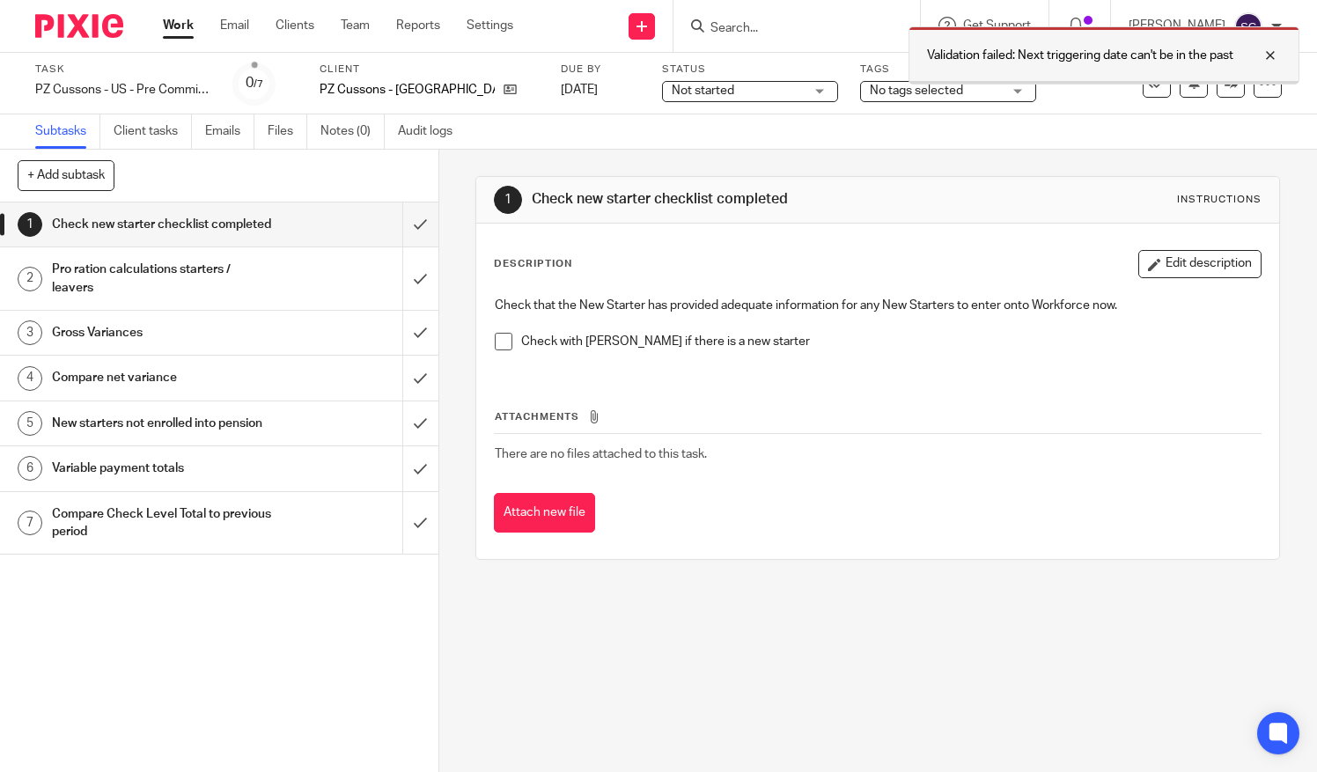
click at [1266, 53] on div at bounding box center [1258, 55] width 48 height 21
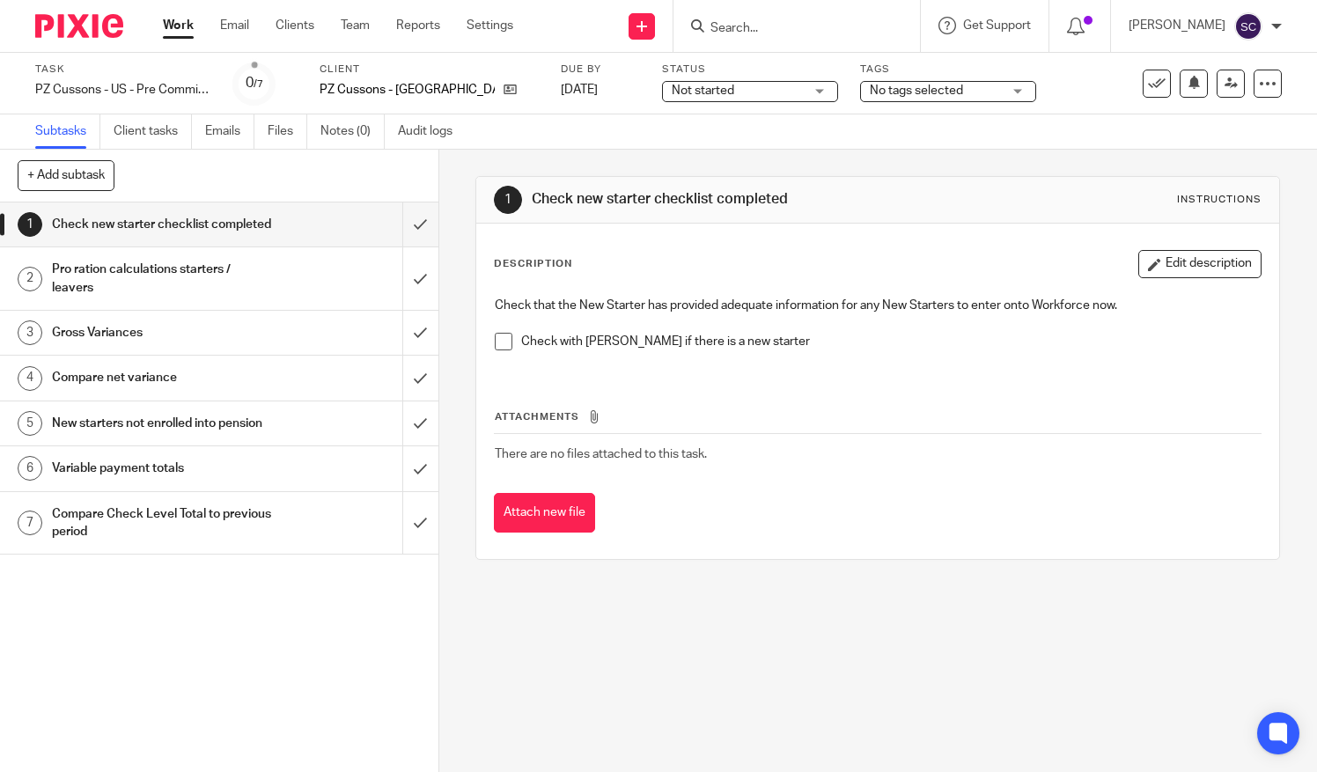
click at [1264, 76] on div at bounding box center [1268, 84] width 28 height 28
click at [1217, 200] on link "Change schedule" at bounding box center [1187, 206] width 141 height 18
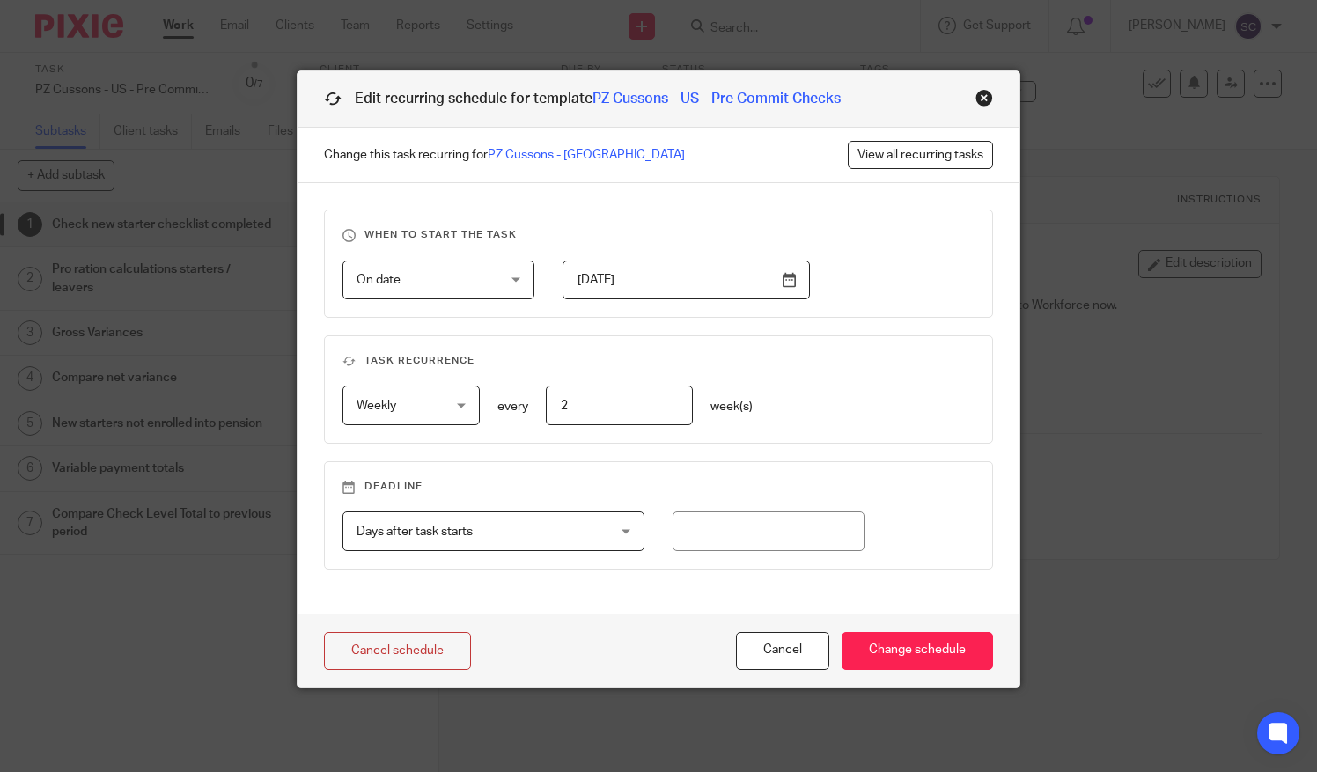
click at [682, 285] on input "[DATE]" at bounding box center [686, 281] width 247 height 40
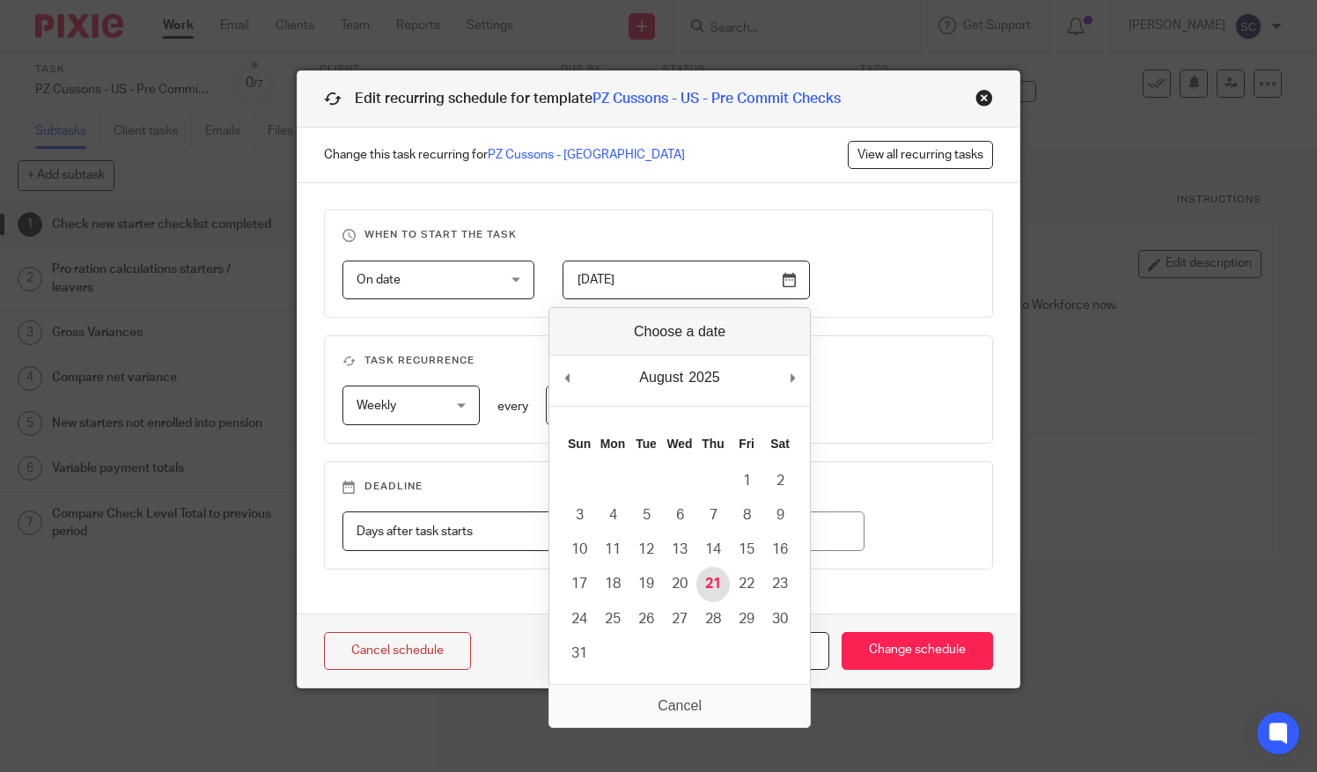
type input "2025-08-21"
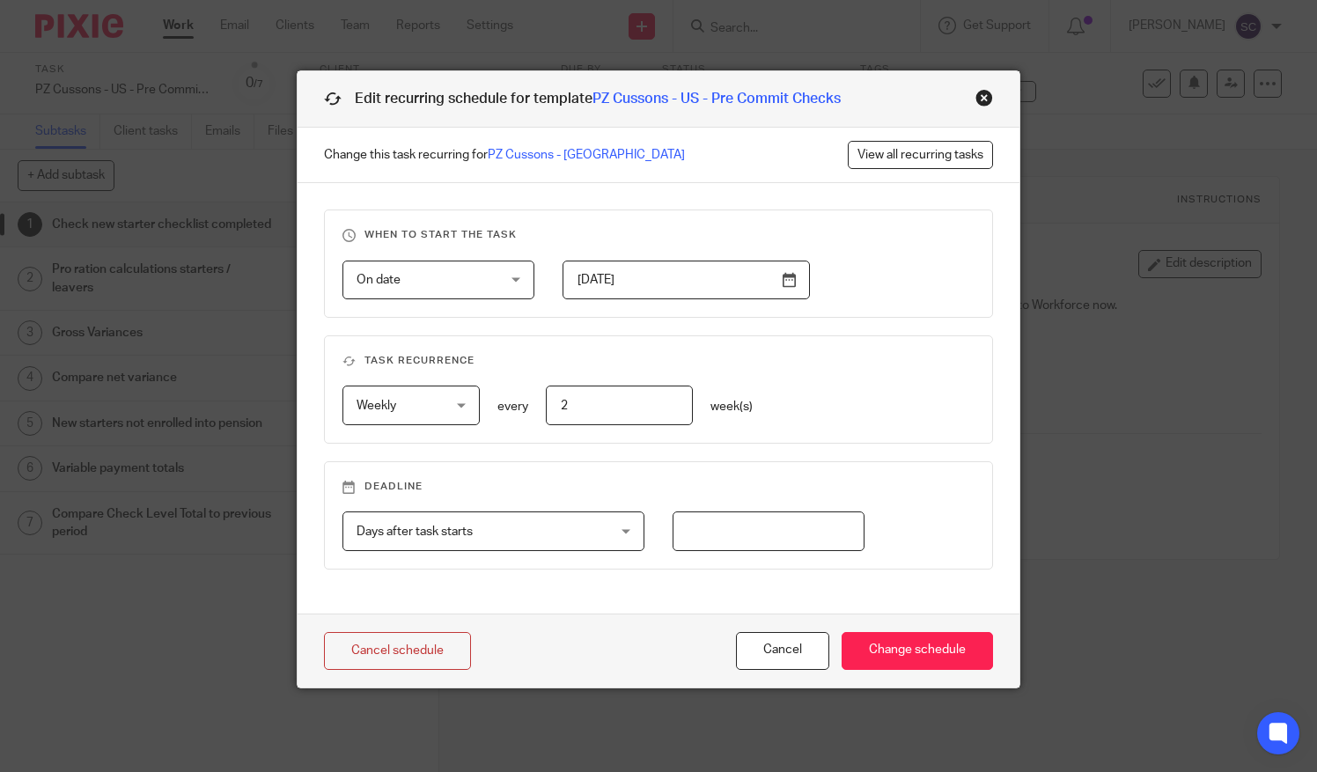
click at [799, 535] on input "number" at bounding box center [769, 532] width 193 height 40
type input "5"
click at [933, 652] on input "Change schedule" at bounding box center [917, 651] width 151 height 38
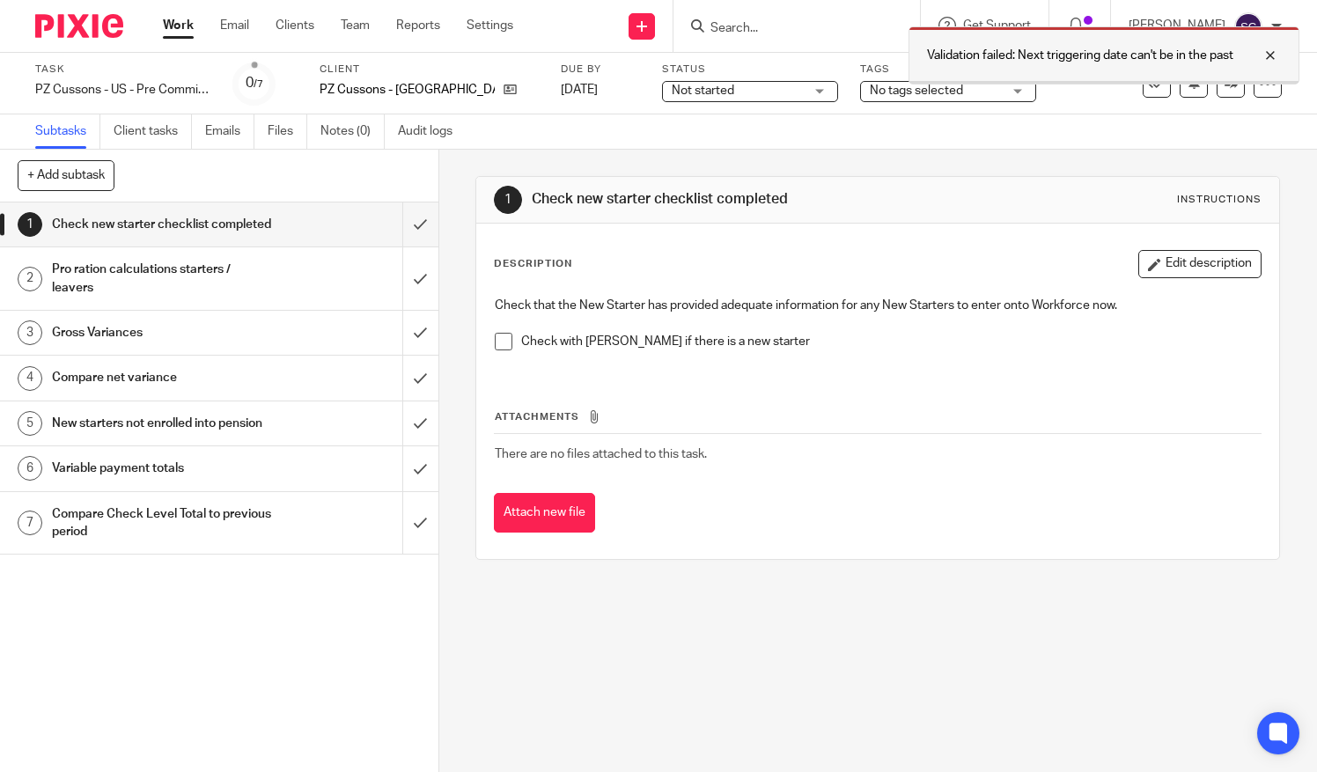
click at [1271, 51] on div at bounding box center [1258, 55] width 48 height 21
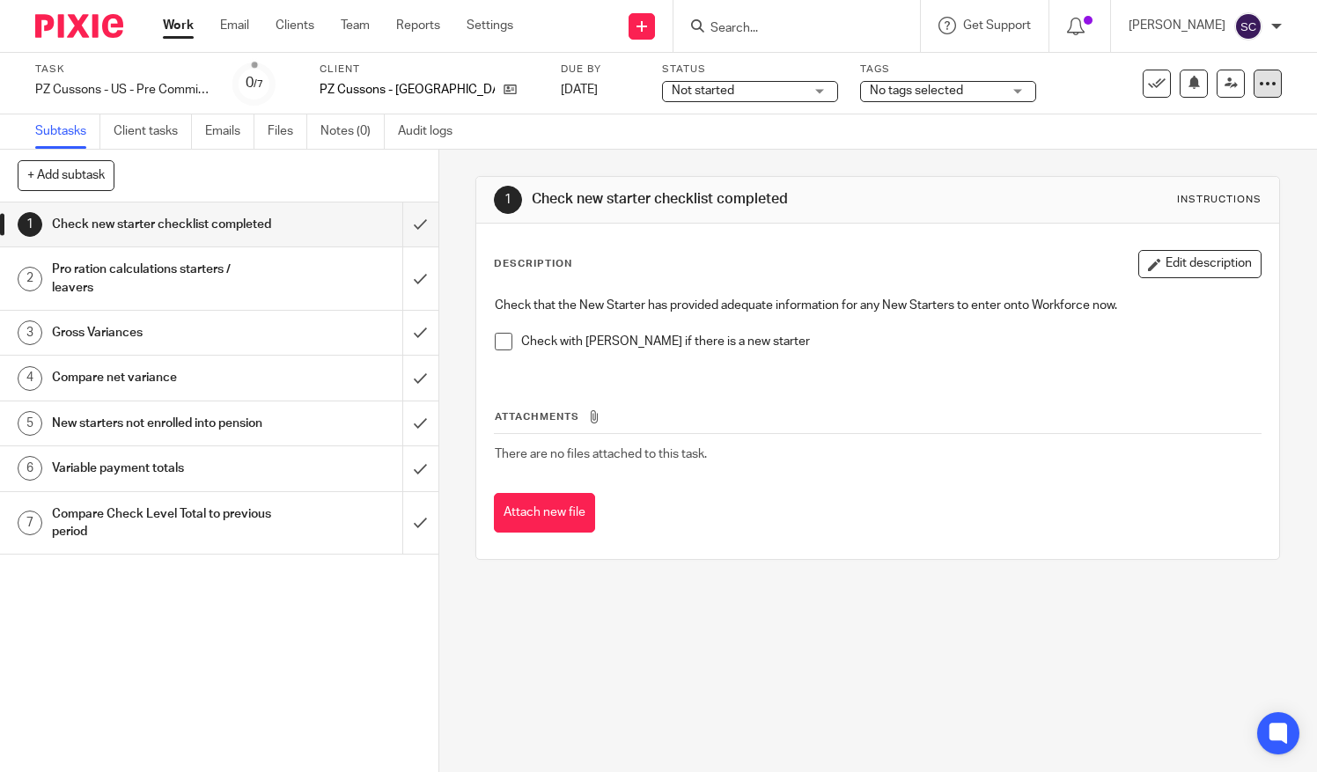
click at [1259, 89] on icon at bounding box center [1268, 84] width 18 height 18
click at [1152, 201] on span "Change schedule" at bounding box center [1190, 205] width 97 height 12
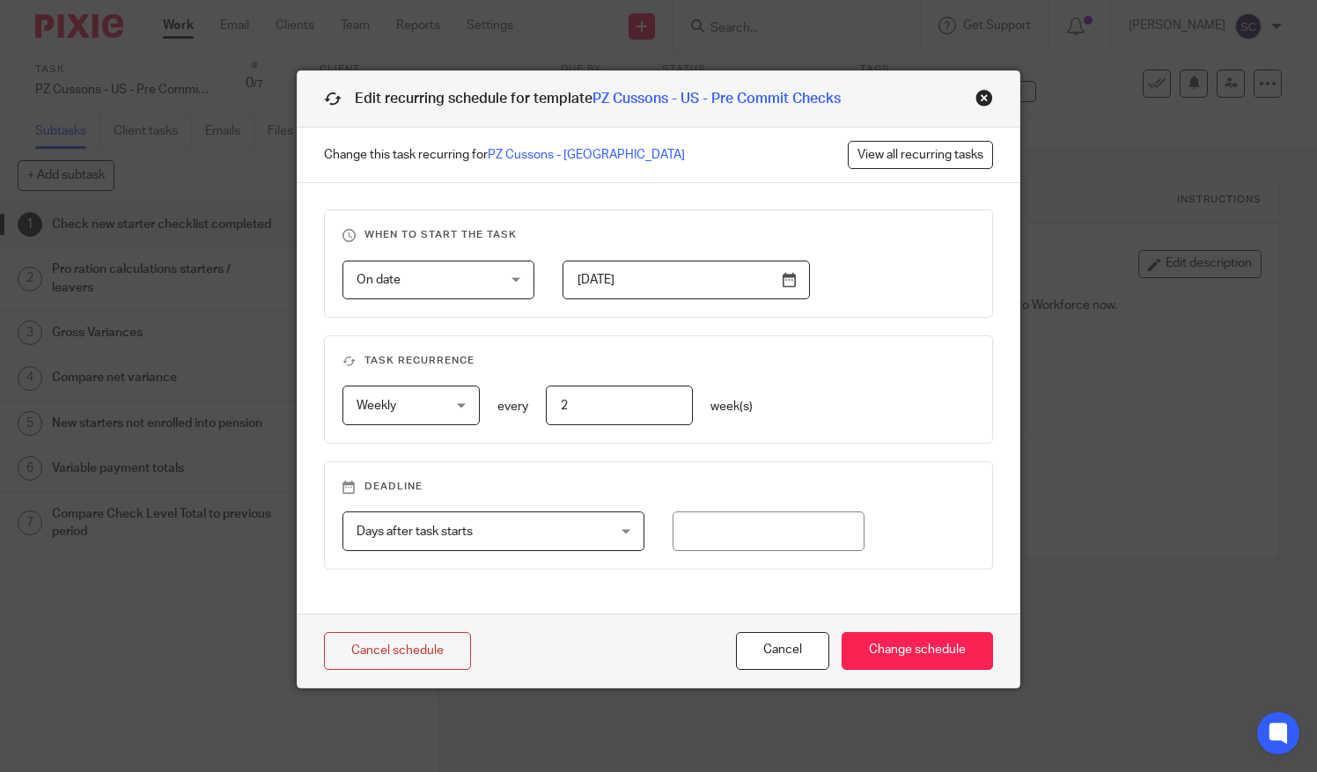
click at [734, 282] on input "2025-07-24" at bounding box center [686, 281] width 247 height 40
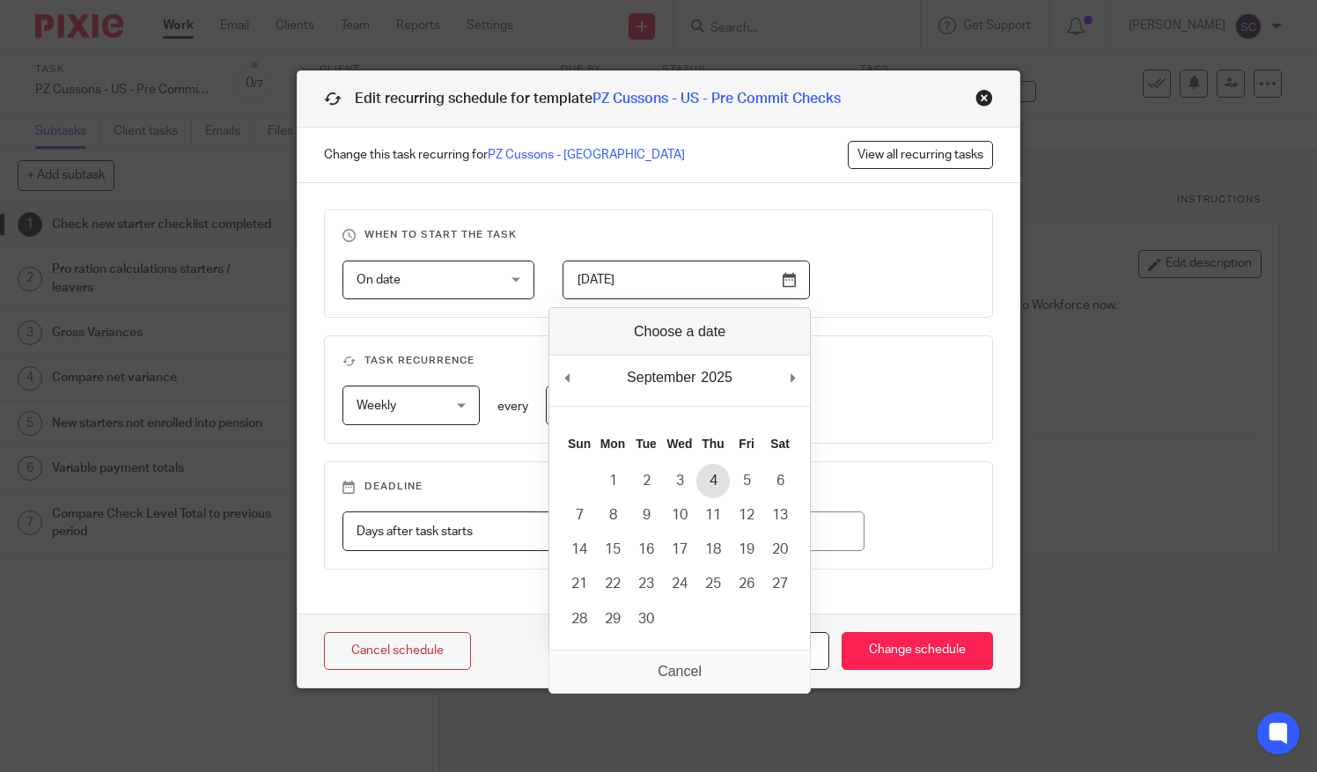
type input "2025-09-04"
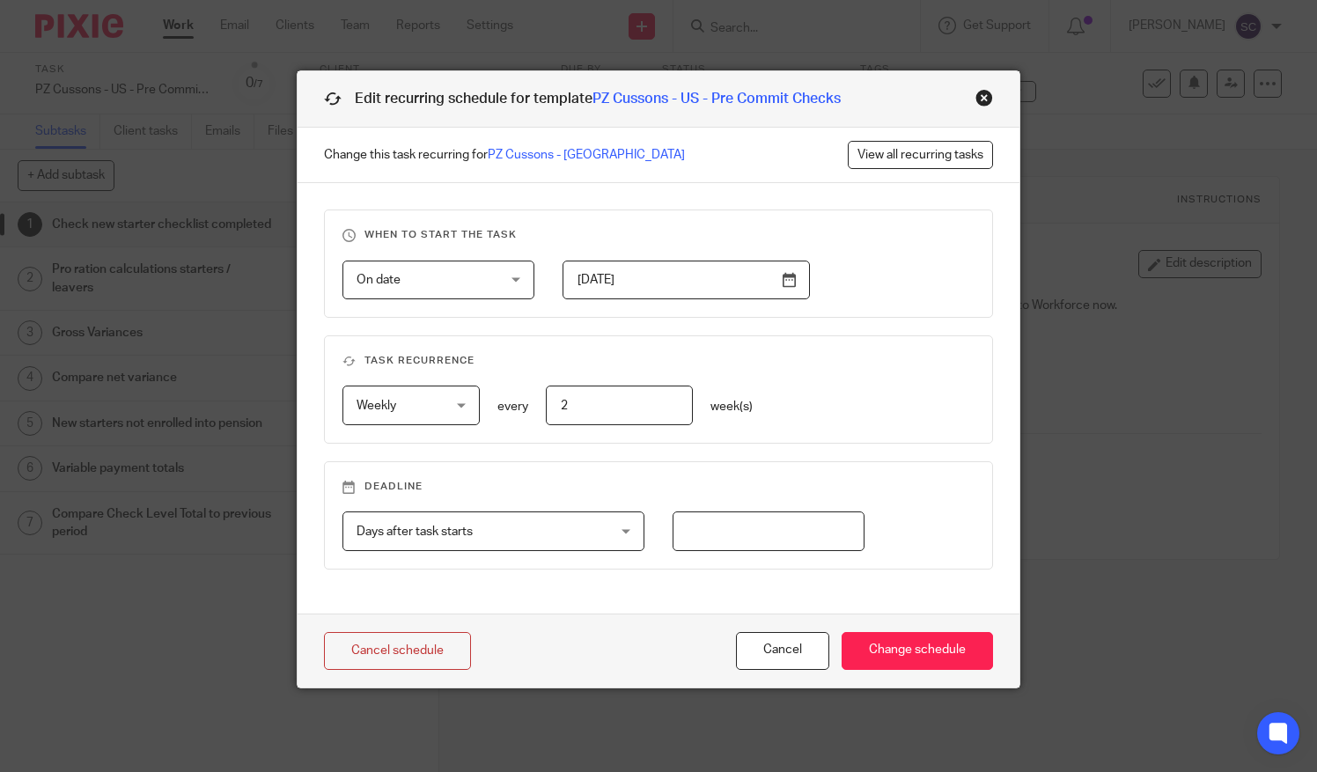
click at [738, 529] on input "number" at bounding box center [769, 532] width 193 height 40
type input "5"
click at [933, 657] on input "Change schedule" at bounding box center [917, 651] width 151 height 38
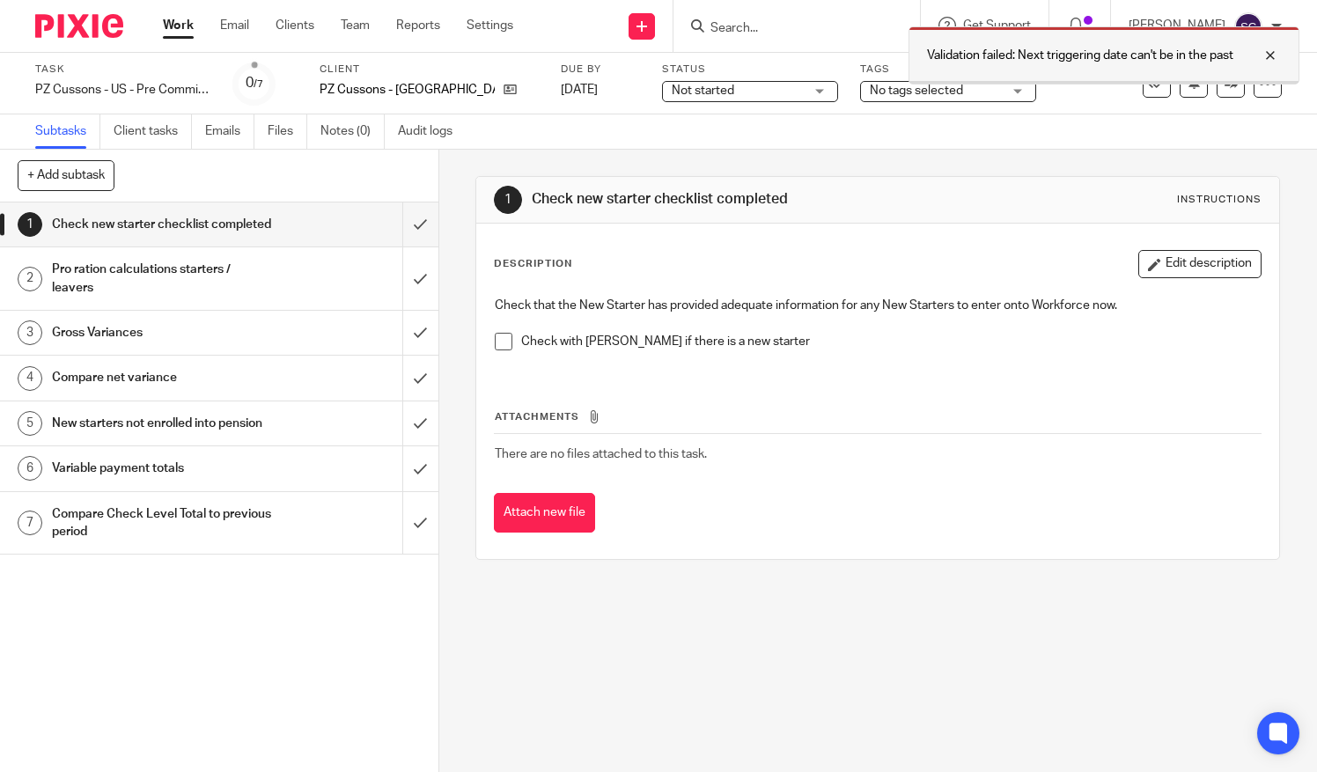
click at [1277, 56] on div at bounding box center [1258, 55] width 48 height 21
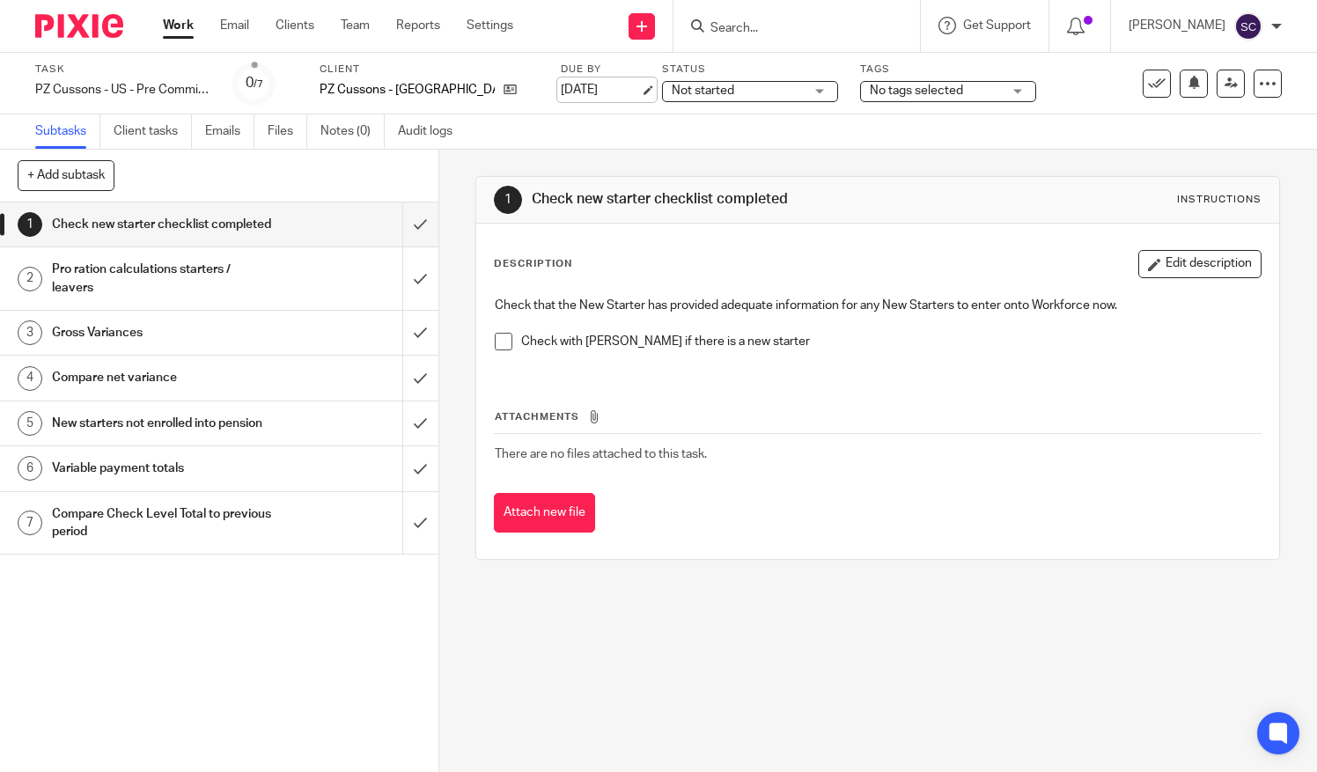
click at [561, 92] on link "[DATE]" at bounding box center [600, 90] width 79 height 18
click at [1257, 92] on div at bounding box center [1268, 84] width 28 height 28
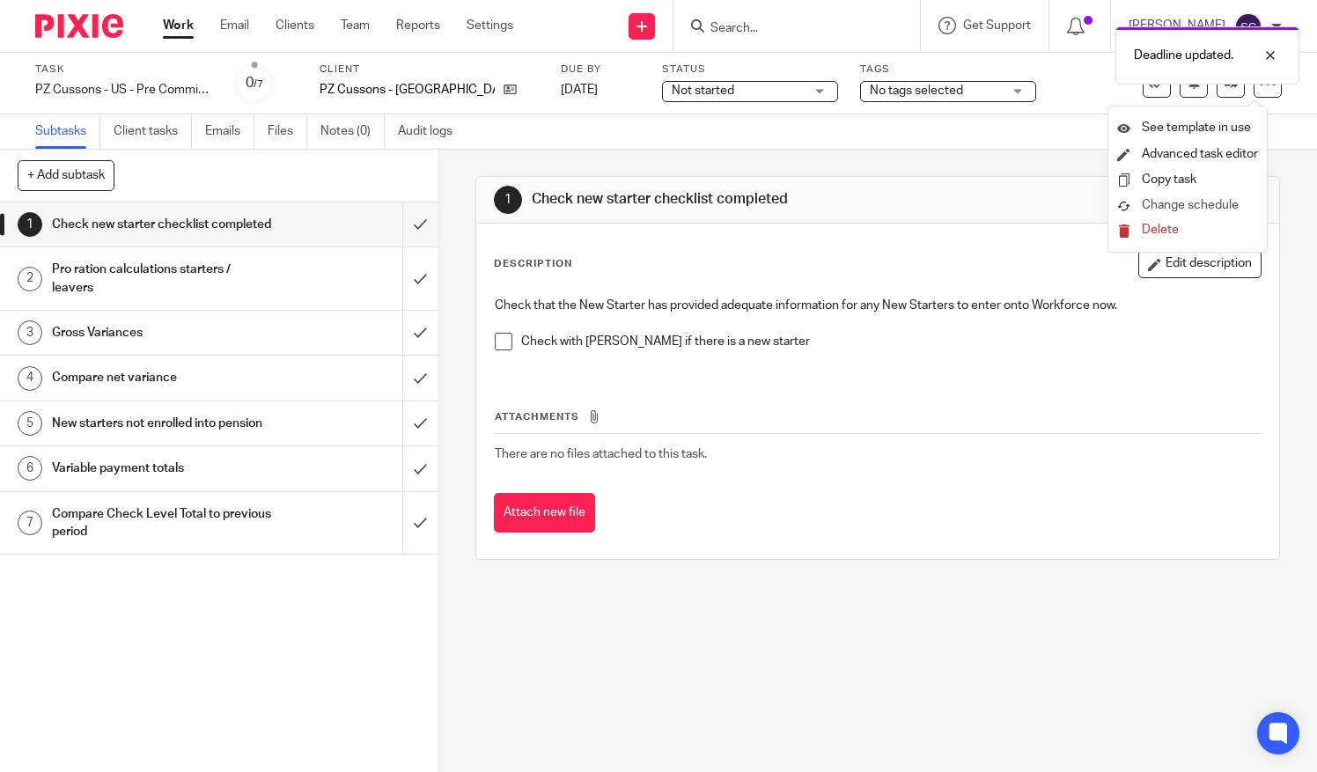
click at [1203, 214] on link "Change schedule" at bounding box center [1187, 206] width 141 height 18
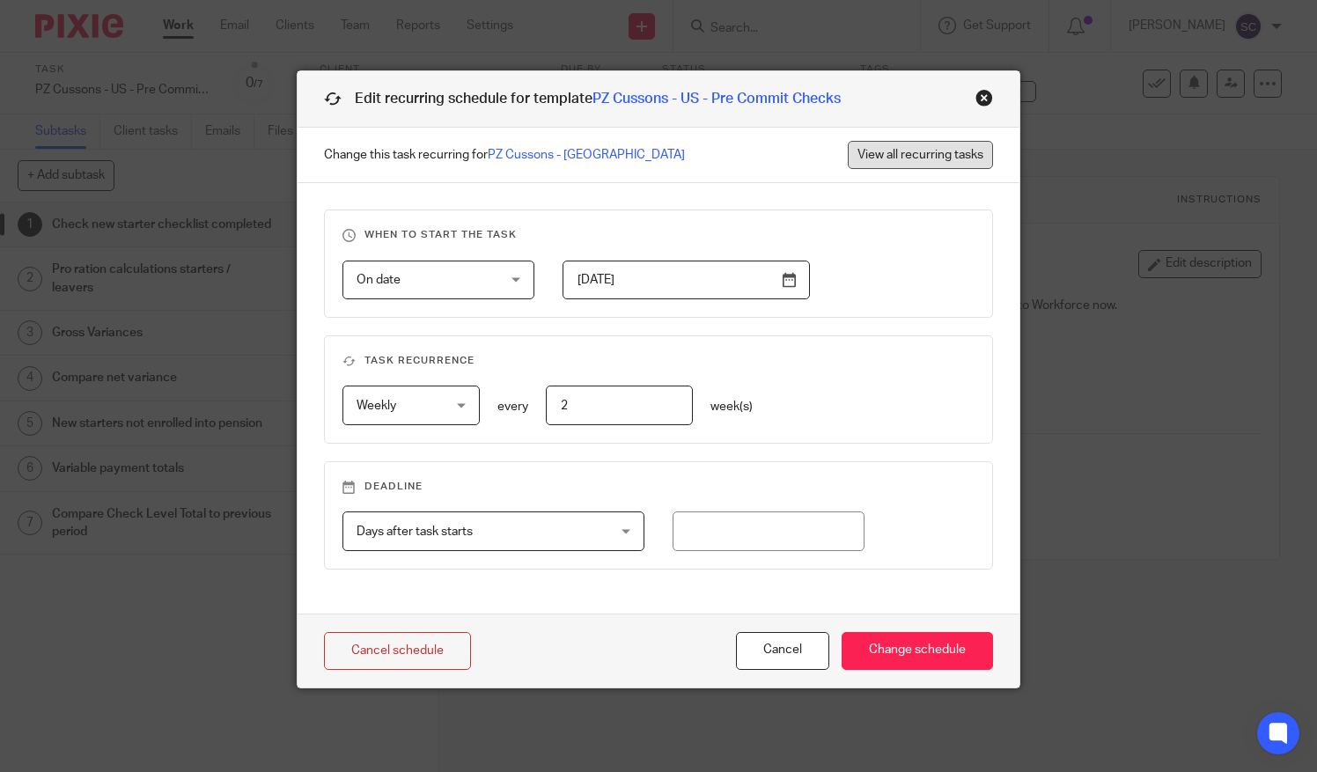
click at [879, 155] on link "View all recurring tasks" at bounding box center [920, 155] width 145 height 28
click at [770, 269] on input "[DATE]" at bounding box center [686, 281] width 247 height 40
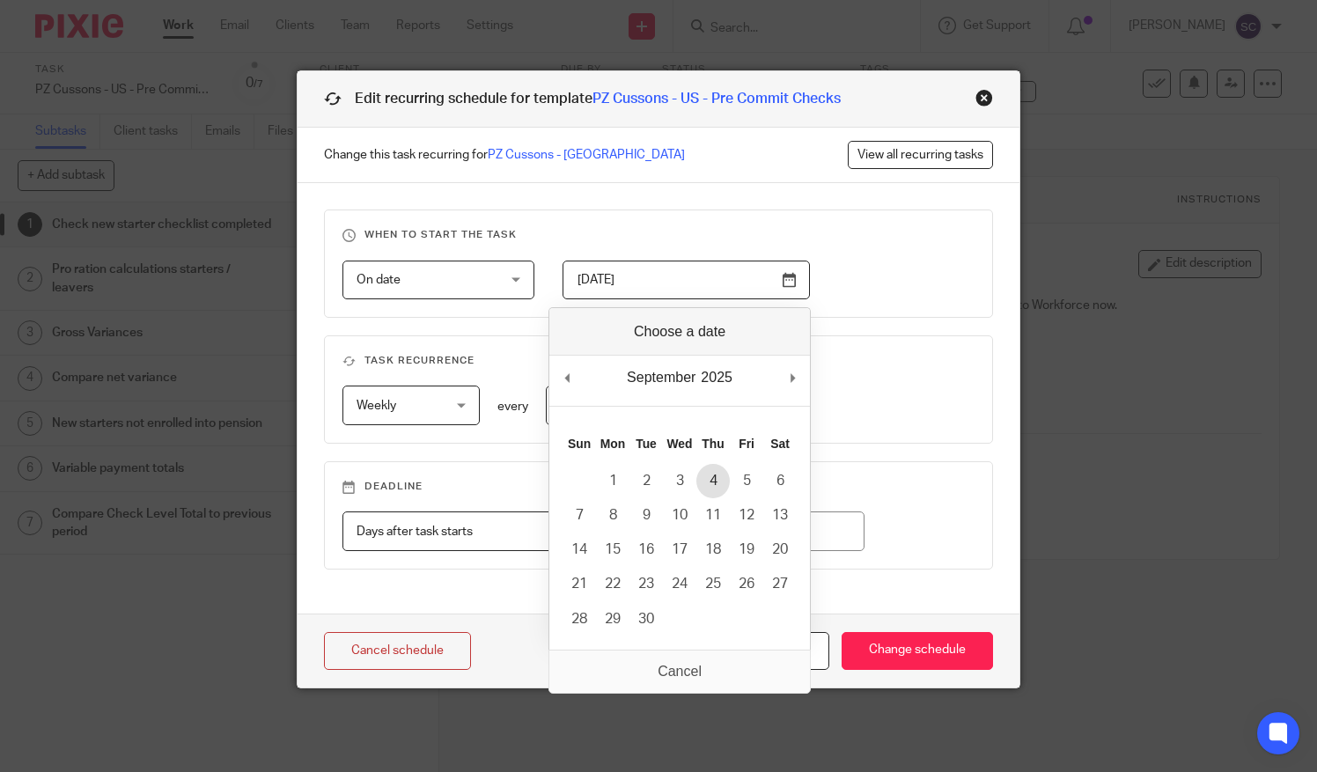
type input "[DATE]"
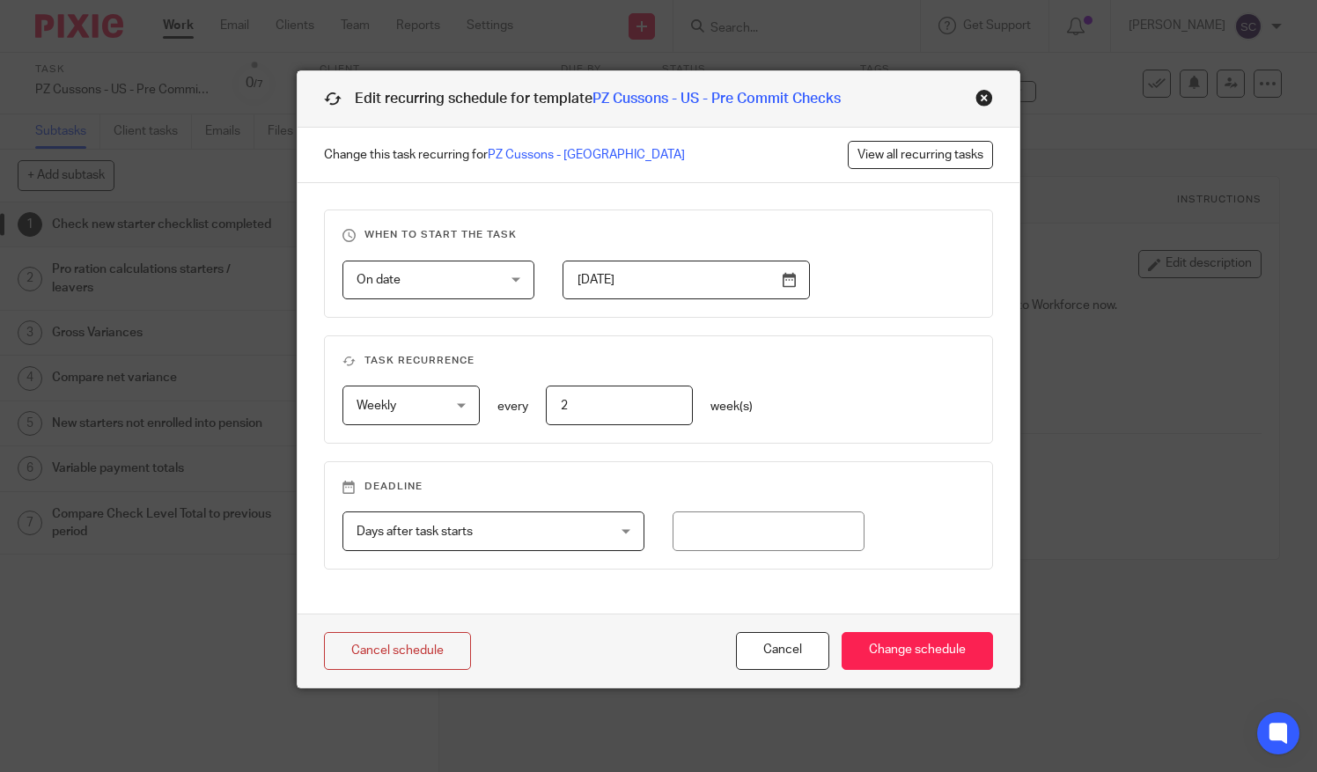
click at [769, 564] on fieldset "Deadline Days after task starts Days after task starts Days after task starts W…" at bounding box center [659, 515] width 670 height 108
click at [774, 551] on fieldset "Deadline Days after task starts Days after task starts Days after task starts W…" at bounding box center [659, 515] width 670 height 108
click at [782, 529] on input "number" at bounding box center [769, 532] width 193 height 40
type input "5"
click at [954, 628] on div "Cancel schedule Cancel Change schedule" at bounding box center [659, 651] width 723 height 74
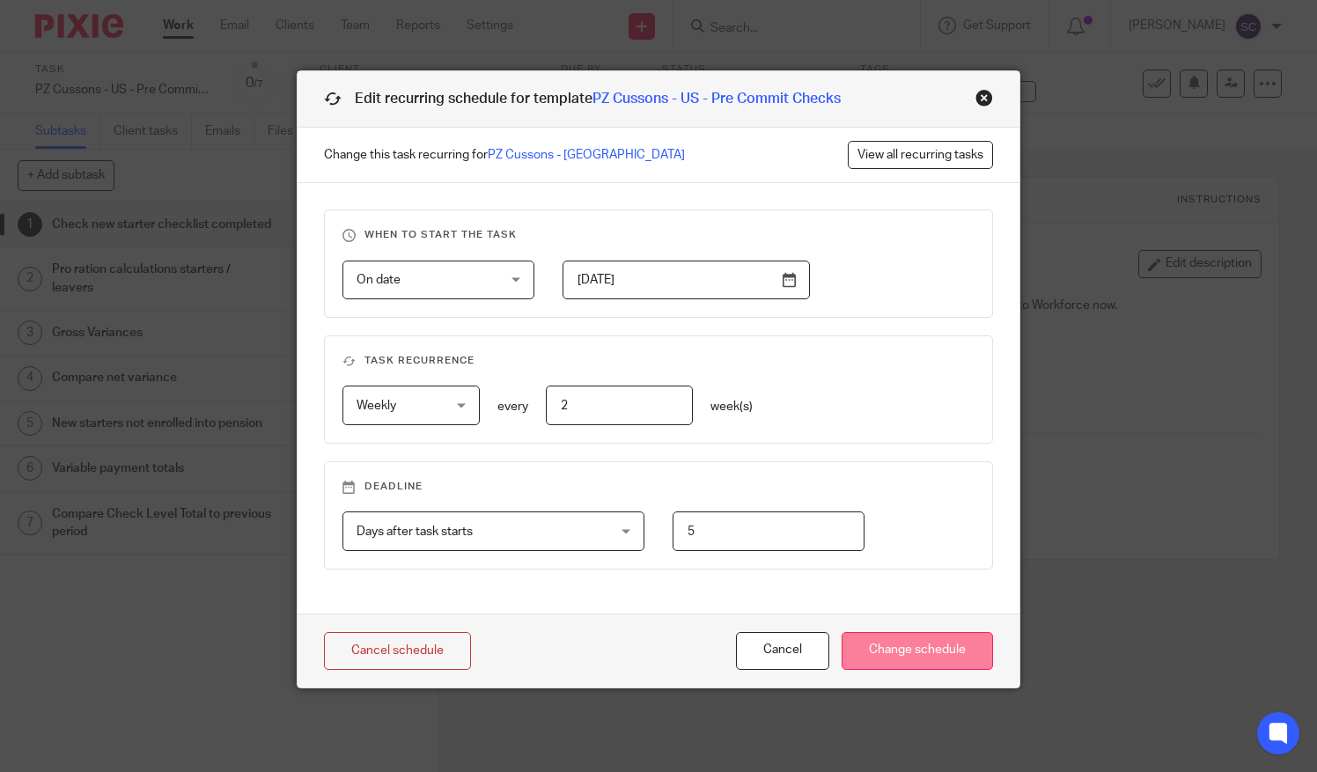
click at [946, 650] on input "Change schedule" at bounding box center [917, 651] width 151 height 38
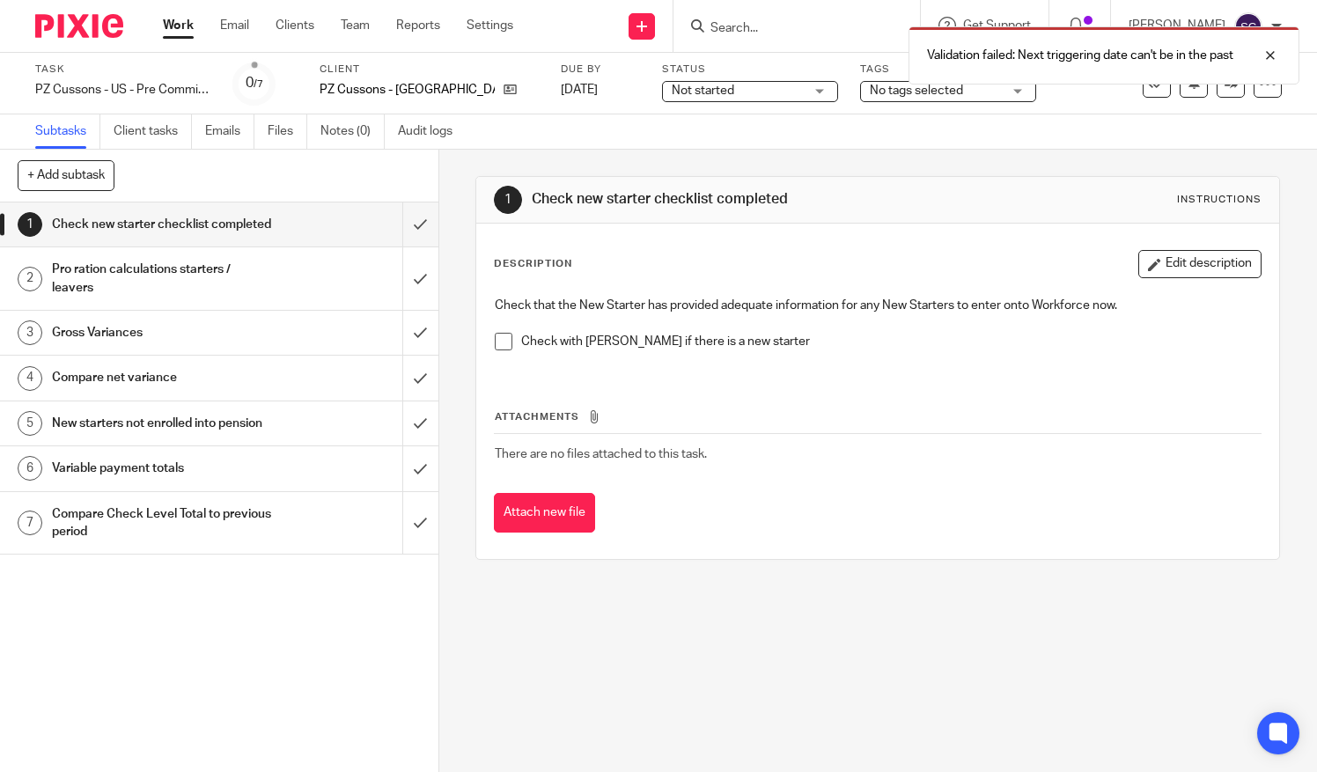
click at [165, 31] on link "Work" at bounding box center [178, 26] width 31 height 18
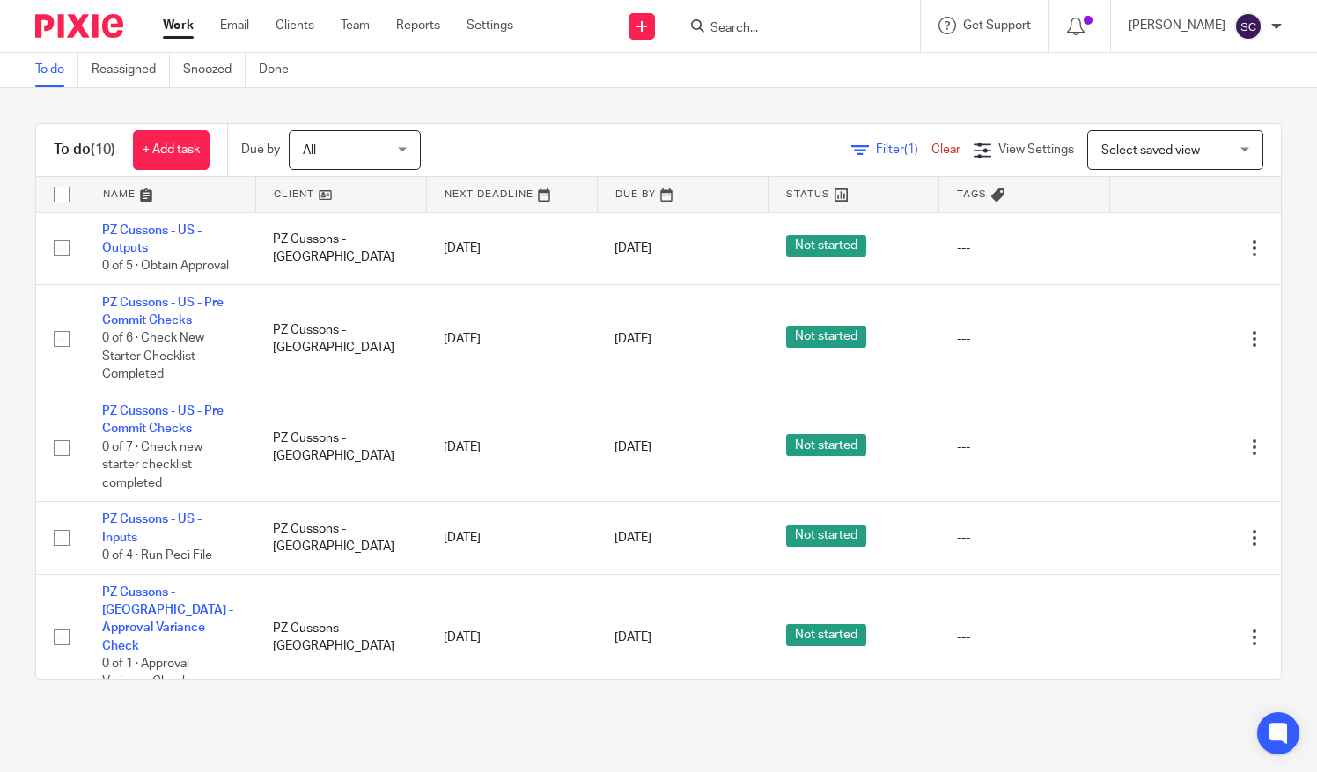
click at [500, 199] on link at bounding box center [512, 194] width 170 height 35
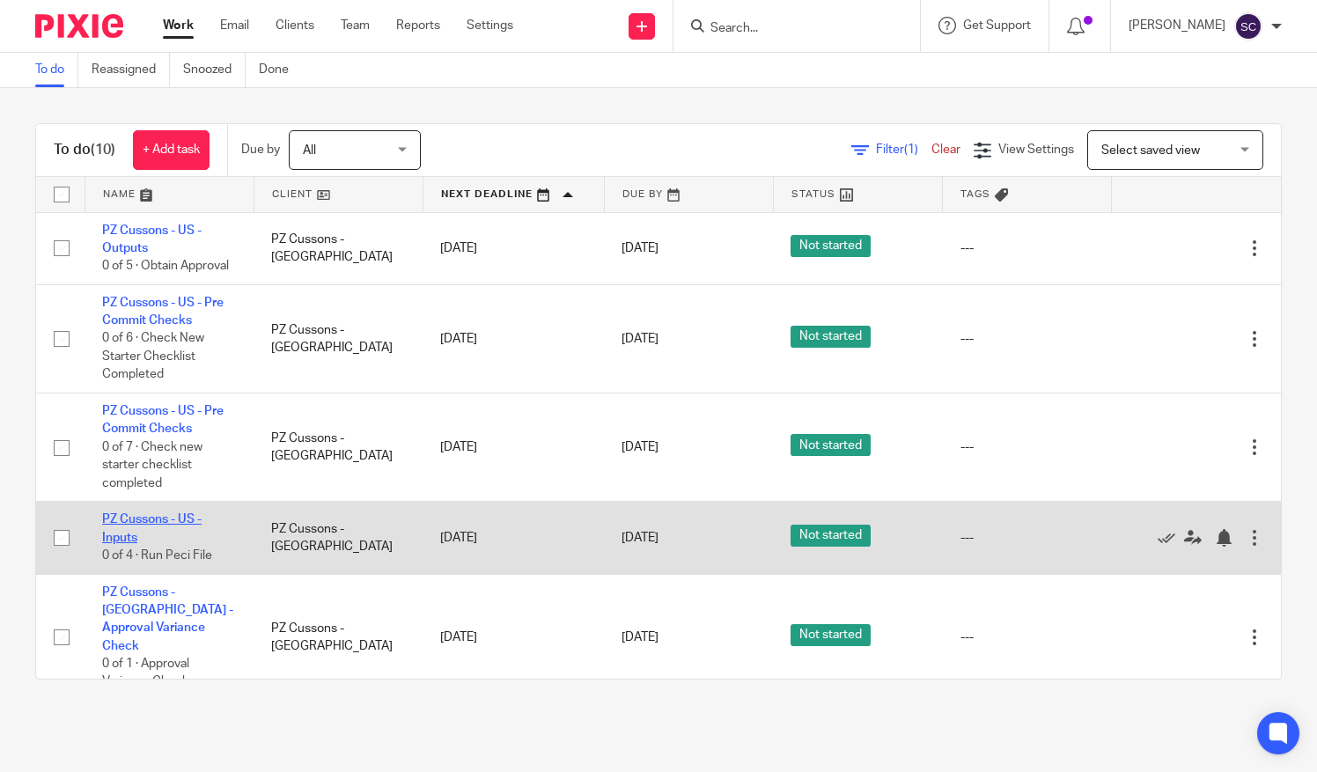
click at [153, 531] on link "PZ Cussons - US - Inputs" at bounding box center [152, 528] width 100 height 30
